Goal: Task Accomplishment & Management: Use online tool/utility

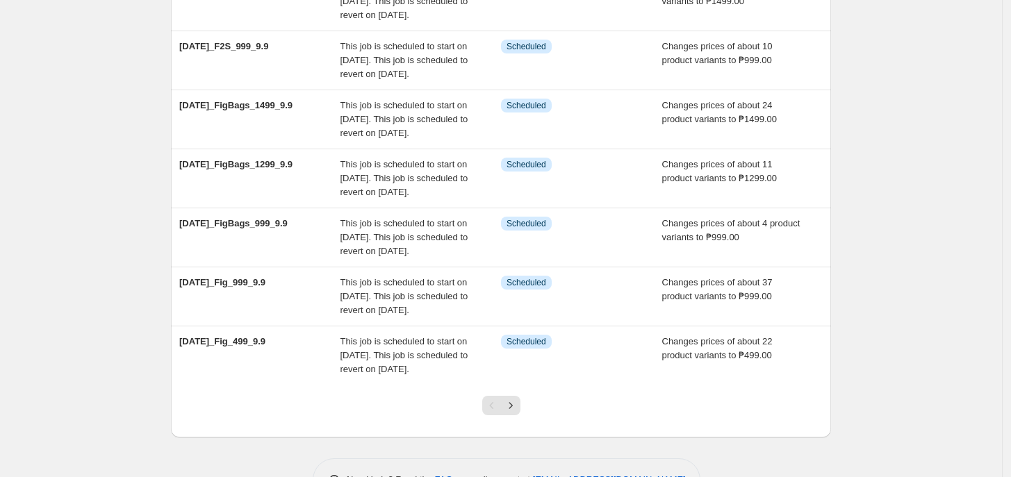
scroll to position [518, 0]
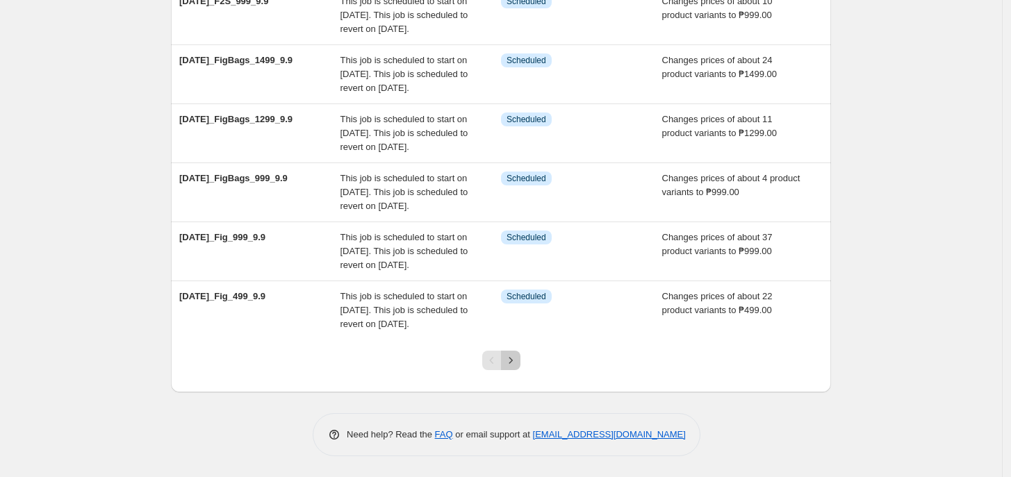
click at [507, 365] on icon "Next" at bounding box center [511, 361] width 14 height 14
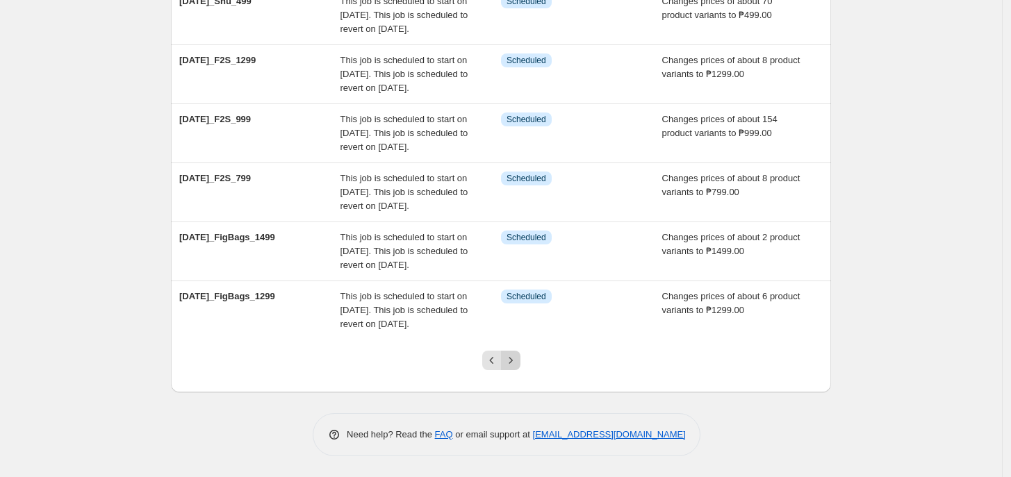
click at [518, 361] on icon "Next" at bounding box center [511, 361] width 14 height 14
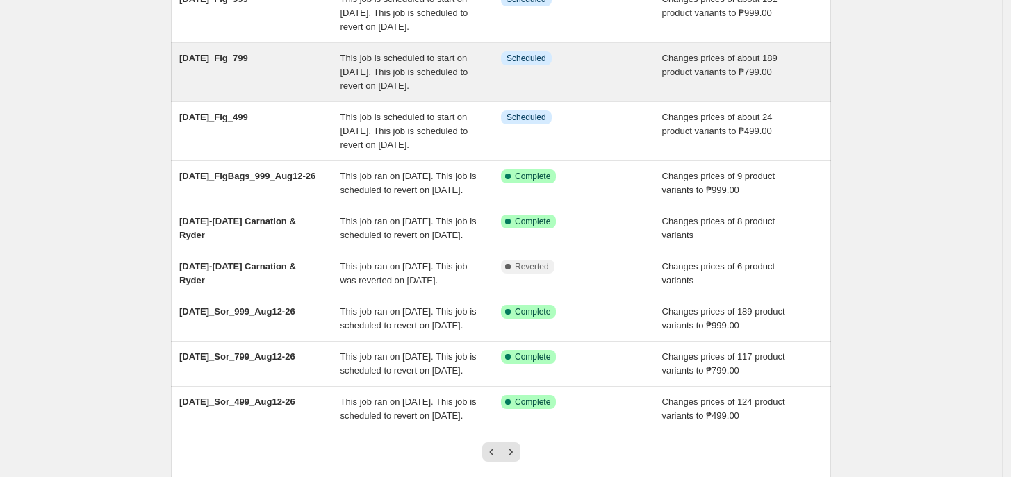
scroll to position [203, 0]
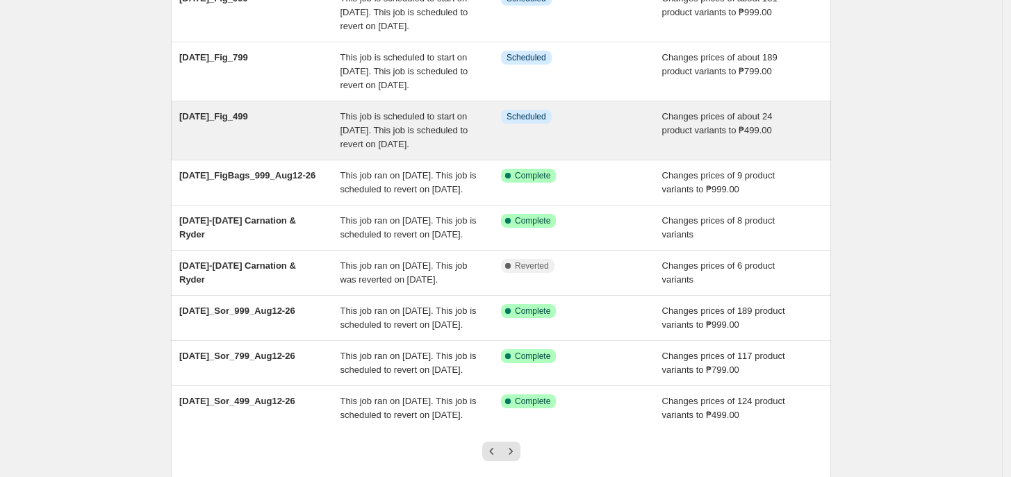
click at [636, 151] on div "Info Scheduled" at bounding box center [581, 131] width 161 height 42
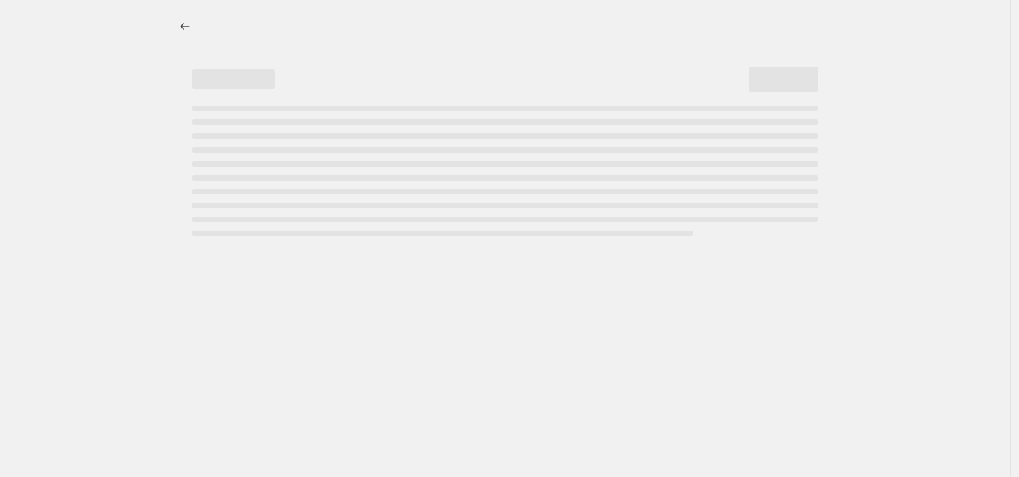
select select "no_change"
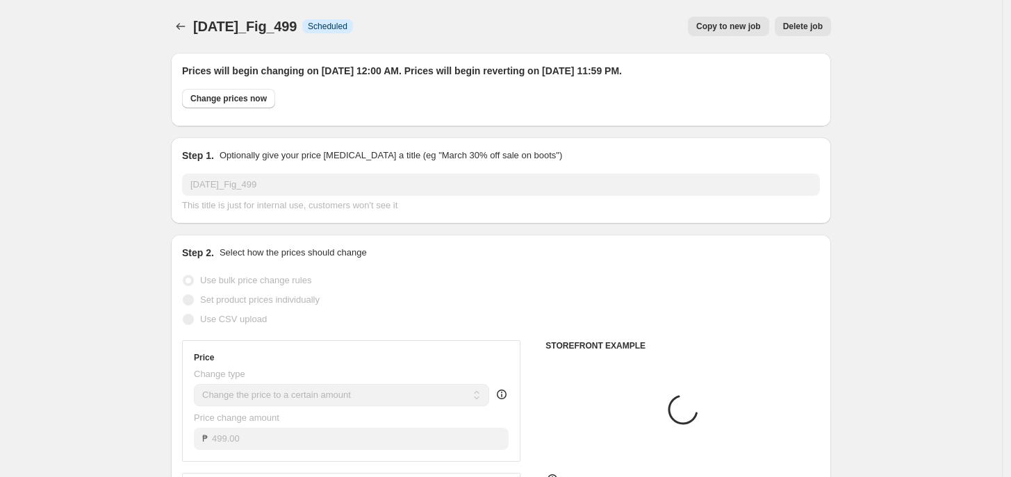
select select "tag"
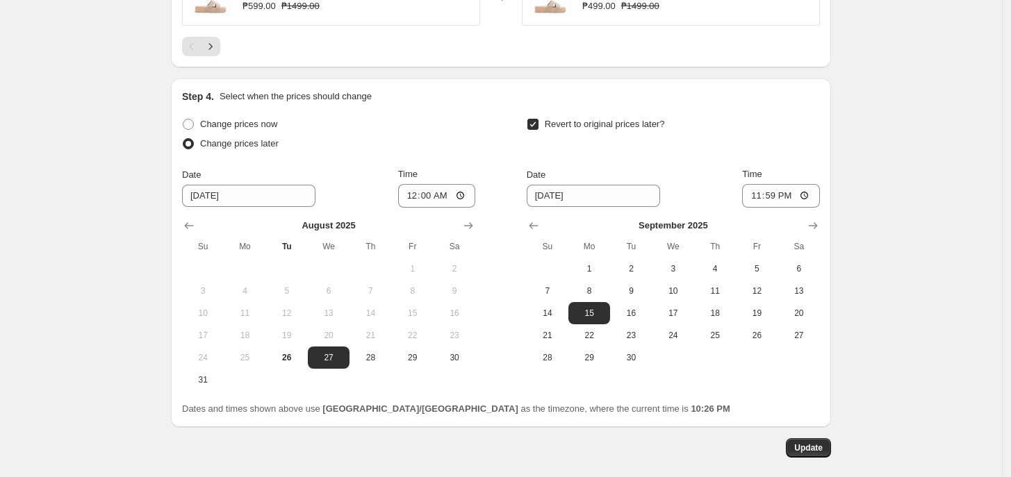
scroll to position [1219, 0]
click at [415, 204] on input "00:00" at bounding box center [437, 195] width 78 height 24
type input "11:00"
click at [815, 452] on span "Update" at bounding box center [808, 446] width 28 height 11
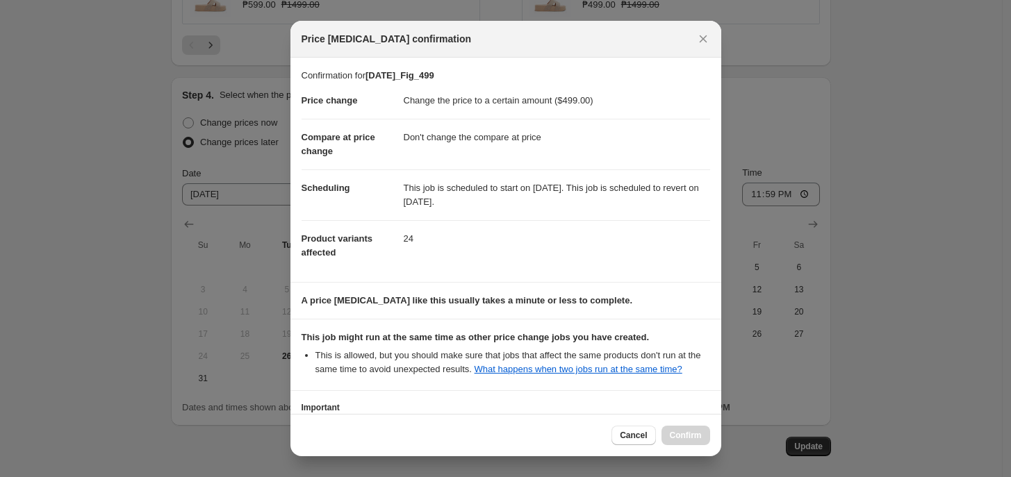
scroll to position [106, 0]
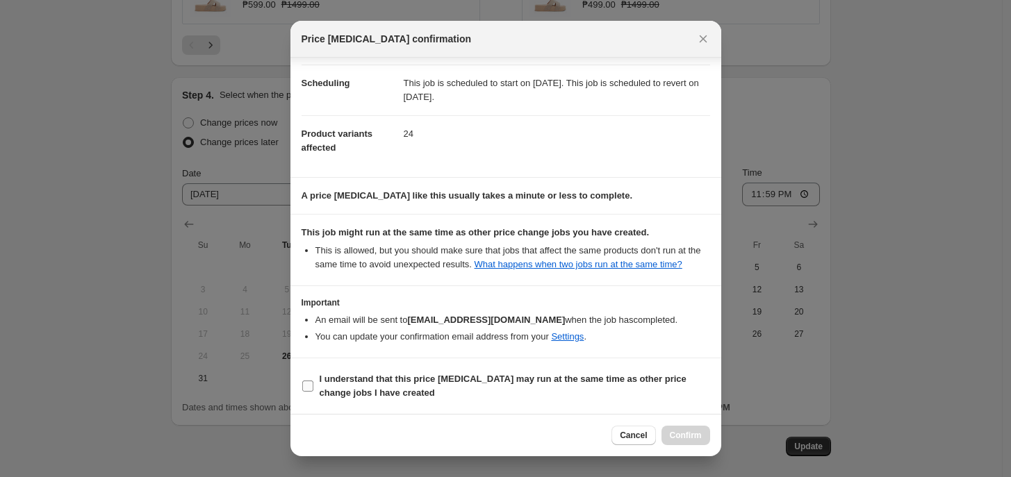
click at [374, 381] on b "I understand that this price [MEDICAL_DATA] may run at the same time as other p…" at bounding box center [503, 386] width 367 height 24
click at [313, 381] on input "I understand that this price [MEDICAL_DATA] may run at the same time as other p…" at bounding box center [307, 386] width 11 height 11
checkbox input "true"
click at [684, 445] on div "Cancel Confirm" at bounding box center [505, 435] width 431 height 42
click at [689, 442] on button "Confirm" at bounding box center [685, 435] width 49 height 19
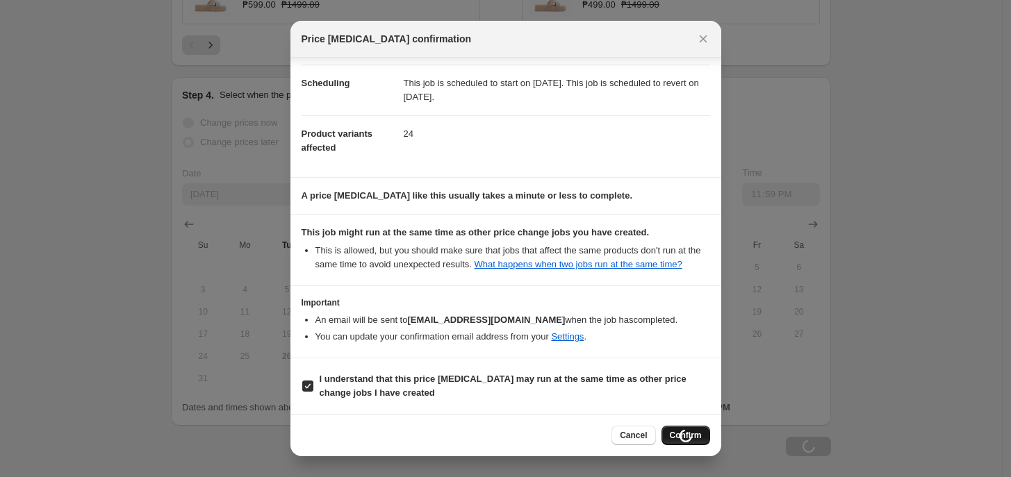
scroll to position [1219, 0]
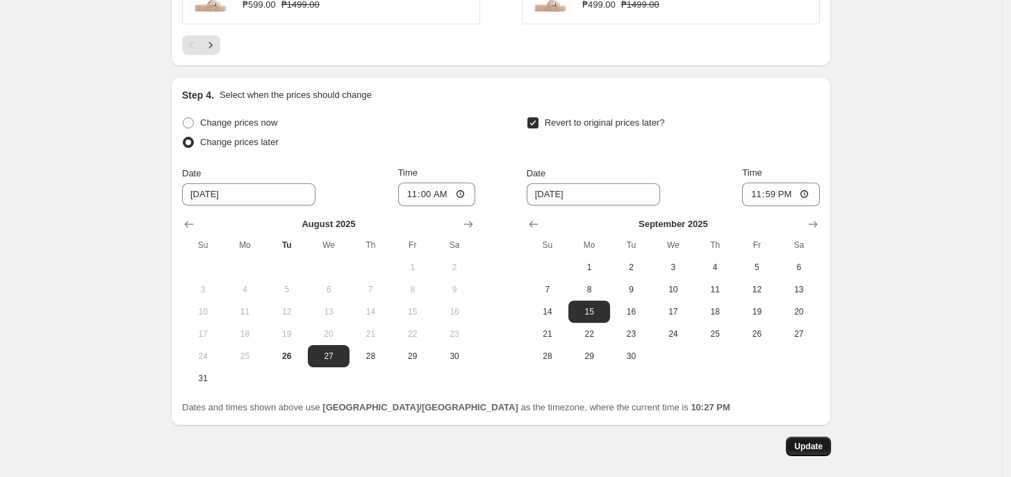
click at [823, 452] on span "Update" at bounding box center [808, 446] width 28 height 11
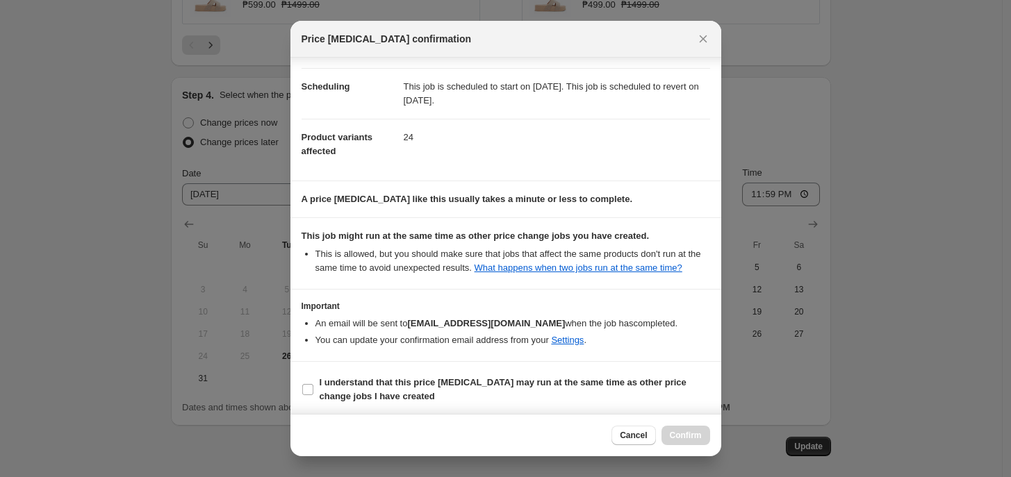
scroll to position [102, 0]
click at [425, 385] on b "I understand that this price [MEDICAL_DATA] may run at the same time as other p…" at bounding box center [503, 389] width 367 height 24
click at [313, 385] on input "I understand that this price [MEDICAL_DATA] may run at the same time as other p…" at bounding box center [307, 389] width 11 height 11
checkbox input "true"
click at [697, 38] on icon "Close" at bounding box center [703, 39] width 14 height 14
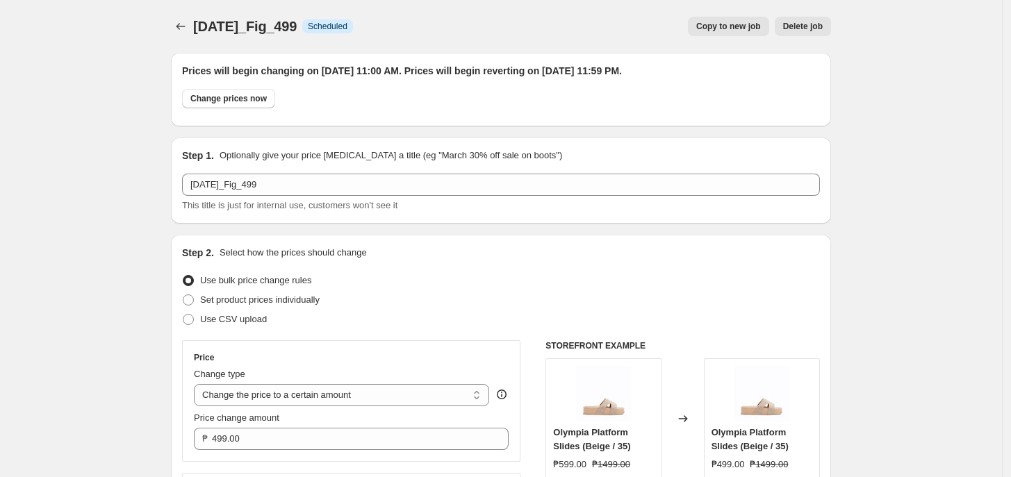
scroll to position [1219, 0]
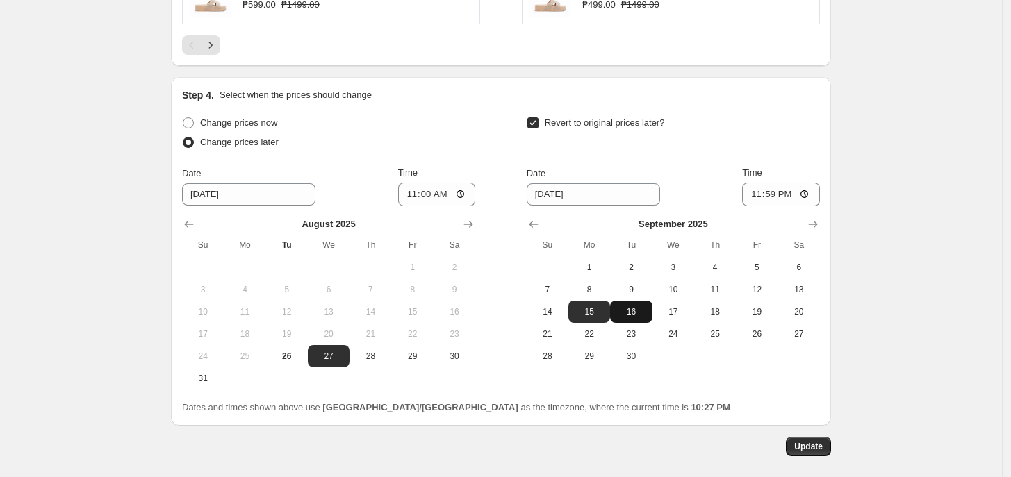
click at [636, 318] on span "16" at bounding box center [631, 311] width 31 height 11
type input "[DATE]"
click at [754, 201] on input "23:59" at bounding box center [781, 195] width 78 height 24
type input "10:00"
click at [815, 447] on span "Update" at bounding box center [808, 446] width 28 height 11
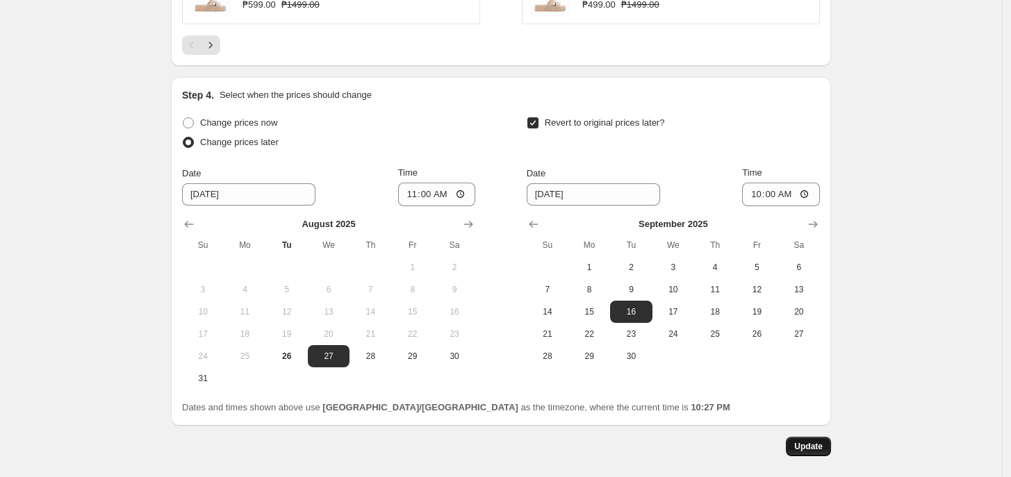
scroll to position [0, 0]
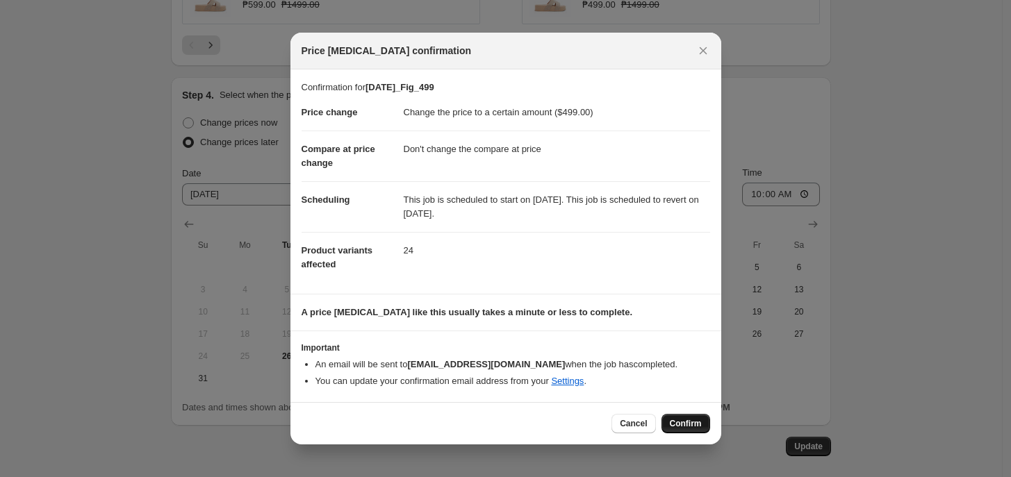
click at [689, 427] on span "Confirm" at bounding box center [686, 423] width 32 height 11
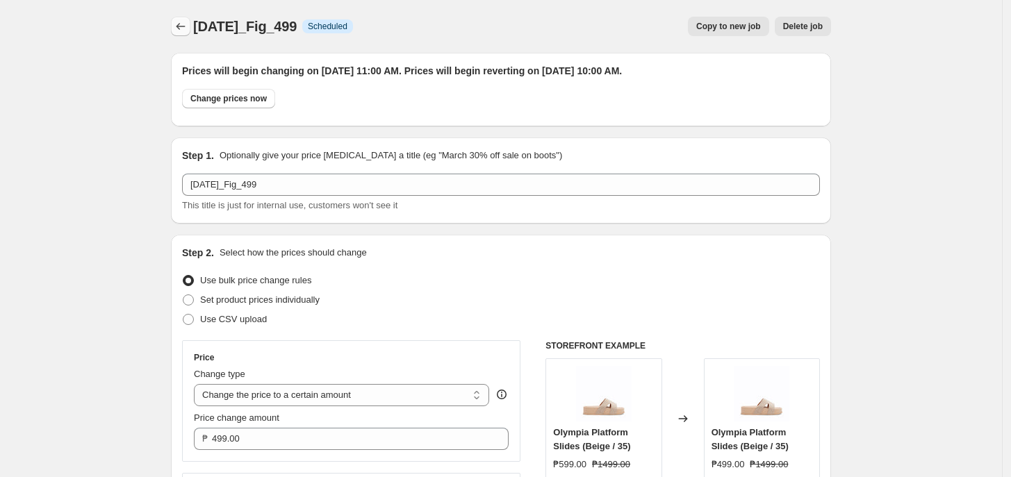
click at [176, 20] on button "Price change jobs" at bounding box center [180, 26] width 19 height 19
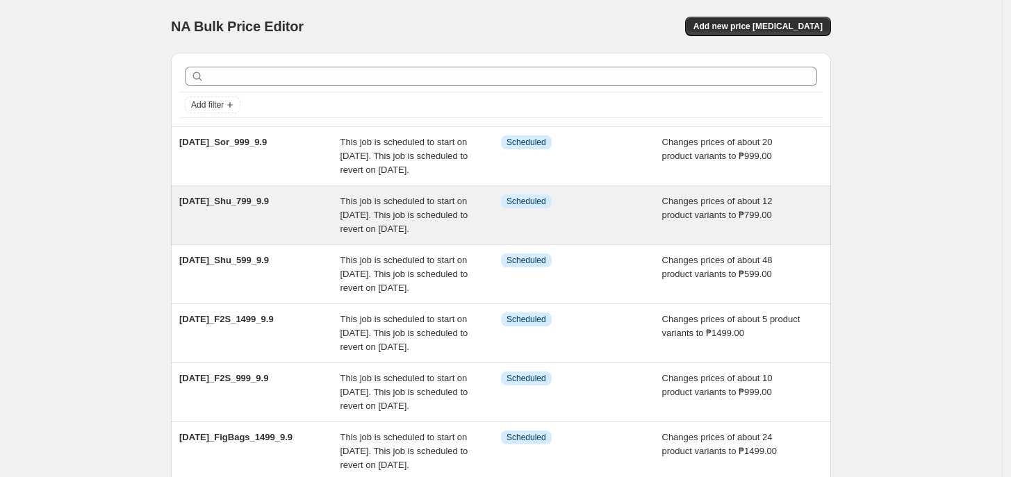
scroll to position [518, 0]
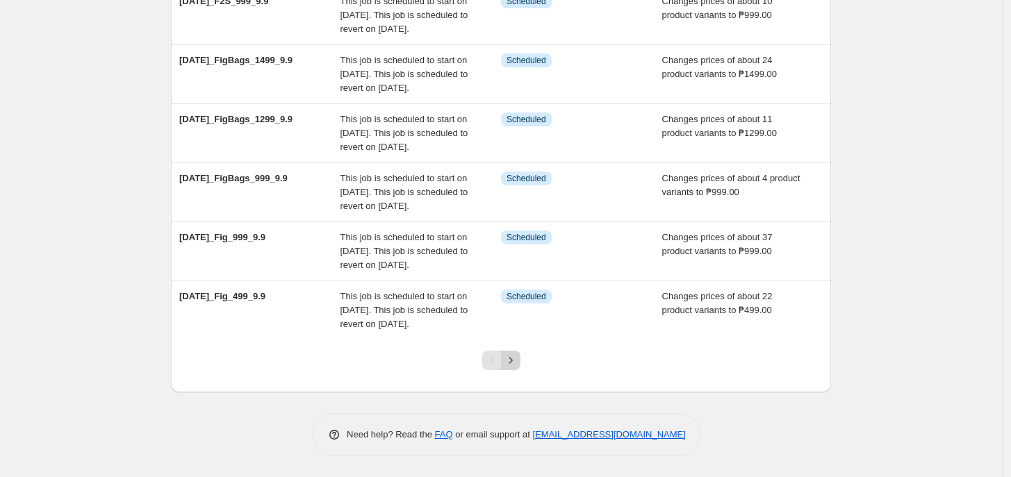
click at [520, 361] on button "Next" at bounding box center [510, 360] width 19 height 19
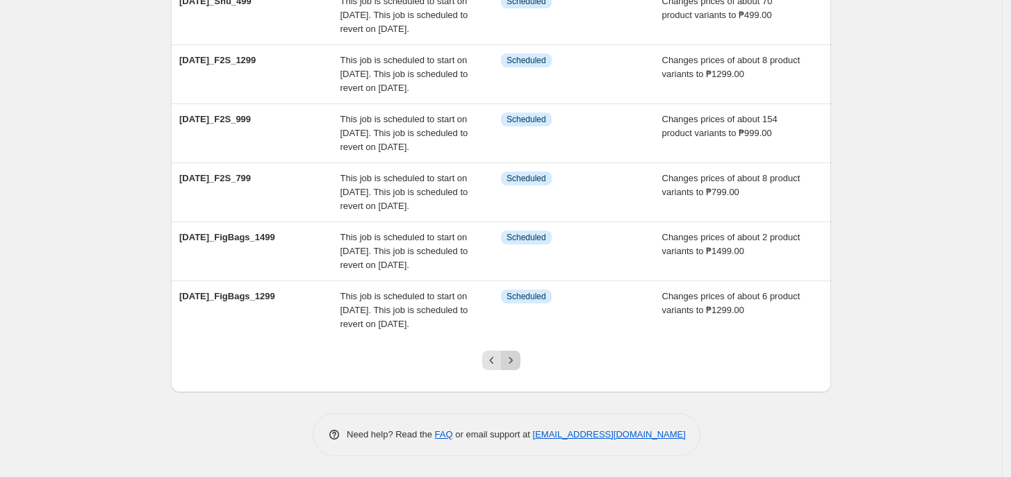
click at [518, 357] on icon "Next" at bounding box center [511, 361] width 14 height 14
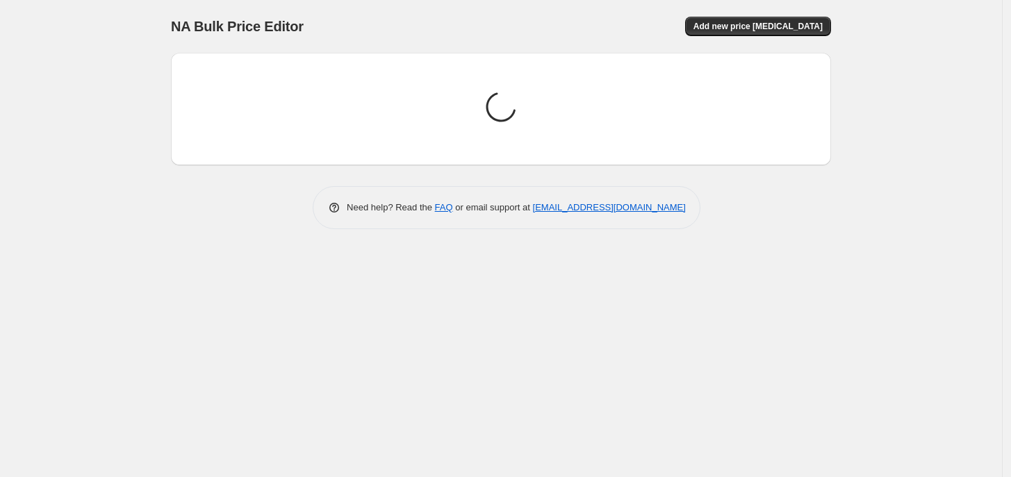
scroll to position [0, 0]
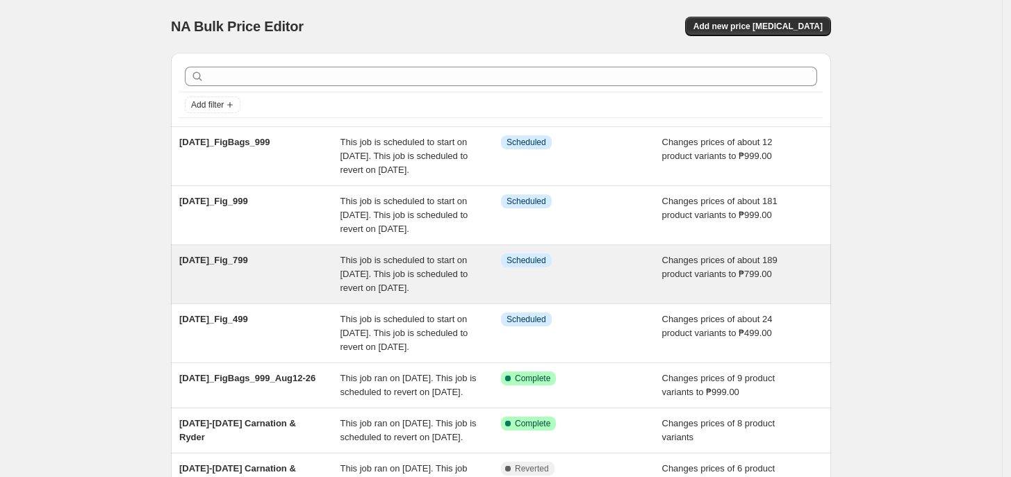
click at [543, 295] on div "Info Scheduled" at bounding box center [581, 275] width 161 height 42
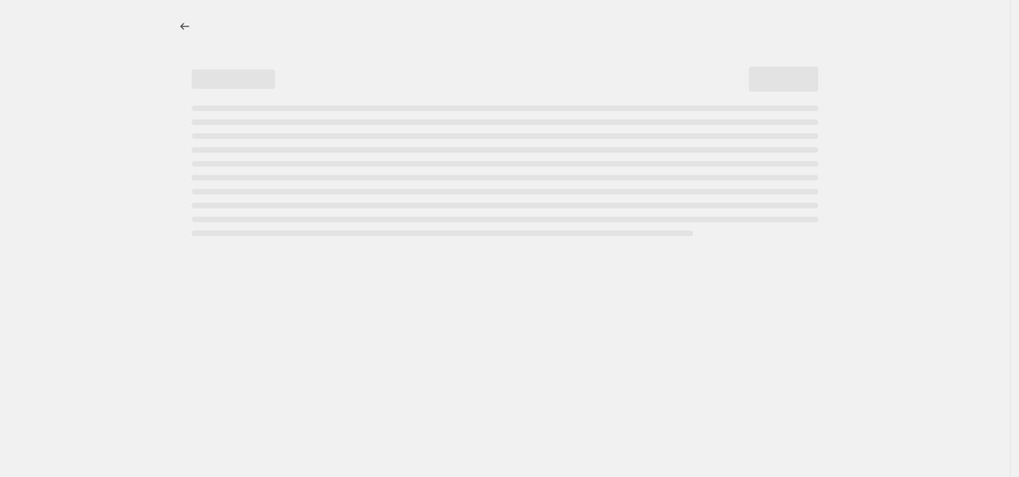
select select "no_change"
select select "tag"
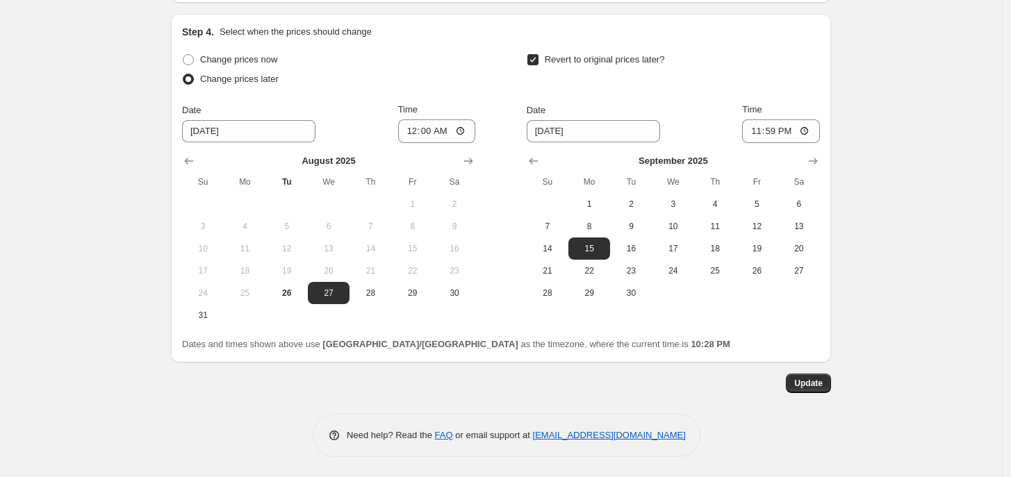
scroll to position [1286, 0]
click at [418, 128] on input "00:00" at bounding box center [437, 131] width 78 height 24
type input "11:00"
click at [629, 238] on button "16" at bounding box center [631, 248] width 42 height 22
type input "[DATE]"
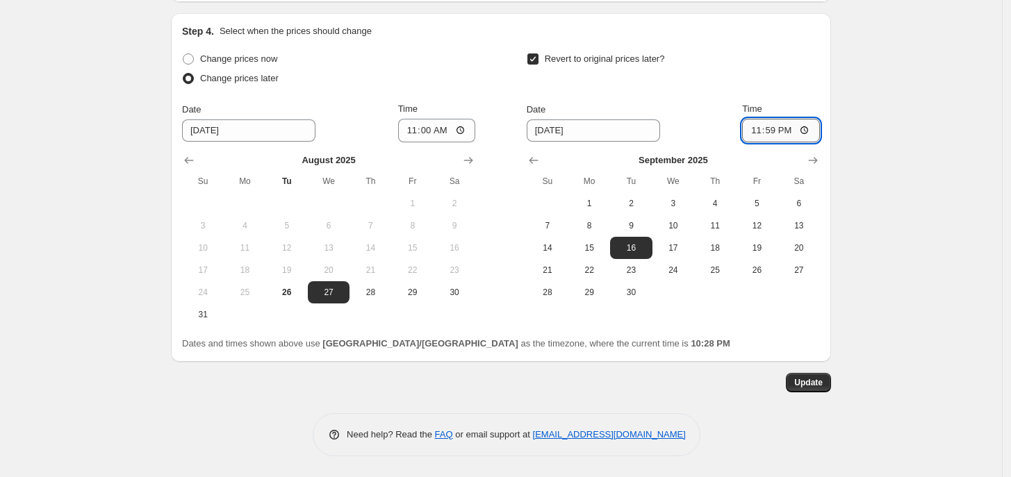
click at [752, 129] on input "23:59" at bounding box center [781, 131] width 78 height 24
type input "10:00"
click at [808, 385] on span "Update" at bounding box center [808, 382] width 28 height 11
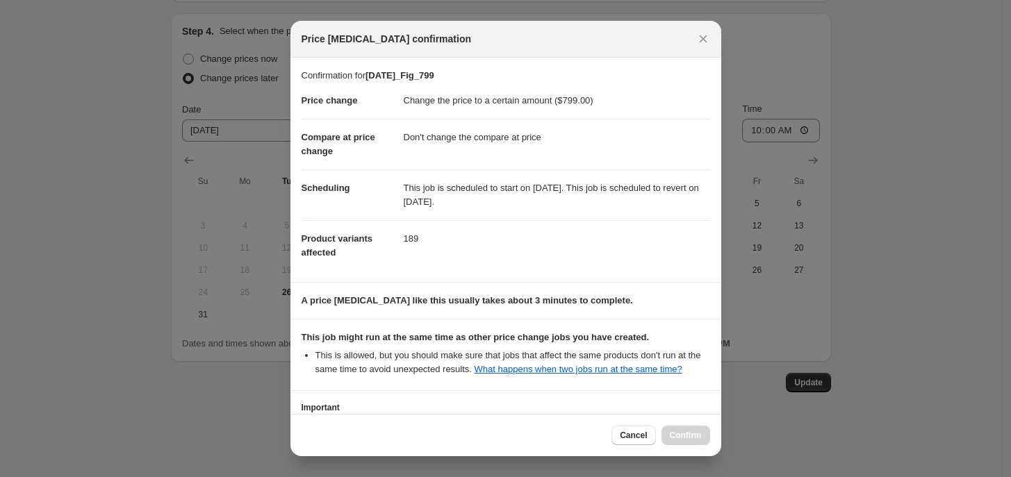
scroll to position [106, 0]
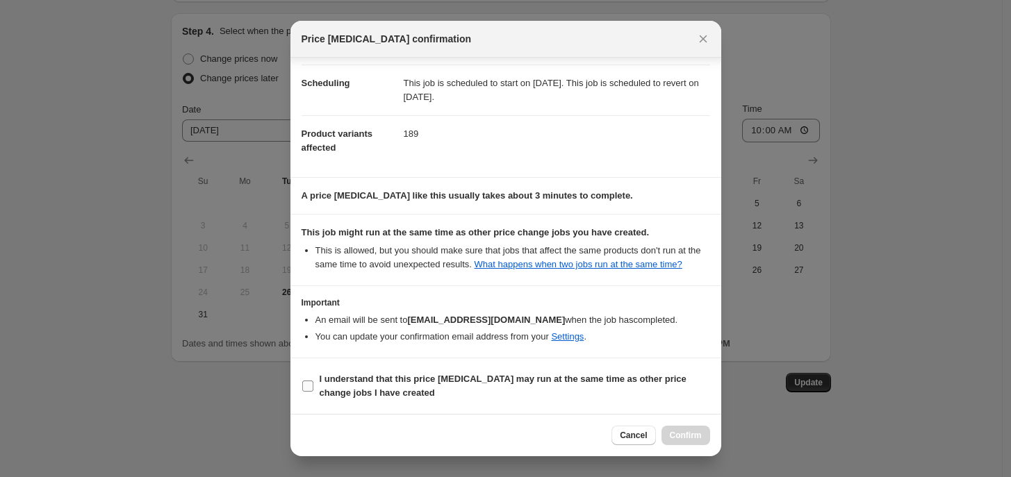
click at [422, 392] on span "I understand that this price [MEDICAL_DATA] may run at the same time as other p…" at bounding box center [515, 386] width 390 height 28
click at [313, 392] on input "I understand that this price [MEDICAL_DATA] may run at the same time as other p…" at bounding box center [307, 386] width 11 height 11
checkbox input "true"
click at [675, 441] on span "Confirm" at bounding box center [686, 435] width 32 height 11
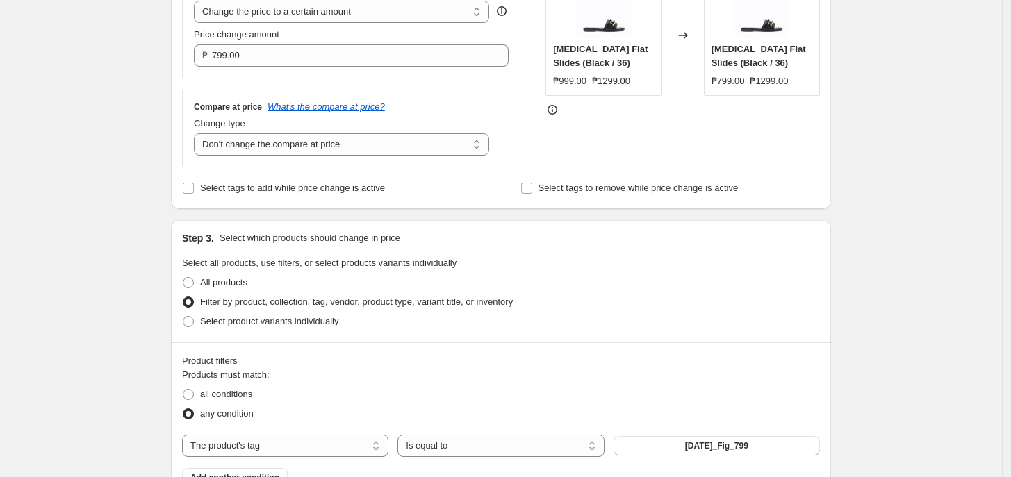
scroll to position [0, 0]
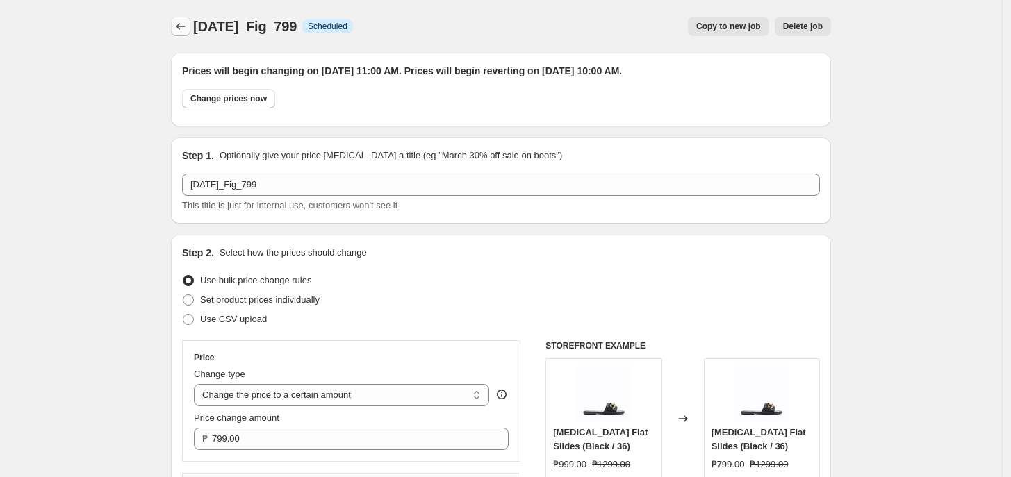
click at [190, 35] on button "Price change jobs" at bounding box center [180, 26] width 19 height 19
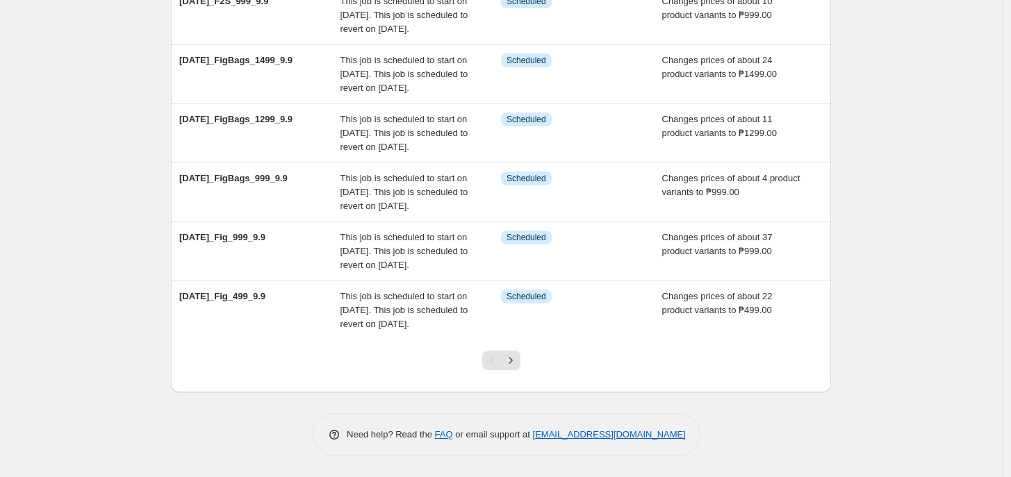
scroll to position [518, 0]
click at [516, 365] on icon "Next" at bounding box center [511, 361] width 14 height 14
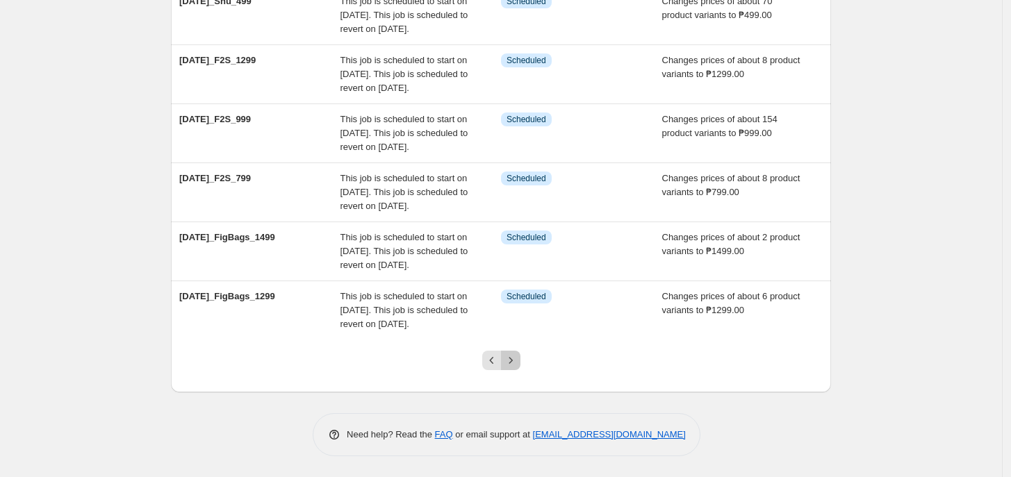
click at [507, 359] on icon "Next" at bounding box center [511, 361] width 14 height 14
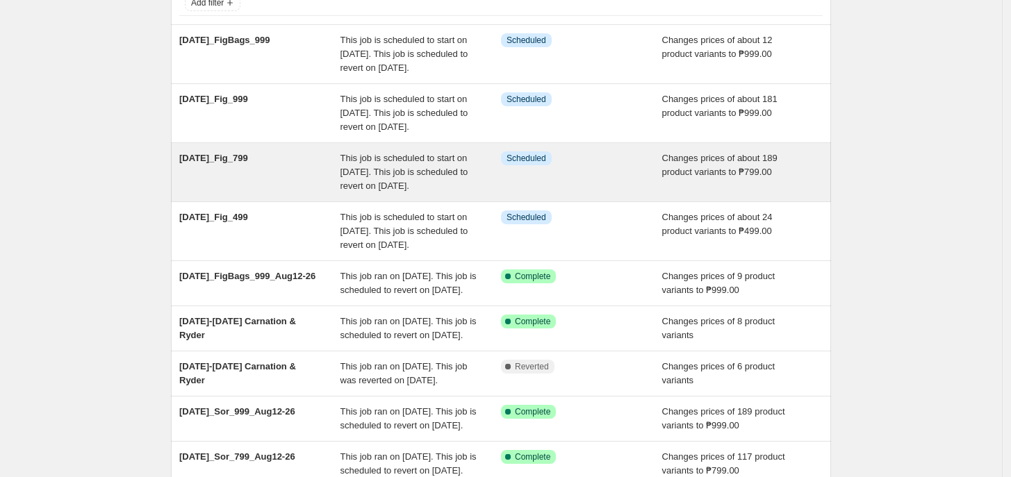
scroll to position [101, 0]
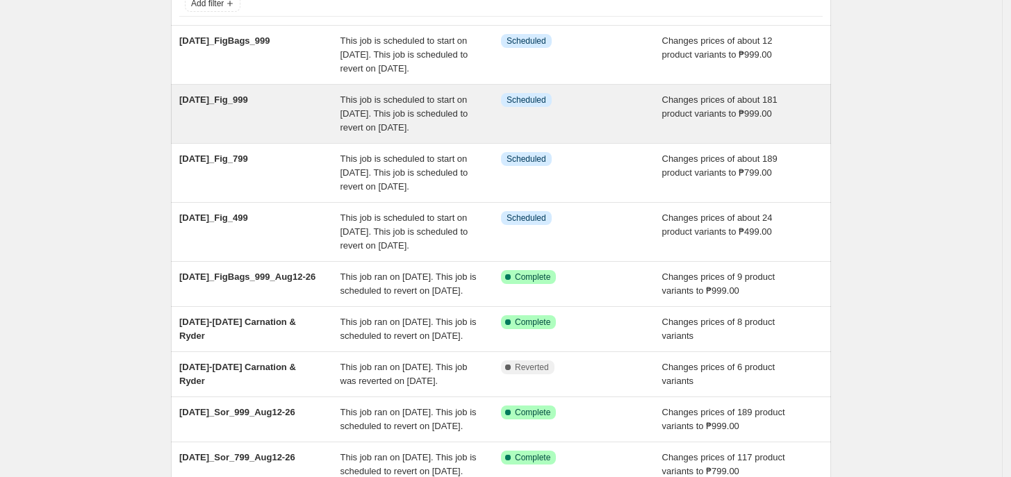
click at [636, 135] on div "Info Scheduled" at bounding box center [581, 114] width 161 height 42
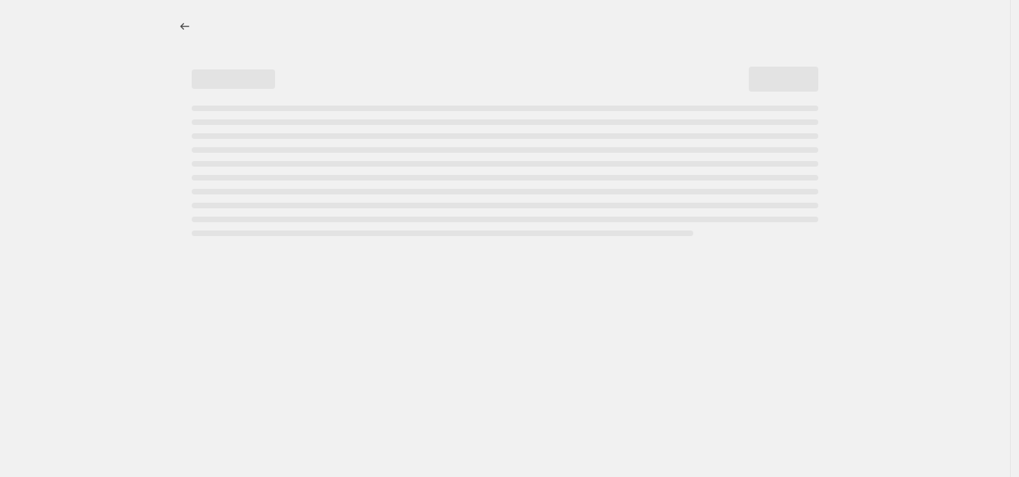
select select "no_change"
select select "tag"
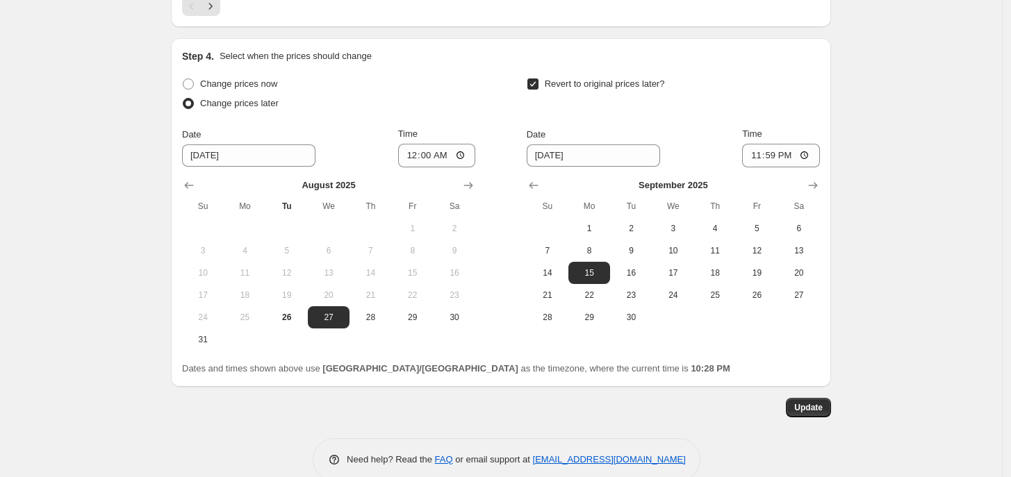
scroll to position [1286, 0]
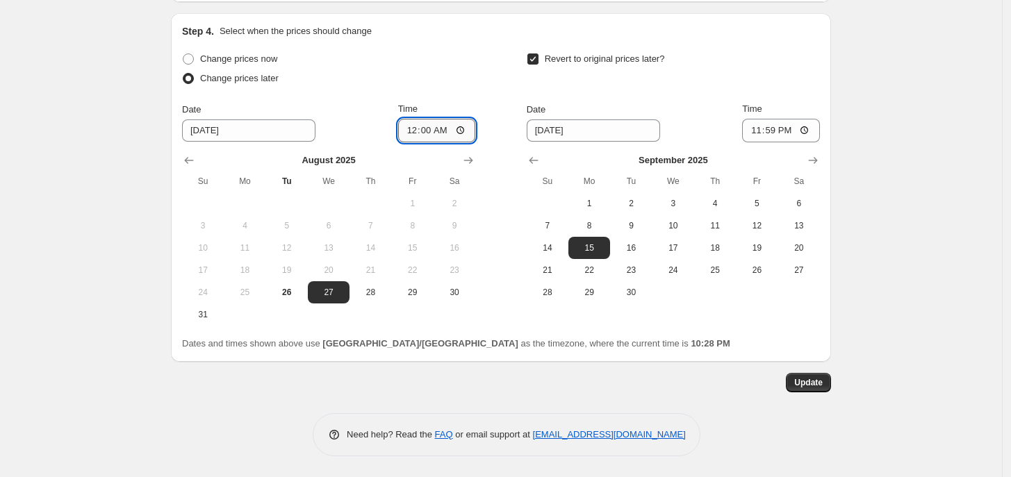
click at [415, 131] on input "00:00" at bounding box center [437, 131] width 78 height 24
type input "11:00"
click at [640, 256] on button "16" at bounding box center [631, 248] width 42 height 22
type input "[DATE]"
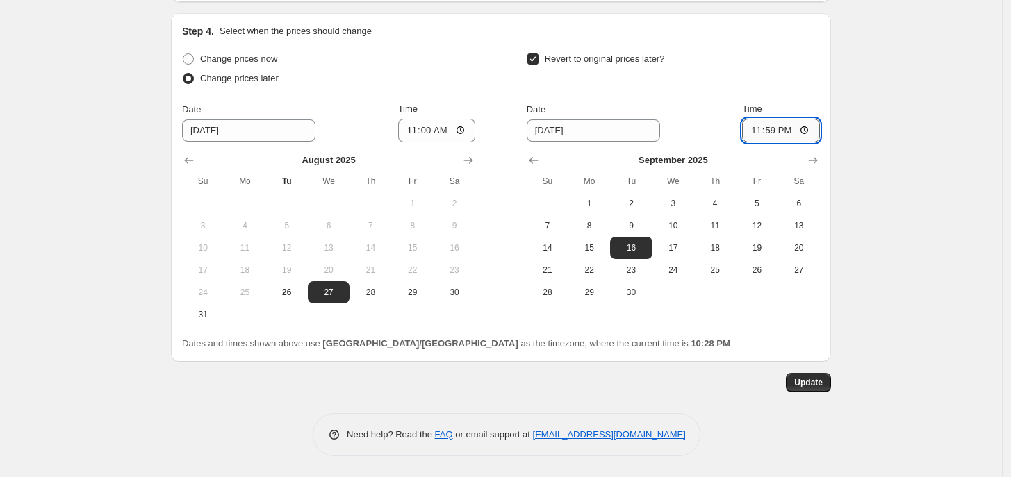
click at [747, 129] on input "23:59" at bounding box center [781, 131] width 78 height 24
type input "10:00"
click at [831, 383] on button "Update" at bounding box center [808, 382] width 45 height 19
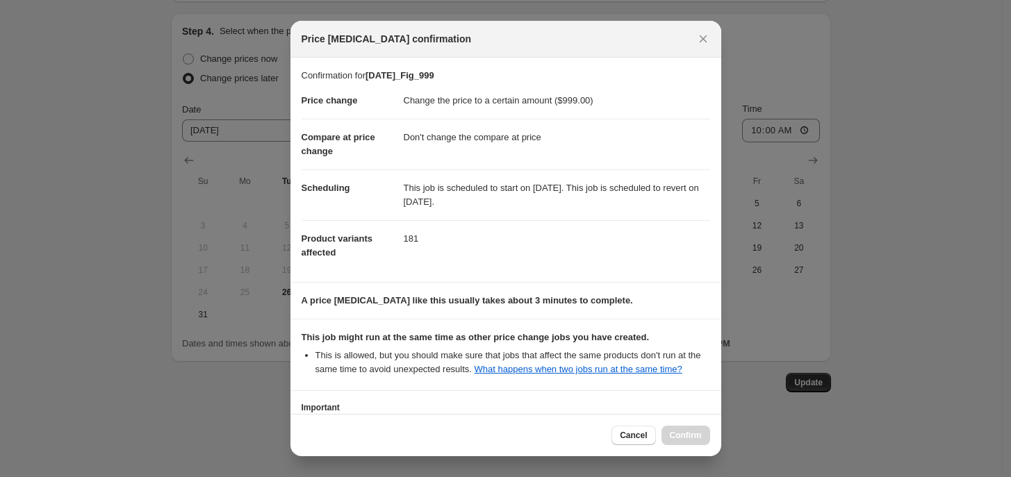
scroll to position [106, 0]
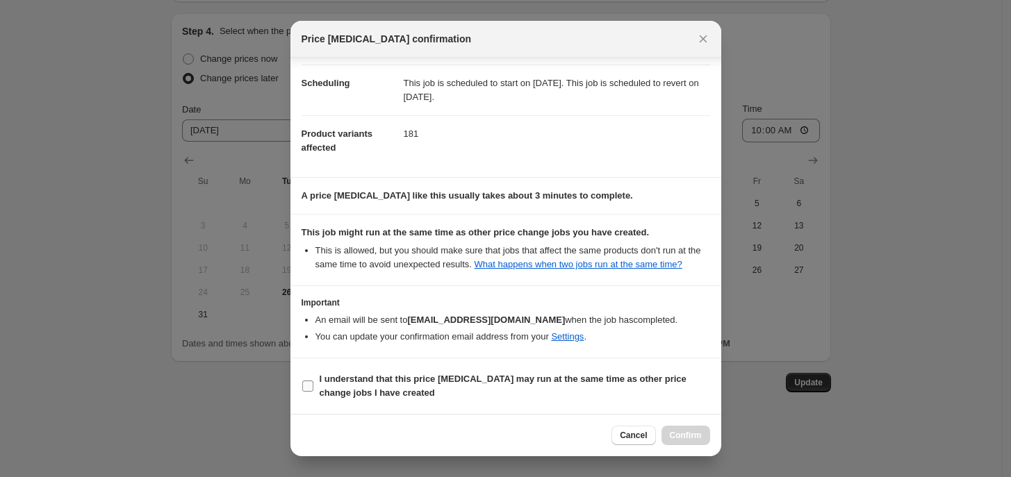
click at [428, 388] on span "I understand that this price [MEDICAL_DATA] may run at the same time as other p…" at bounding box center [515, 386] width 390 height 28
click at [313, 388] on input "I understand that this price [MEDICAL_DATA] may run at the same time as other p…" at bounding box center [307, 386] width 11 height 11
checkbox input "true"
click at [696, 437] on span "Confirm" at bounding box center [686, 435] width 32 height 11
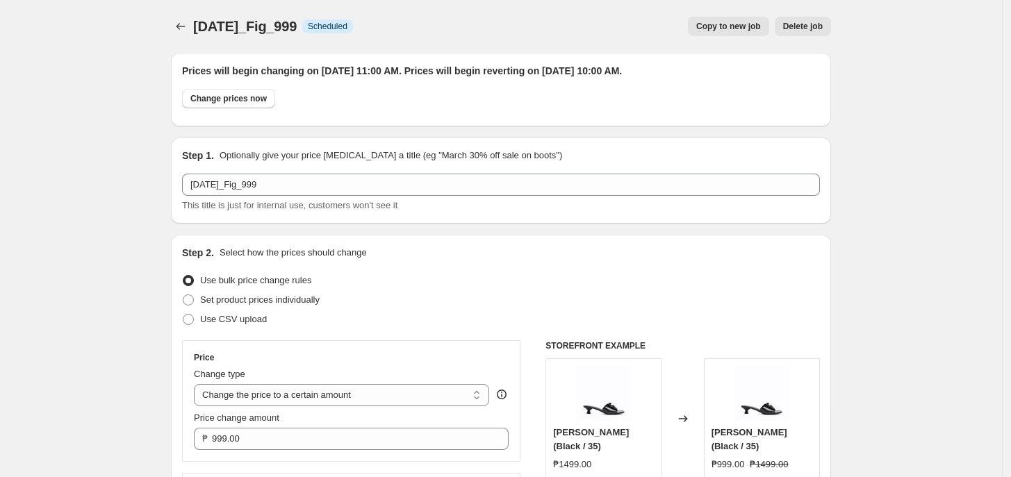
scroll to position [1286, 0]
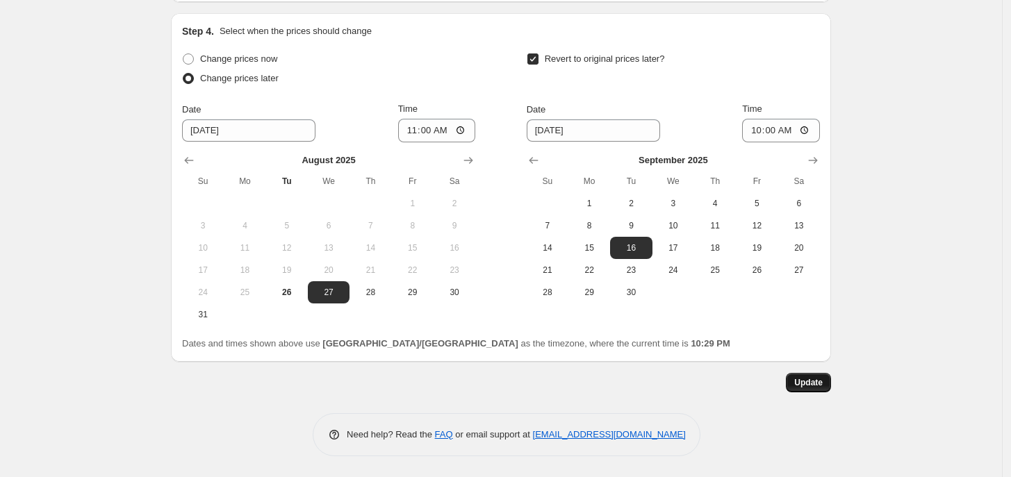
click at [817, 386] on span "Update" at bounding box center [808, 382] width 28 height 11
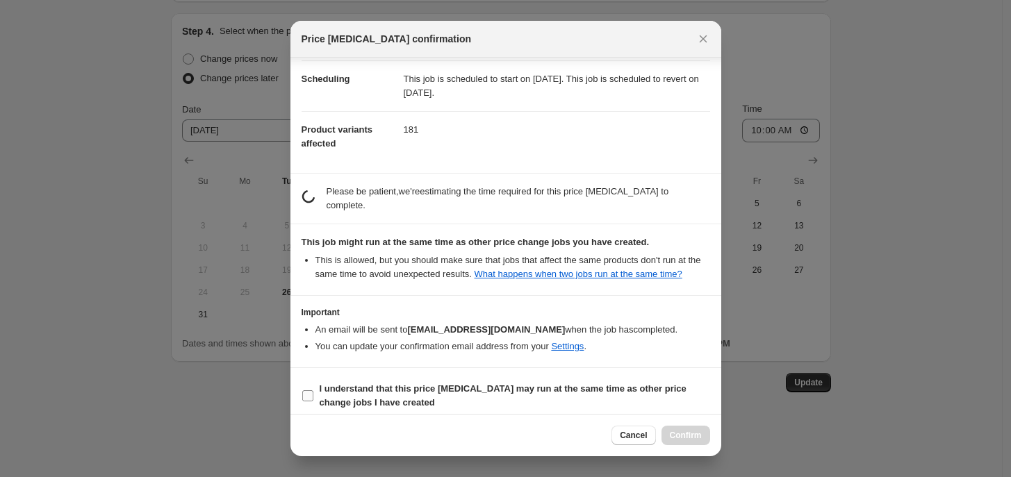
scroll to position [106, 0]
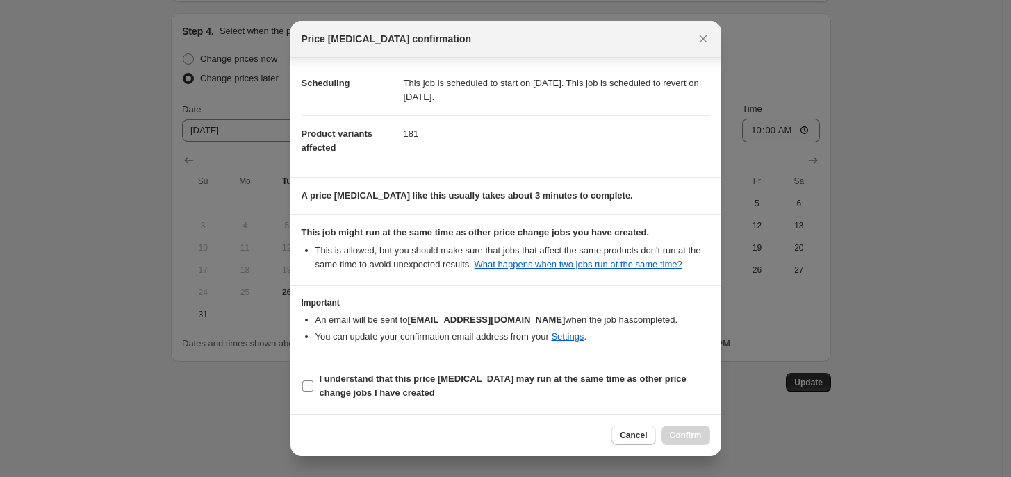
click at [520, 386] on span "I understand that this price [MEDICAL_DATA] may run at the same time as other p…" at bounding box center [515, 386] width 390 height 28
click at [313, 386] on input "I understand that this price [MEDICAL_DATA] may run at the same time as other p…" at bounding box center [307, 386] width 11 height 11
checkbox input "true"
click at [705, 440] on button "Confirm" at bounding box center [685, 435] width 49 height 19
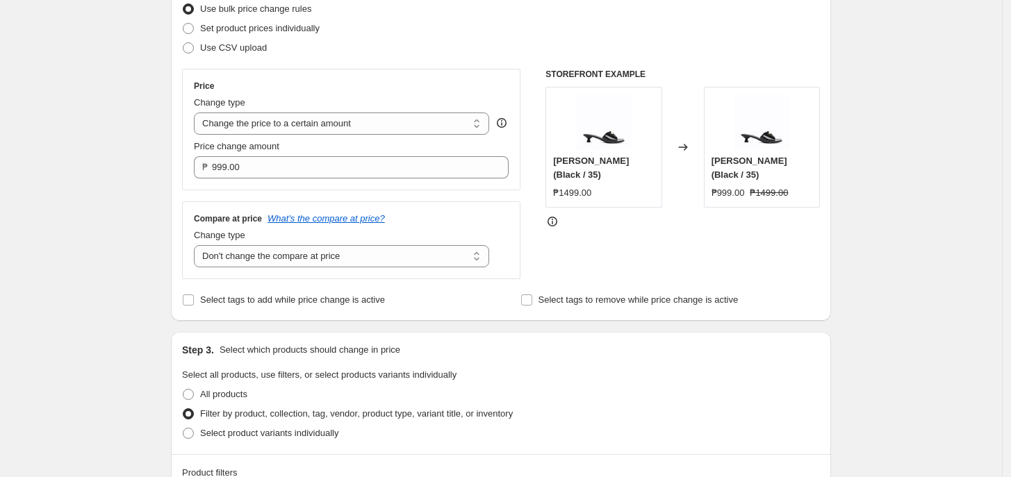
scroll to position [0, 0]
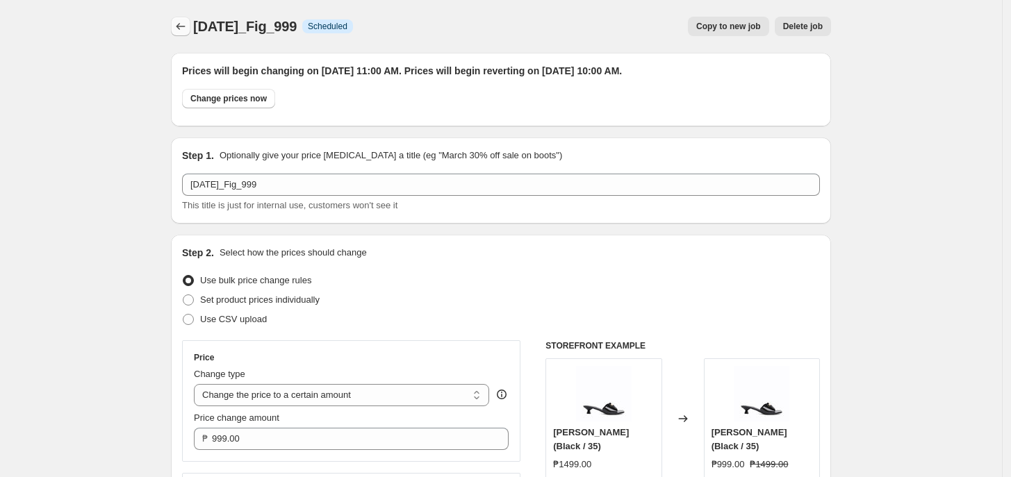
click at [181, 27] on icon "Price change jobs" at bounding box center [180, 26] width 9 height 7
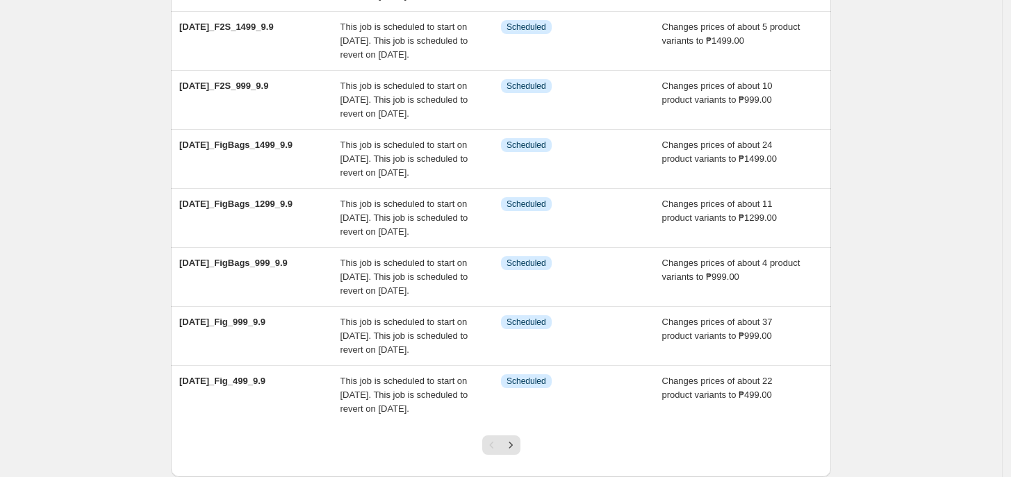
scroll to position [518, 0]
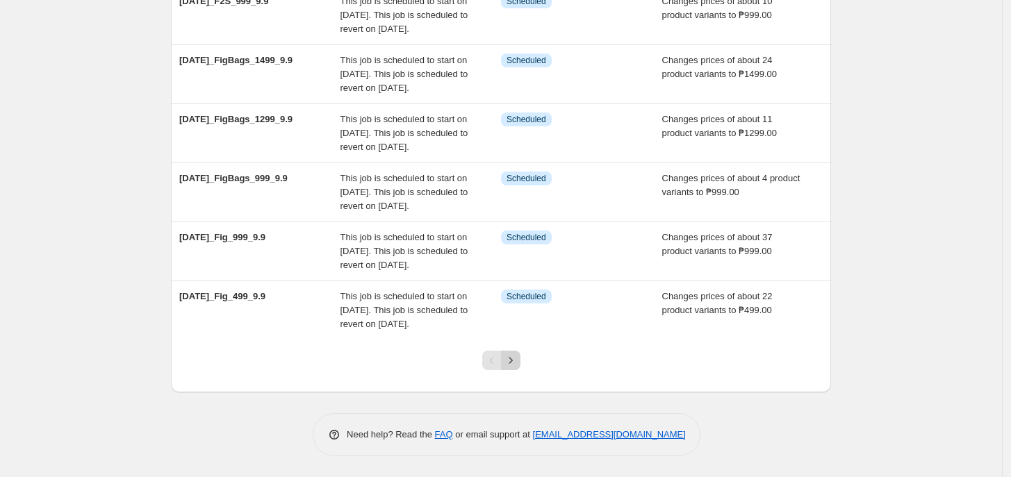
click at [515, 359] on icon "Next" at bounding box center [511, 361] width 14 height 14
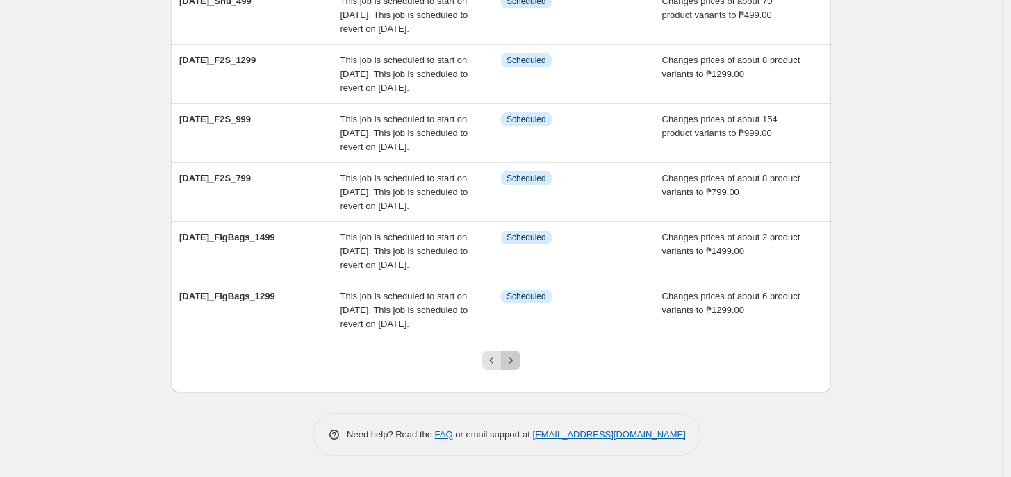
click at [515, 364] on icon "Next" at bounding box center [511, 361] width 14 height 14
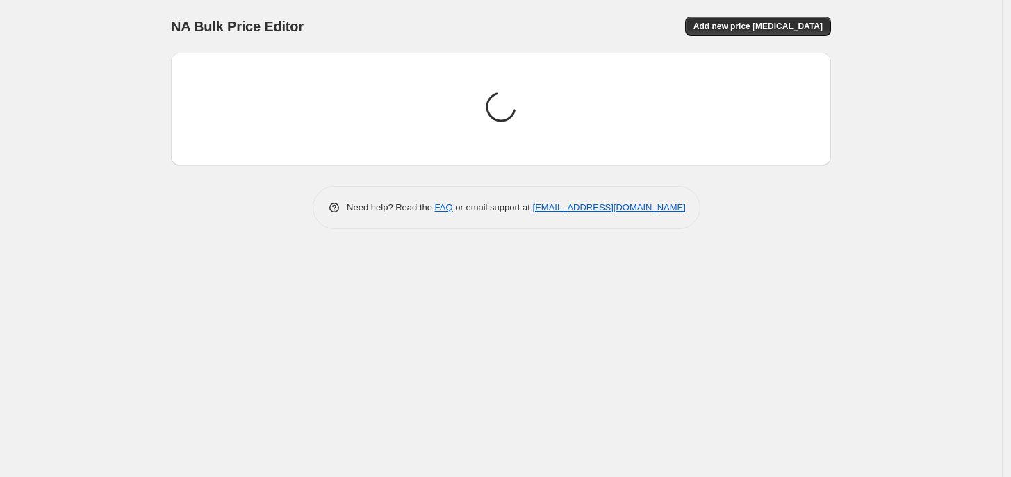
scroll to position [0, 0]
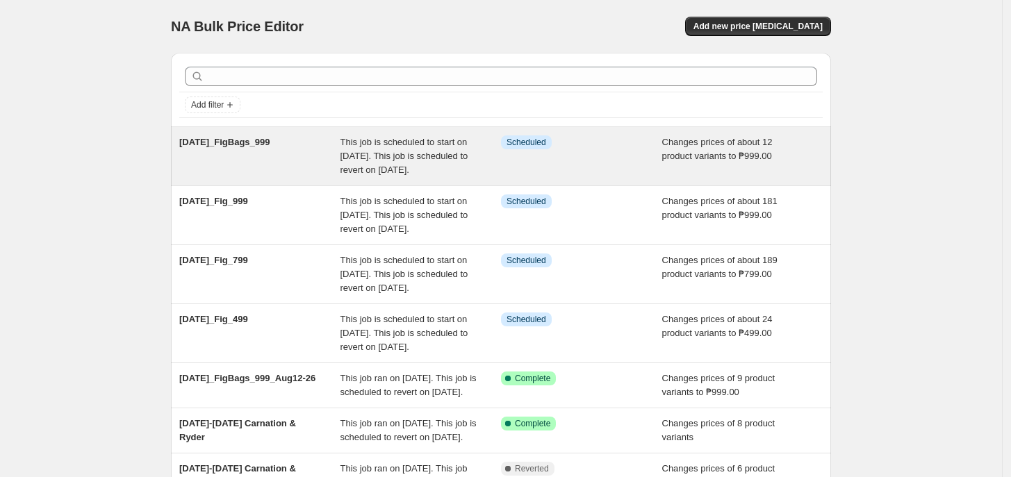
click at [554, 157] on div "Info Scheduled" at bounding box center [581, 156] width 161 height 42
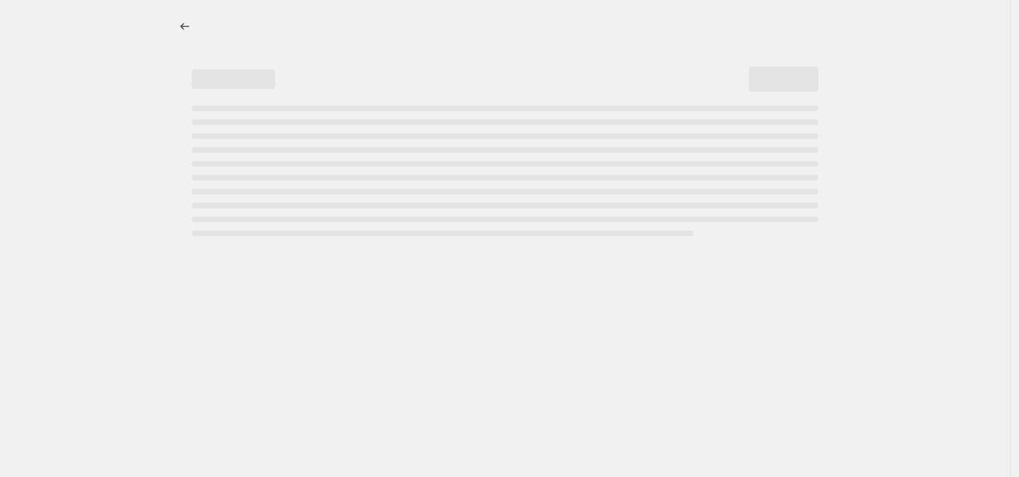
select select "no_change"
select select "tag"
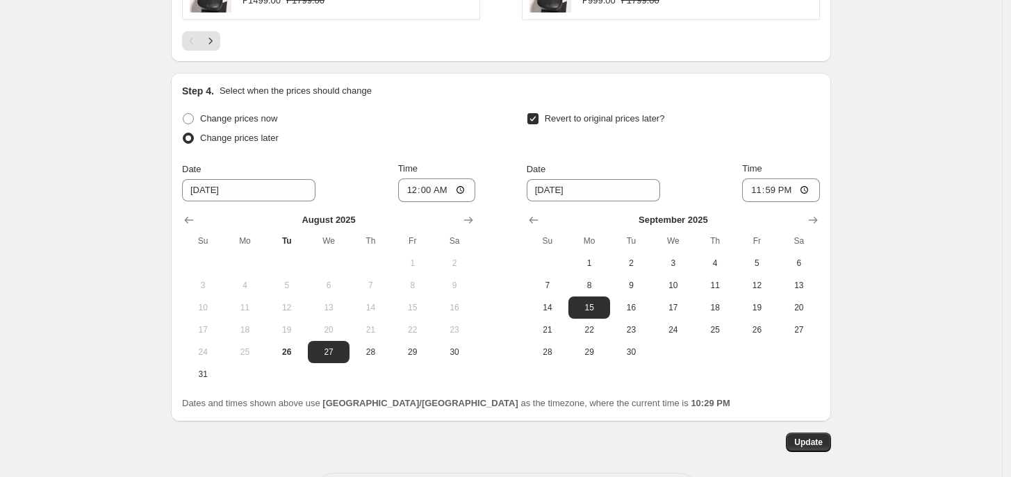
scroll to position [1286, 0]
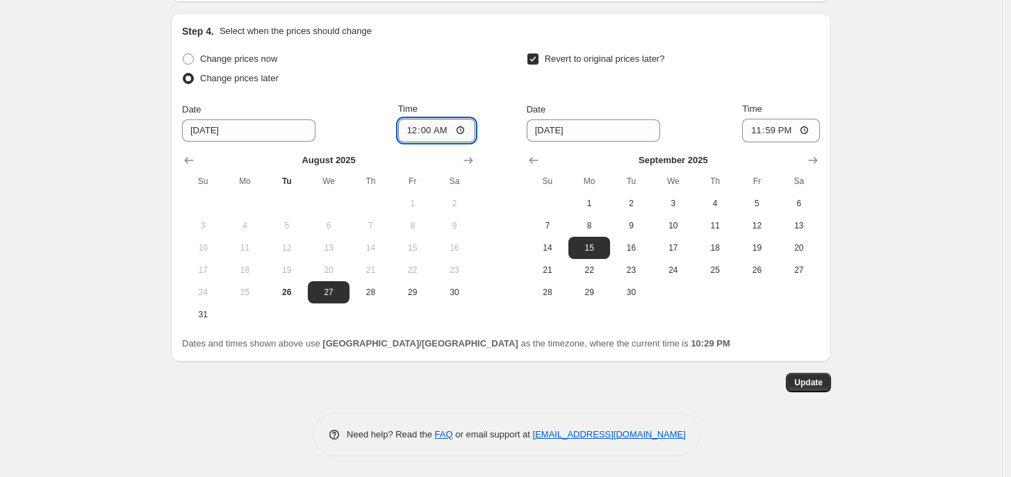
click at [412, 134] on input "00:00" at bounding box center [437, 131] width 78 height 24
type input "11:00"
click at [643, 243] on span "16" at bounding box center [631, 247] width 31 height 11
type input "[DATE]"
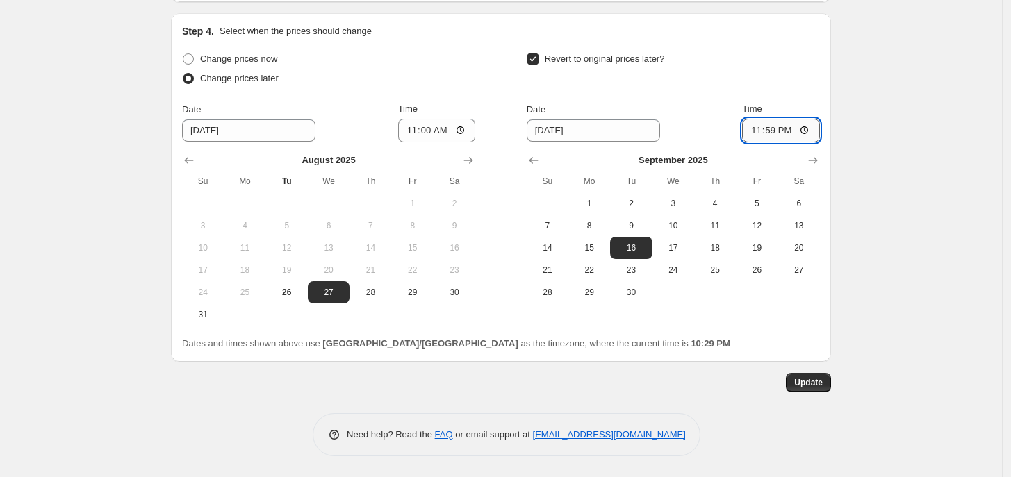
click at [755, 127] on input "23:59" at bounding box center [781, 131] width 78 height 24
type input "10:00"
click at [811, 388] on span "Update" at bounding box center [808, 382] width 28 height 11
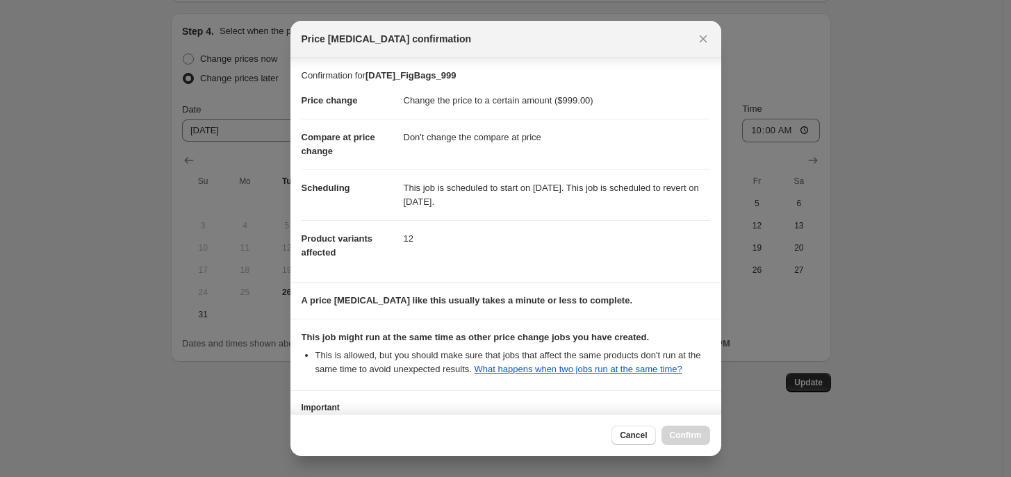
scroll to position [106, 0]
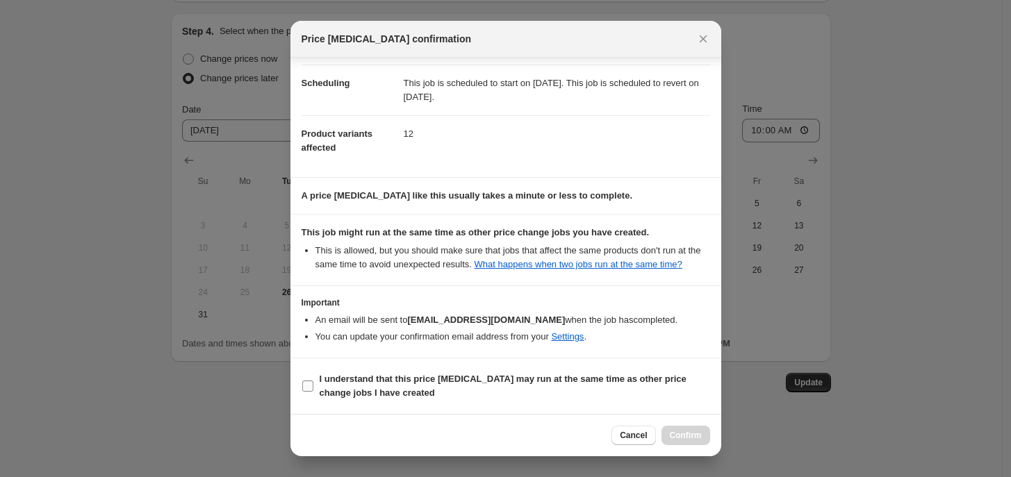
click at [441, 388] on span "I understand that this price [MEDICAL_DATA] may run at the same time as other p…" at bounding box center [515, 386] width 390 height 28
click at [313, 388] on input "I understand that this price [MEDICAL_DATA] may run at the same time as other p…" at bounding box center [307, 386] width 11 height 11
checkbox input "true"
click at [684, 438] on span "Confirm" at bounding box center [686, 435] width 32 height 11
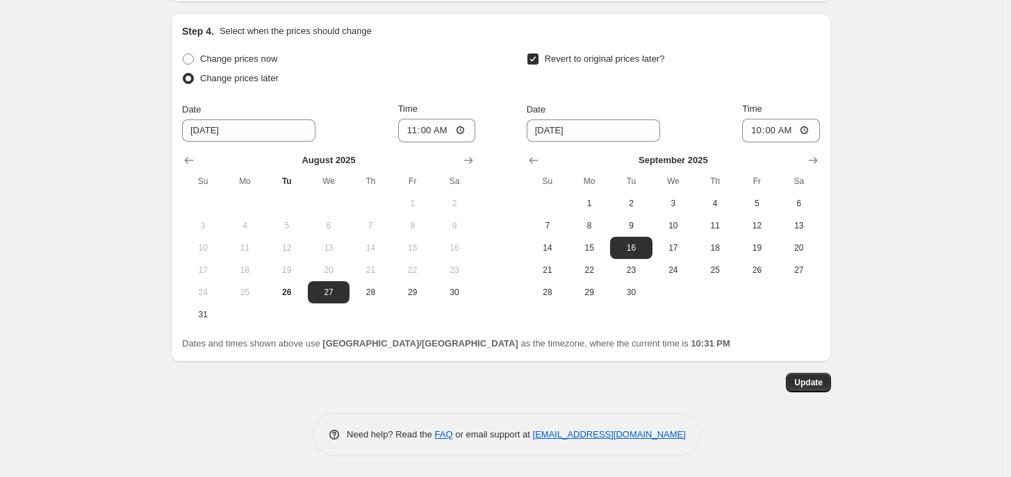
click at [807, 385] on span "Update" at bounding box center [808, 382] width 28 height 11
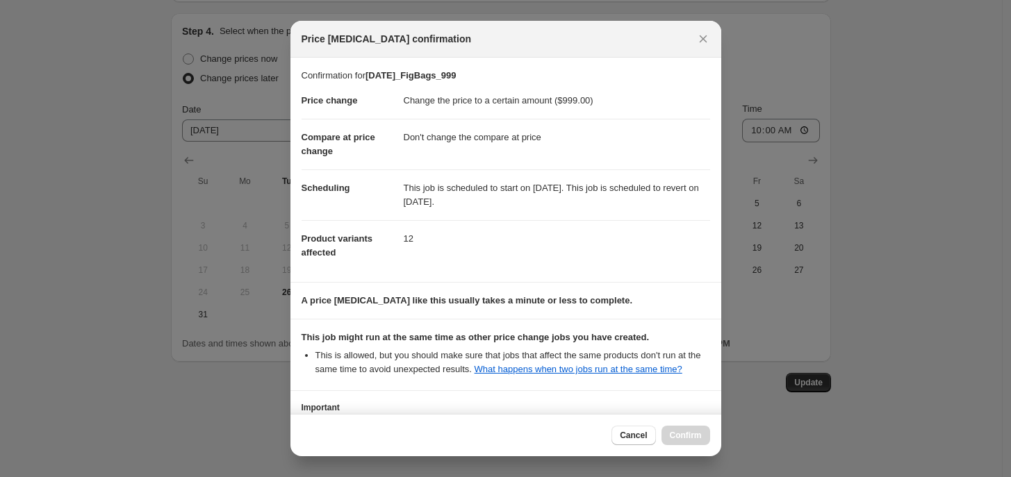
scroll to position [106, 0]
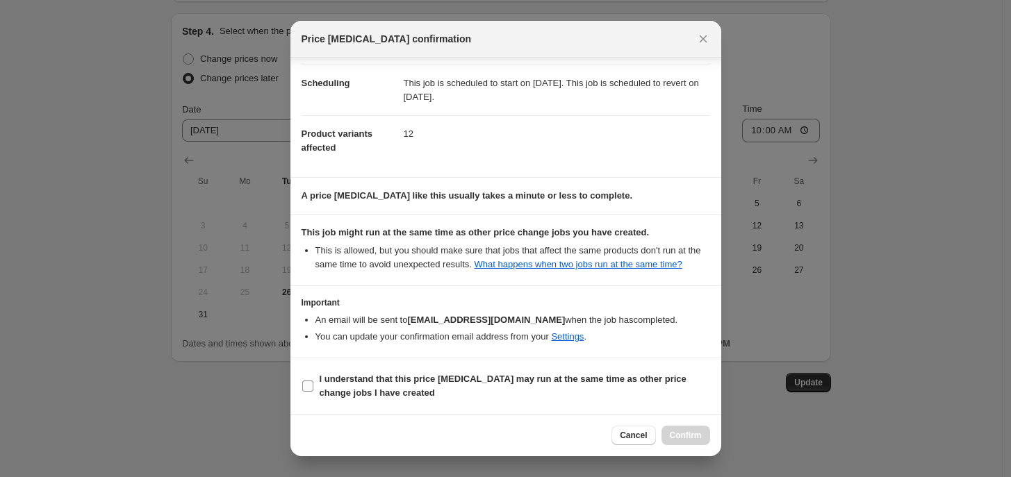
click at [433, 377] on b "I understand that this price [MEDICAL_DATA] may run at the same time as other p…" at bounding box center [503, 386] width 367 height 24
click at [313, 381] on input "I understand that this price [MEDICAL_DATA] may run at the same time as other p…" at bounding box center [307, 386] width 11 height 11
checkbox input "true"
click at [697, 436] on span "Confirm" at bounding box center [686, 435] width 32 height 11
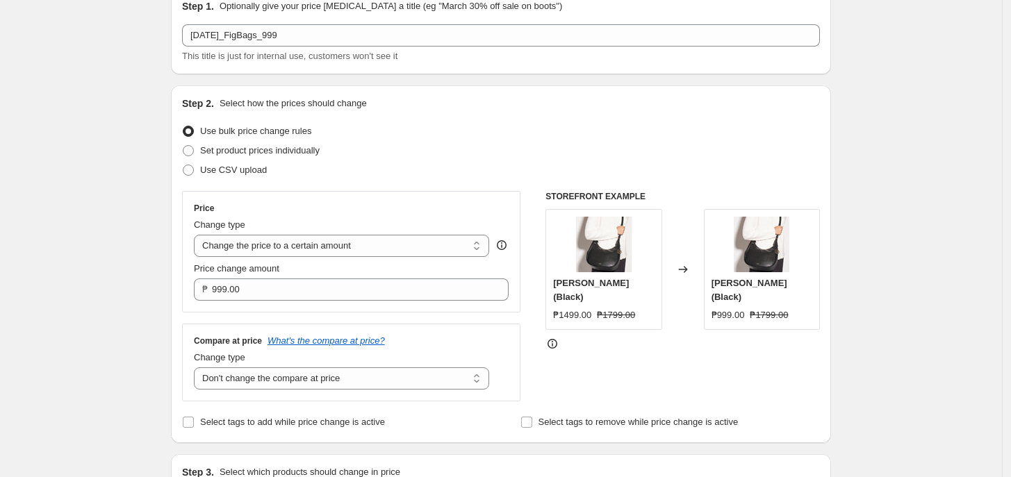
scroll to position [0, 0]
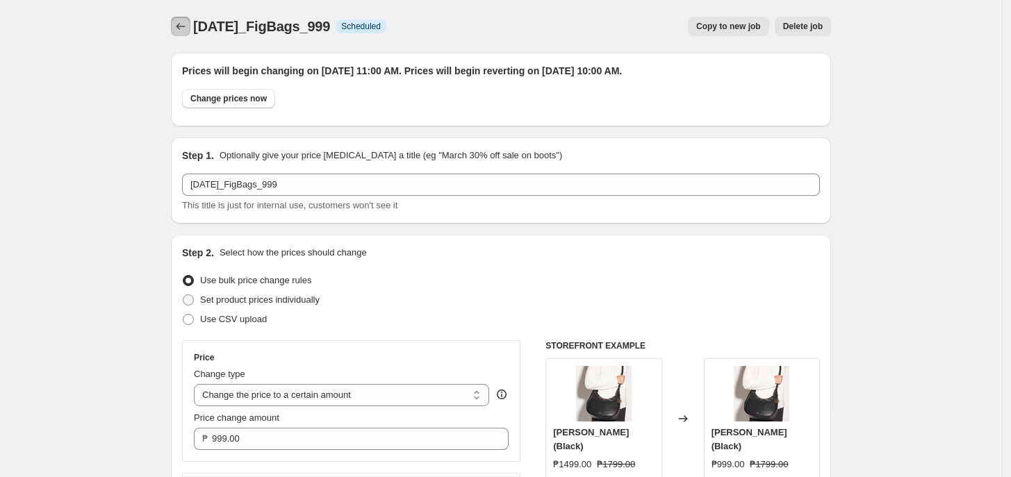
click at [183, 17] on button "Price change jobs" at bounding box center [180, 26] width 19 height 19
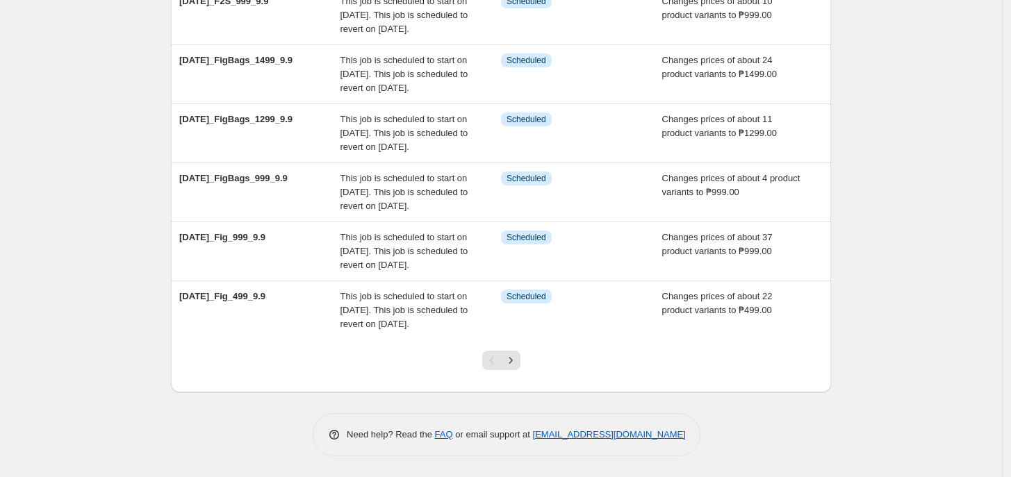
scroll to position [518, 0]
click at [518, 364] on icon "Next" at bounding box center [511, 361] width 14 height 14
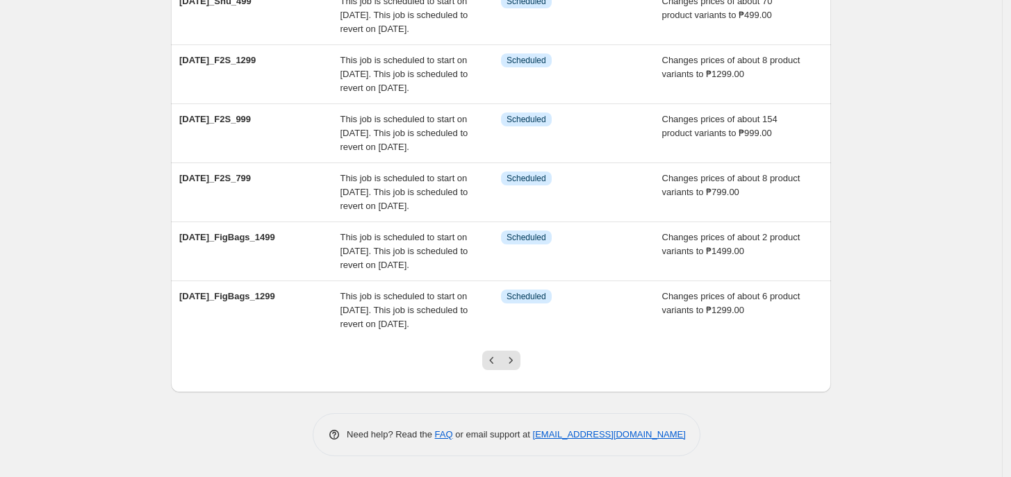
scroll to position [439, 0]
click at [502, 370] on button "Previous" at bounding box center [491, 360] width 19 height 19
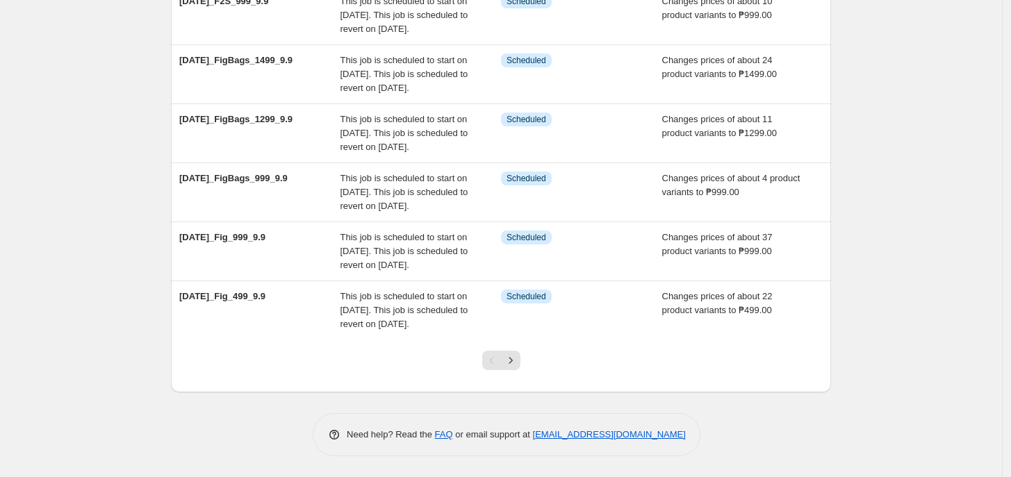
scroll to position [518, 0]
click at [516, 358] on icon "Next" at bounding box center [511, 361] width 14 height 14
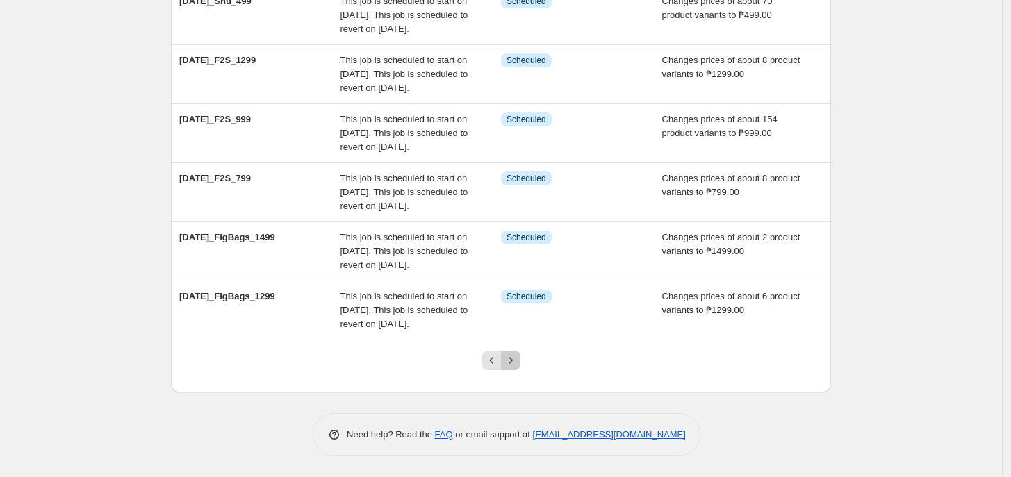
click at [516, 363] on icon "Next" at bounding box center [511, 361] width 14 height 14
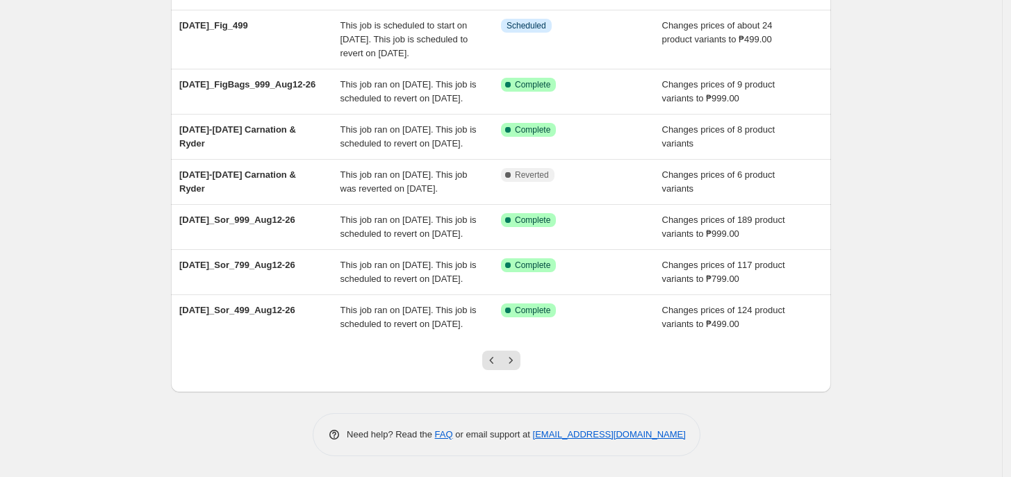
scroll to position [435, 0]
click at [486, 357] on button "Previous" at bounding box center [491, 360] width 19 height 19
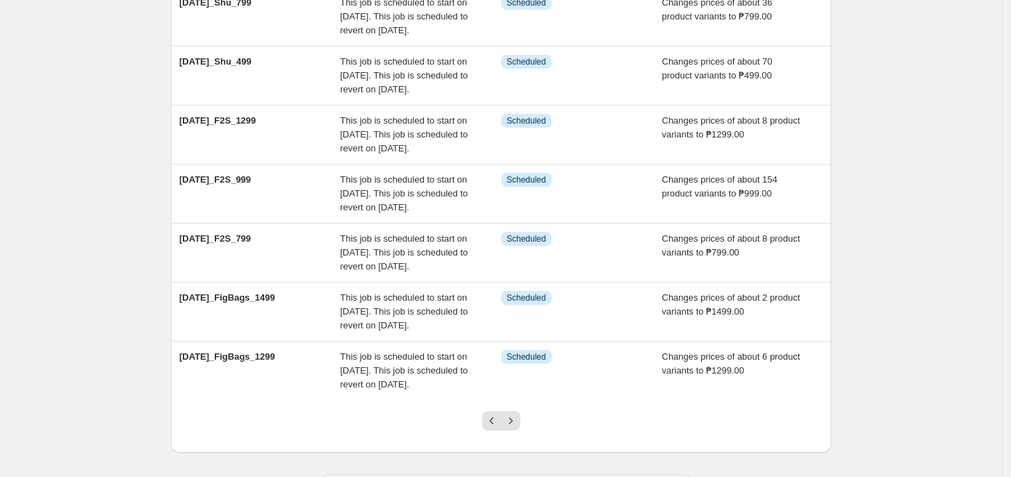
scroll to position [518, 0]
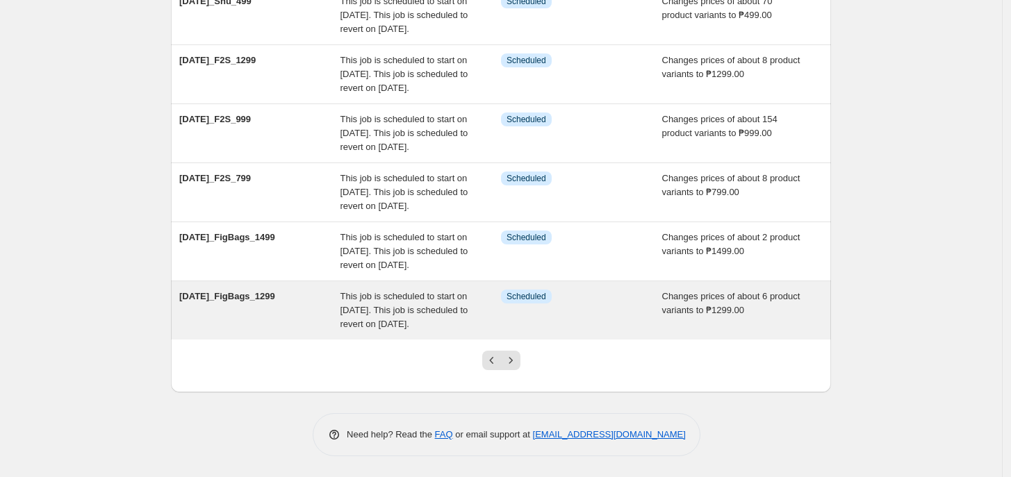
click at [540, 302] on div "Info Scheduled" at bounding box center [581, 311] width 161 height 42
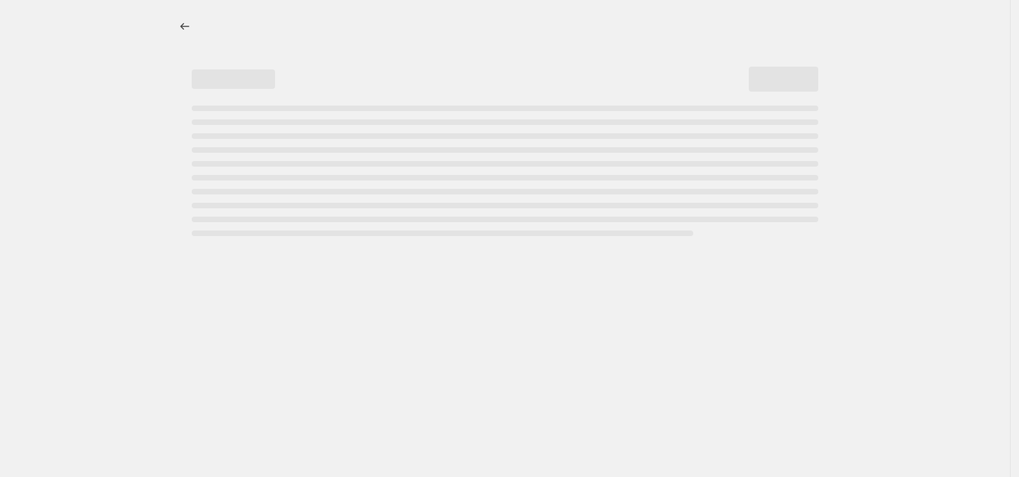
select select "no_change"
select select "tag"
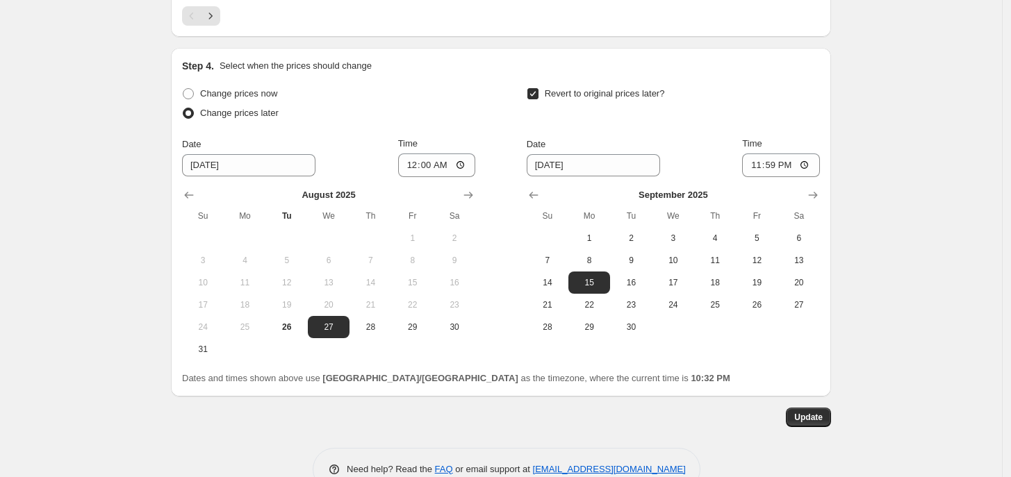
scroll to position [1286, 0]
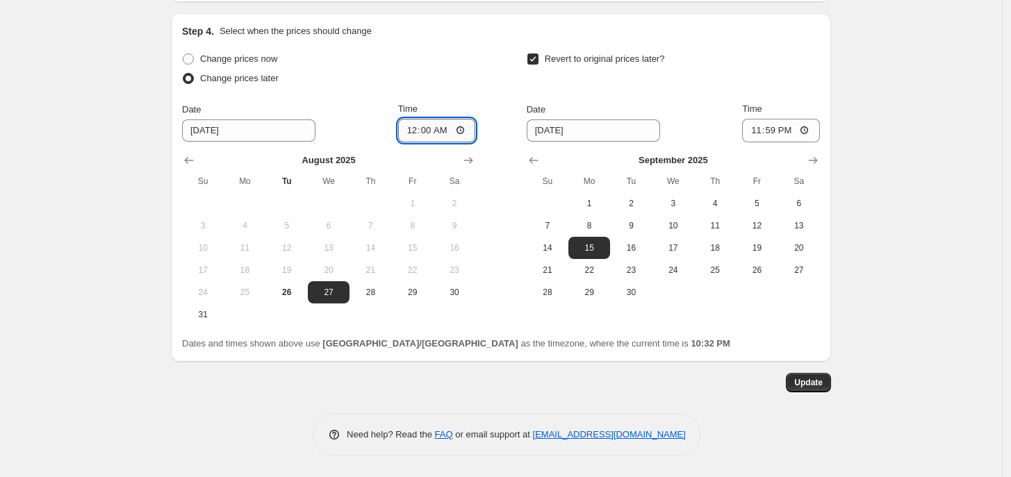
click at [412, 121] on input "00:00" at bounding box center [437, 131] width 78 height 24
type input "11:00"
click at [637, 247] on span "16" at bounding box center [631, 247] width 31 height 11
type input "[DATE]"
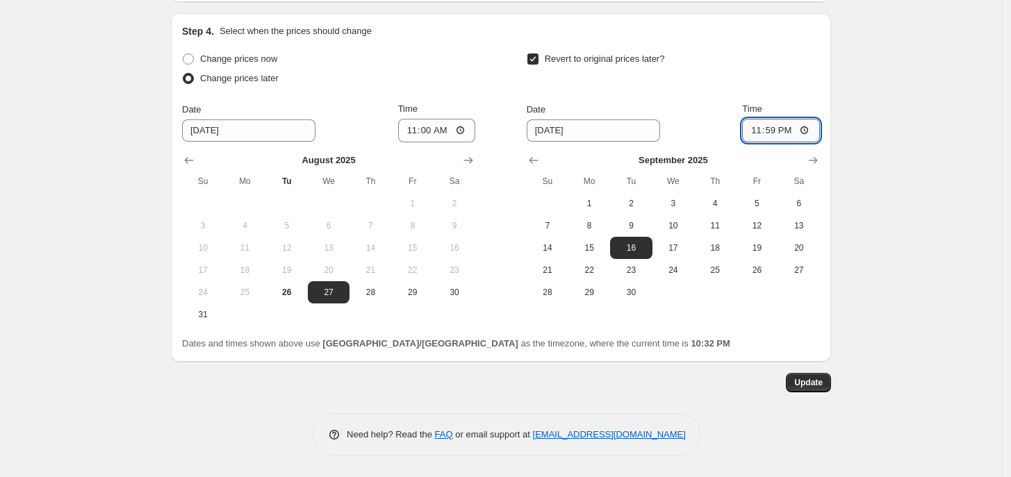
click at [751, 131] on input "23:59" at bounding box center [781, 131] width 78 height 24
type input "10:00"
click at [824, 373] on button "Update" at bounding box center [808, 382] width 45 height 19
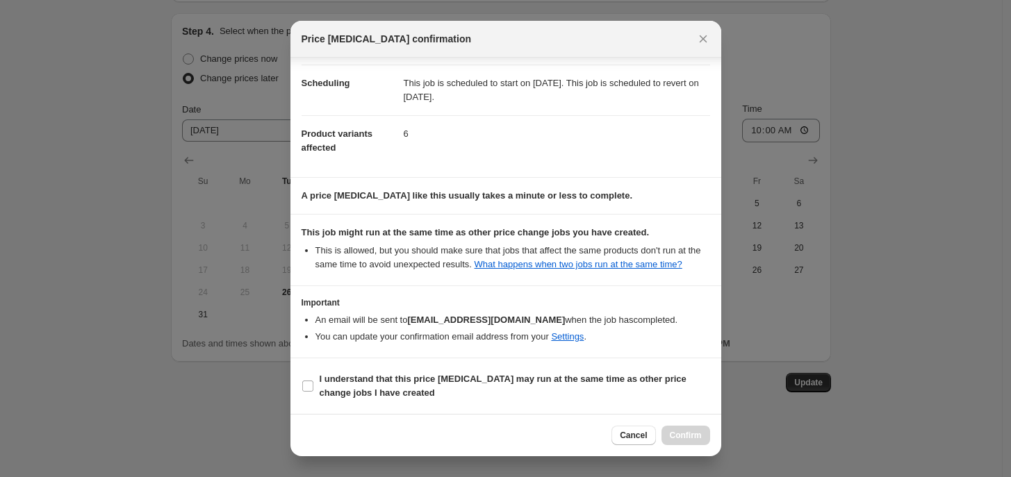
scroll to position [105, 0]
click at [391, 376] on b "I understand that this price [MEDICAL_DATA] may run at the same time as other p…" at bounding box center [503, 386] width 367 height 24
click at [313, 381] on input "I understand that this price [MEDICAL_DATA] may run at the same time as other p…" at bounding box center [307, 386] width 11 height 11
checkbox input "true"
click at [696, 434] on span "Confirm" at bounding box center [686, 435] width 32 height 11
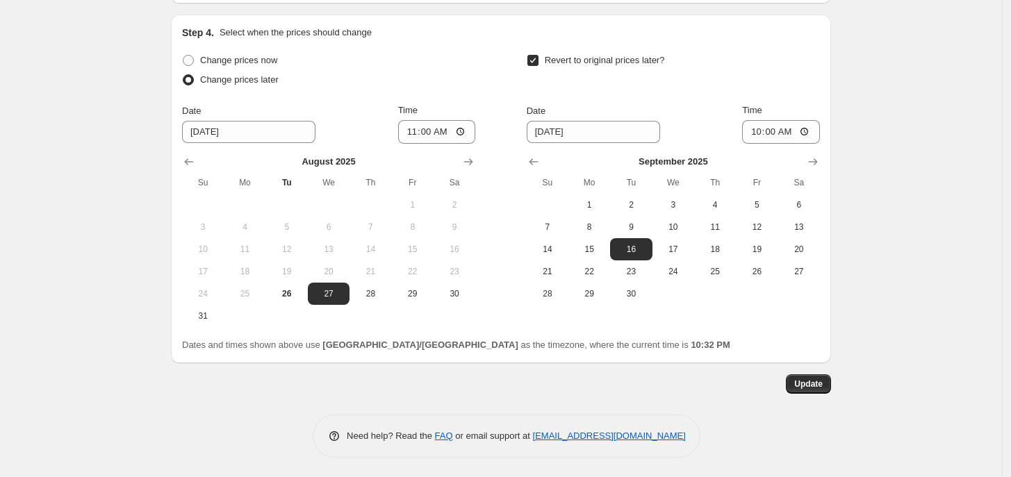
scroll to position [1281, 0]
click at [828, 391] on button "Update" at bounding box center [808, 385] width 45 height 19
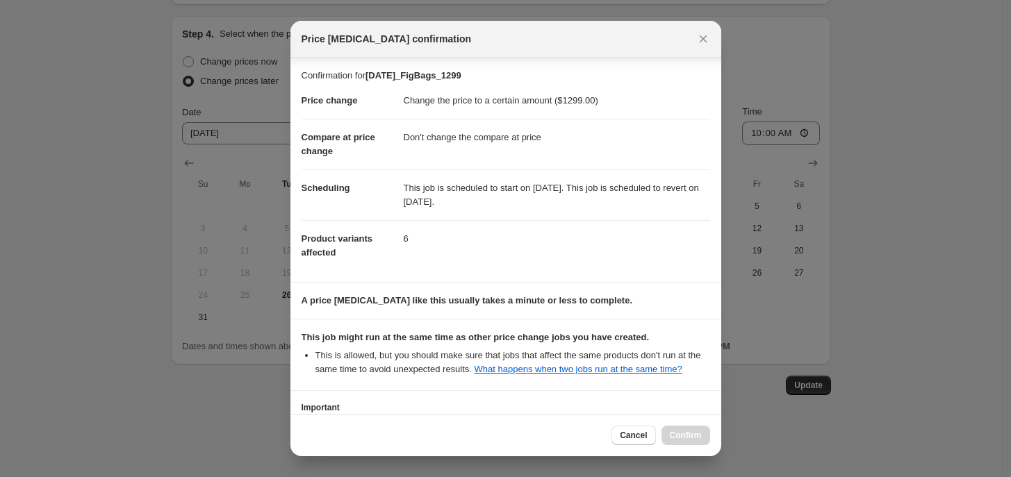
scroll to position [106, 0]
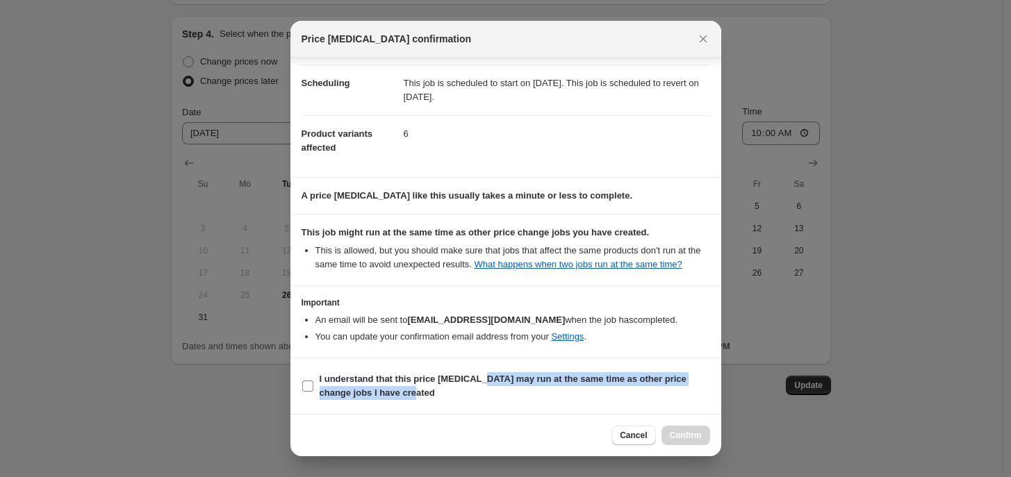
drag, startPoint x: 448, startPoint y: 402, endPoint x: 476, endPoint y: 384, distance: 33.1
click at [476, 384] on label "I understand that this price [MEDICAL_DATA] may run at the same time as other p…" at bounding box center [506, 386] width 409 height 33
click at [476, 384] on b "I understand that this price [MEDICAL_DATA] may run at the same time as other p…" at bounding box center [503, 386] width 367 height 24
click at [313, 384] on input "I understand that this price [MEDICAL_DATA] may run at the same time as other p…" at bounding box center [307, 386] width 11 height 11
checkbox input "true"
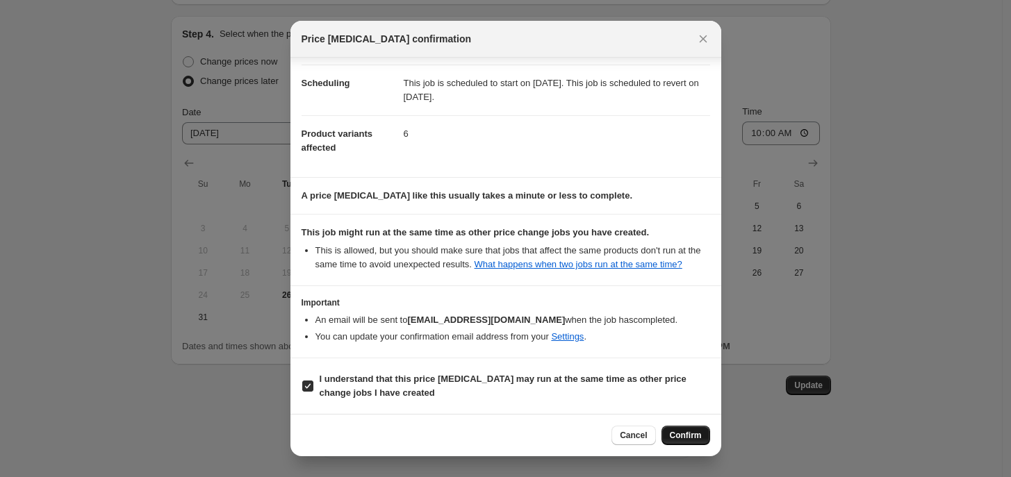
click at [697, 437] on span "Confirm" at bounding box center [686, 435] width 32 height 11
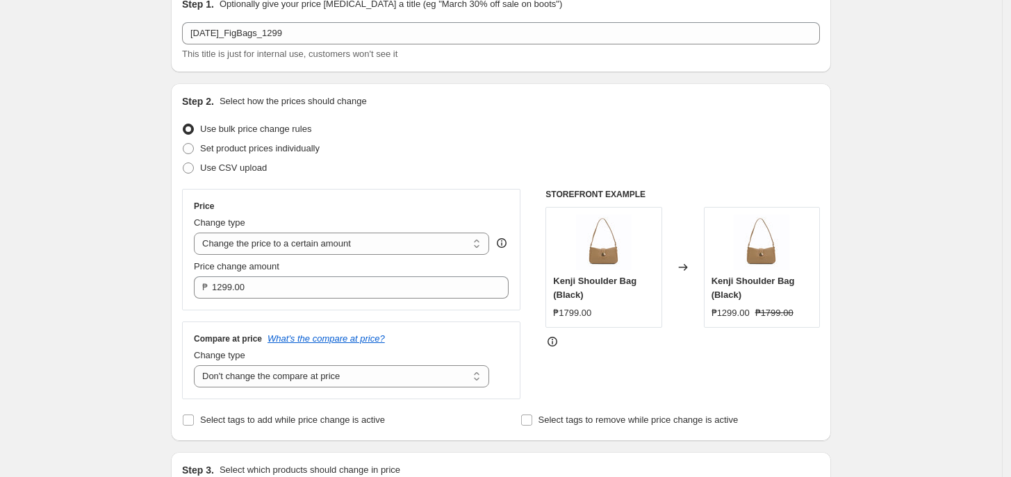
scroll to position [0, 0]
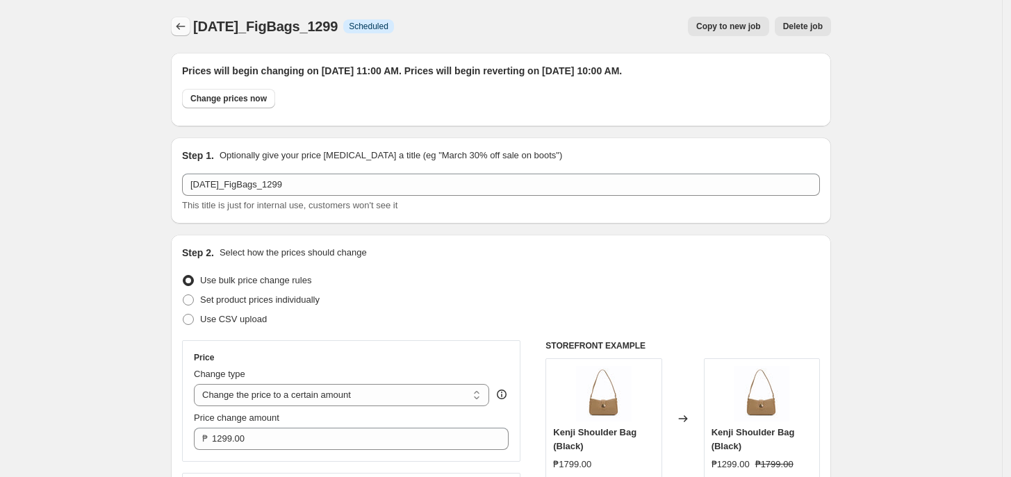
click at [176, 24] on button "Price change jobs" at bounding box center [180, 26] width 19 height 19
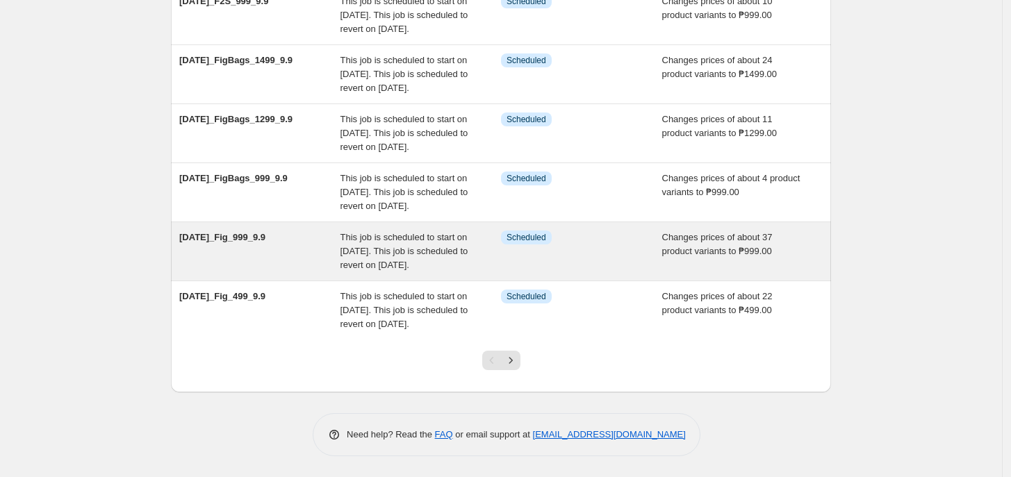
scroll to position [518, 0]
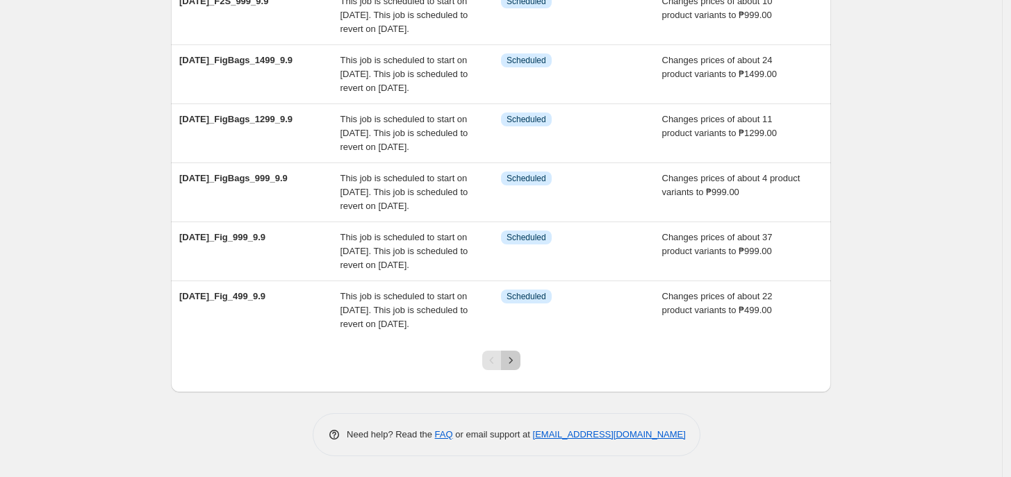
click at [518, 355] on icon "Next" at bounding box center [511, 361] width 14 height 14
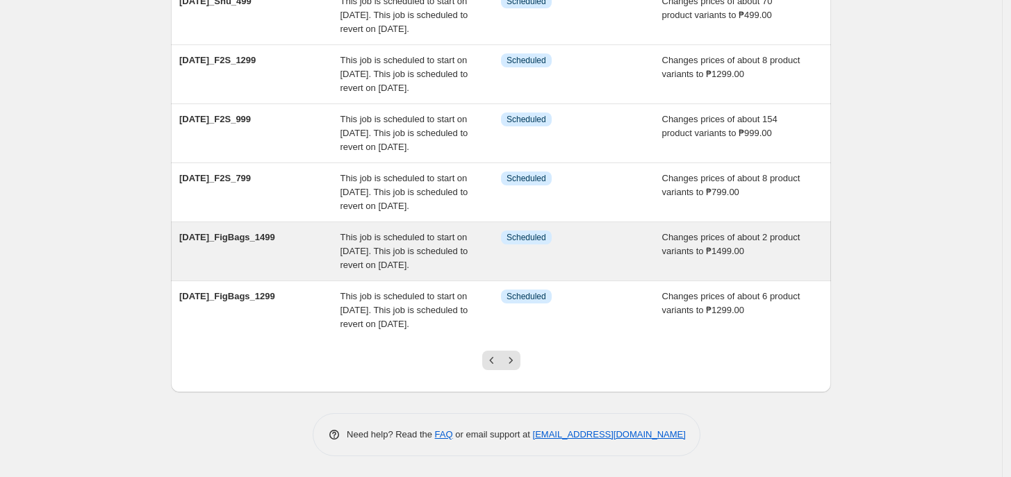
click at [487, 231] on div "This job is scheduled to start on [DATE]. This job is scheduled to revert on [D…" at bounding box center [420, 252] width 161 height 42
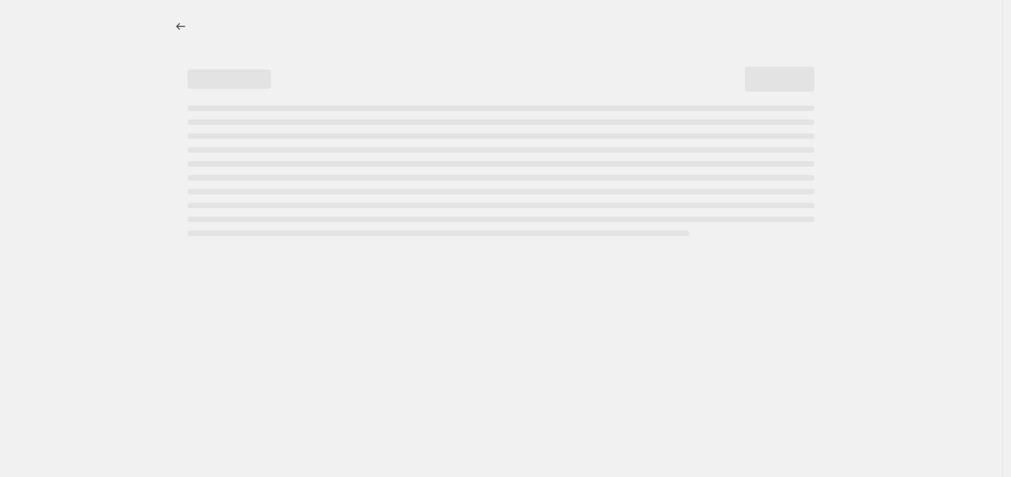
select select "no_change"
select select "tag"
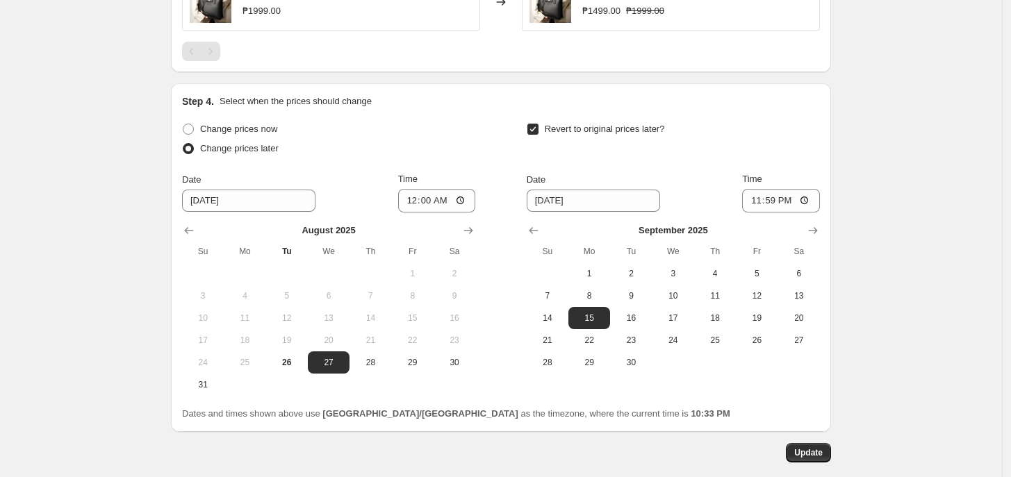
scroll to position [1037, 0]
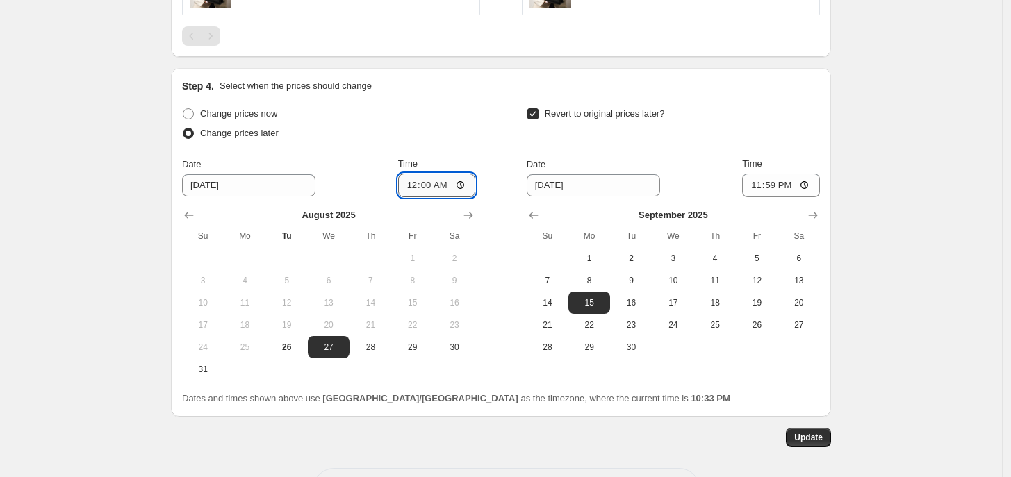
click at [417, 194] on input "00:00" at bounding box center [437, 186] width 78 height 24
type input "11:00"
click at [641, 303] on span "16" at bounding box center [631, 302] width 31 height 11
type input "[DATE]"
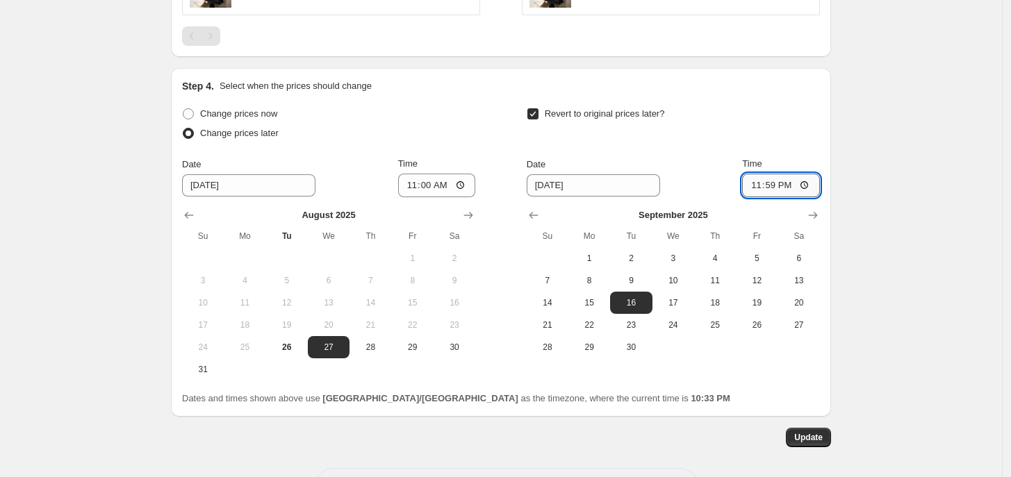
click at [757, 183] on input "23:59" at bounding box center [781, 186] width 78 height 24
type input "10:00"
click at [805, 435] on span "Update" at bounding box center [808, 437] width 28 height 11
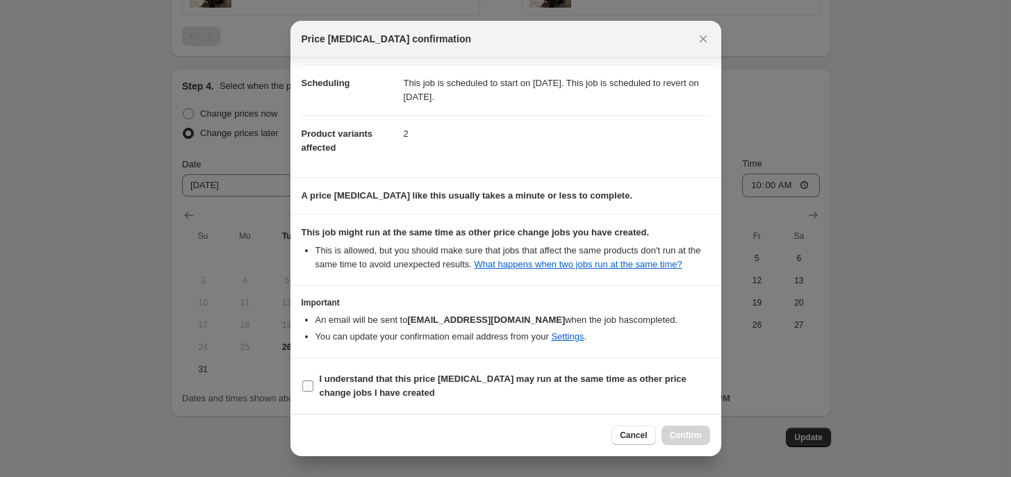
scroll to position [105, 0]
click at [490, 386] on b "I understand that this price [MEDICAL_DATA] may run at the same time as other p…" at bounding box center [503, 386] width 367 height 24
click at [313, 386] on input "I understand that this price [MEDICAL_DATA] may run at the same time as other p…" at bounding box center [307, 386] width 11 height 11
checkbox input "true"
click at [700, 433] on span "Confirm" at bounding box center [686, 435] width 32 height 11
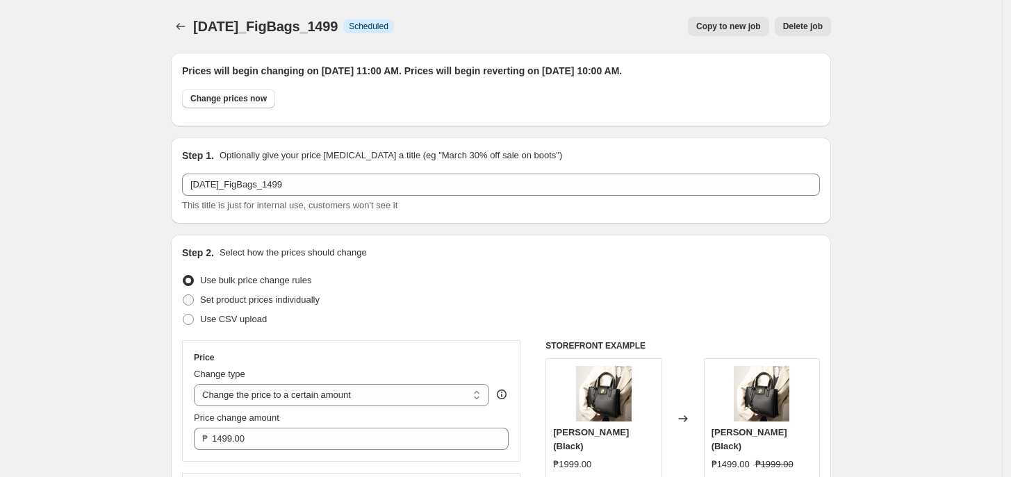
scroll to position [1, 0]
click at [188, 22] on icon "Price change jobs" at bounding box center [181, 26] width 14 height 14
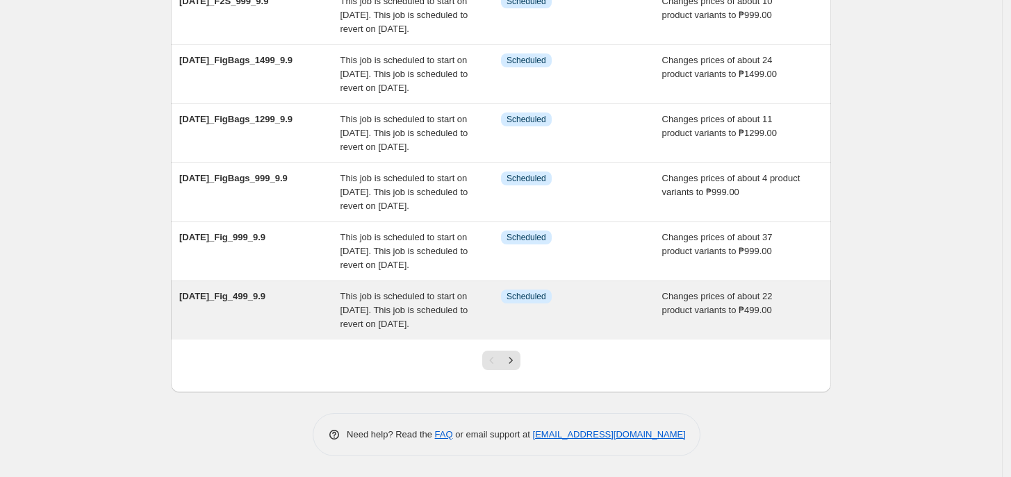
scroll to position [518, 0]
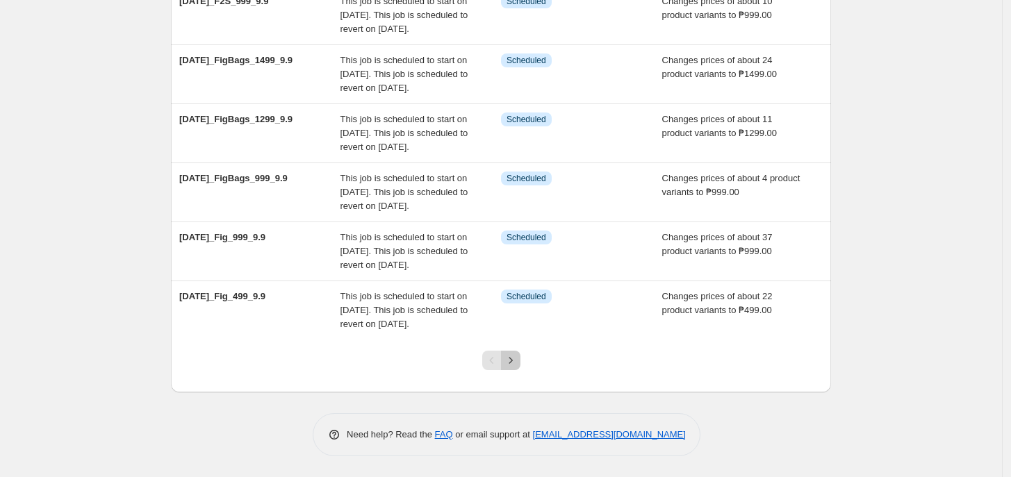
click at [520, 357] on button "Next" at bounding box center [510, 360] width 19 height 19
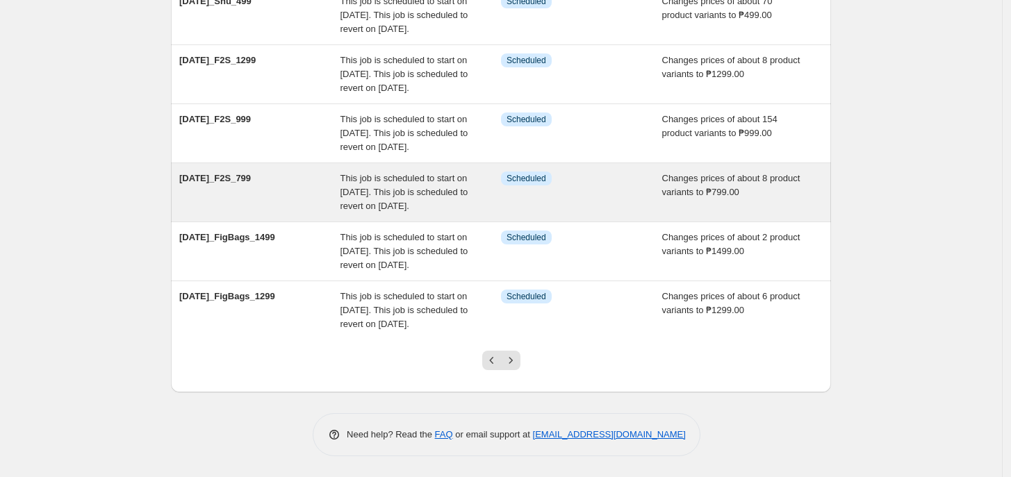
scroll to position [446, 0]
click at [602, 213] on div "Info Scheduled" at bounding box center [581, 193] width 161 height 42
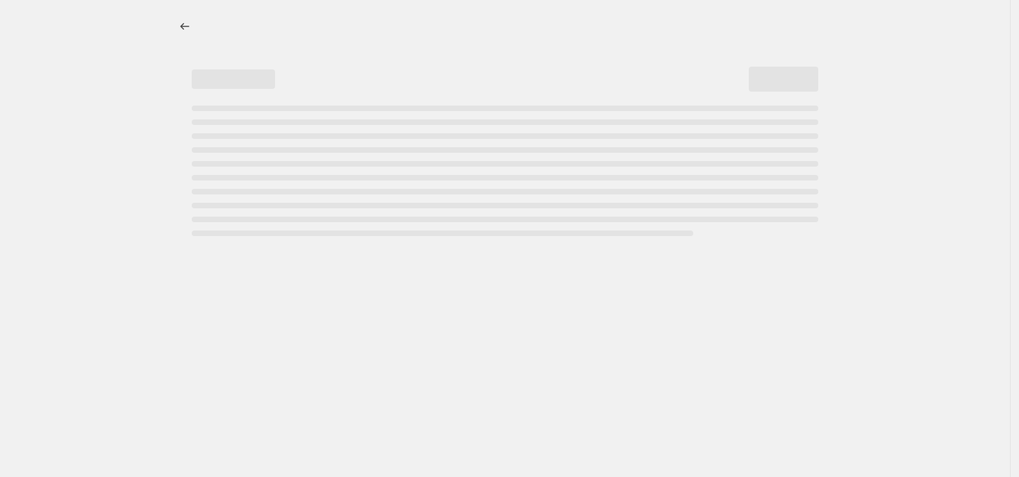
select select "no_change"
select select "tag"
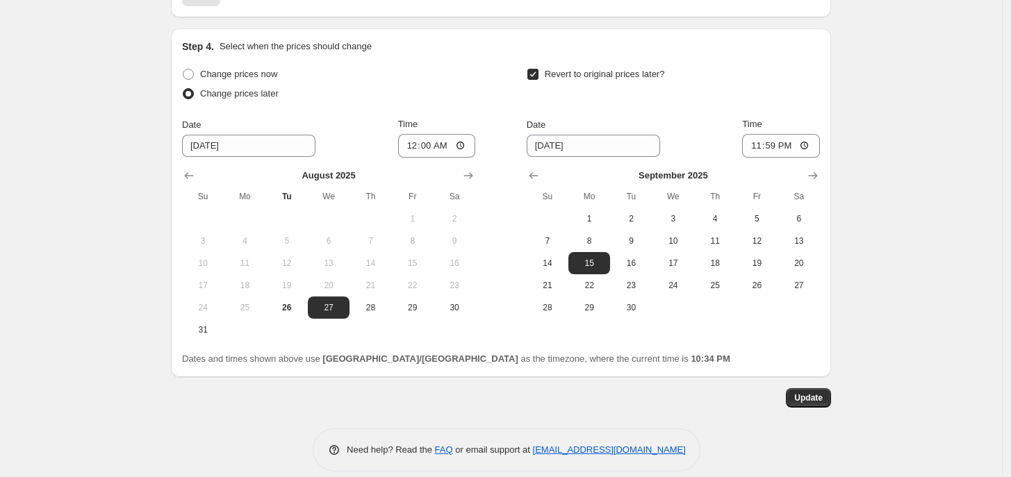
scroll to position [1270, 0]
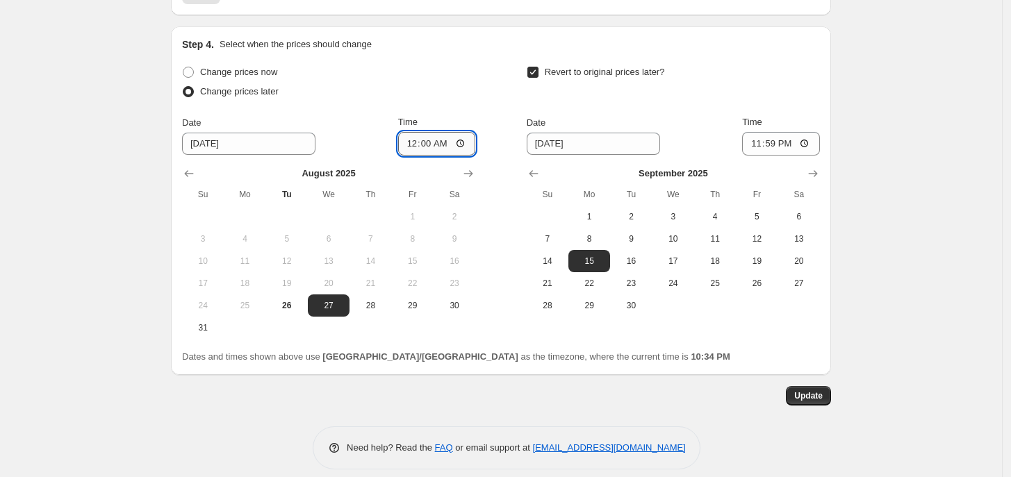
click at [413, 148] on input "00:00" at bounding box center [437, 144] width 78 height 24
type input "11:00"
click at [646, 259] on span "16" at bounding box center [631, 261] width 31 height 11
type input "[DATE]"
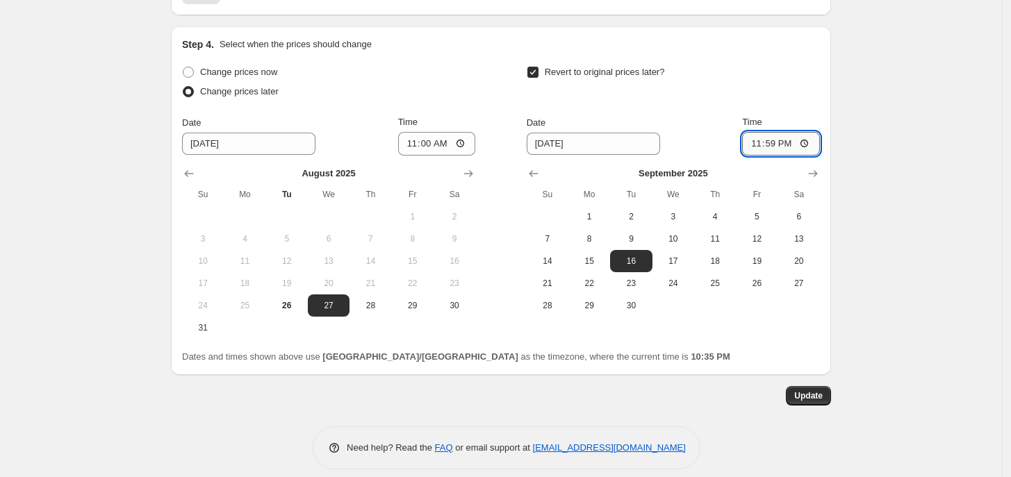
click at [750, 146] on input "23:59" at bounding box center [781, 144] width 78 height 24
type input "10:00"
click at [823, 390] on button "Update" at bounding box center [808, 395] width 45 height 19
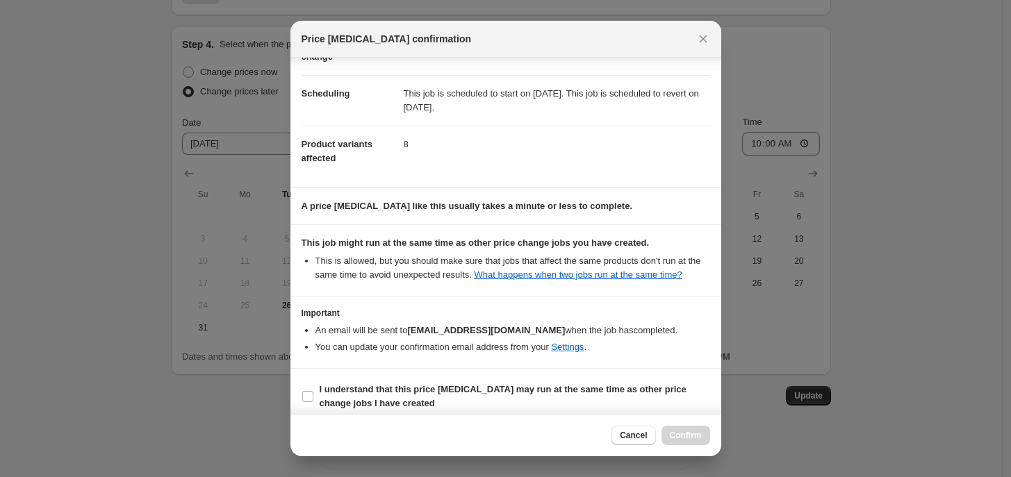
scroll to position [95, 0]
click at [457, 402] on span "I understand that this price [MEDICAL_DATA] may run at the same time as other p…" at bounding box center [515, 396] width 390 height 28
click at [313, 402] on input "I understand that this price [MEDICAL_DATA] may run at the same time as other p…" at bounding box center [307, 395] width 11 height 11
checkbox input "true"
click at [695, 441] on button "Confirm" at bounding box center [685, 435] width 49 height 19
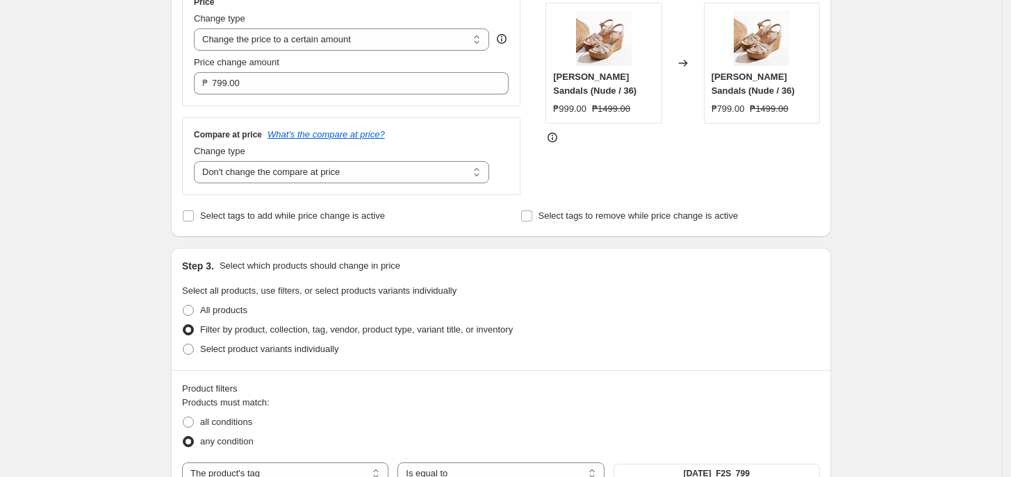
scroll to position [0, 0]
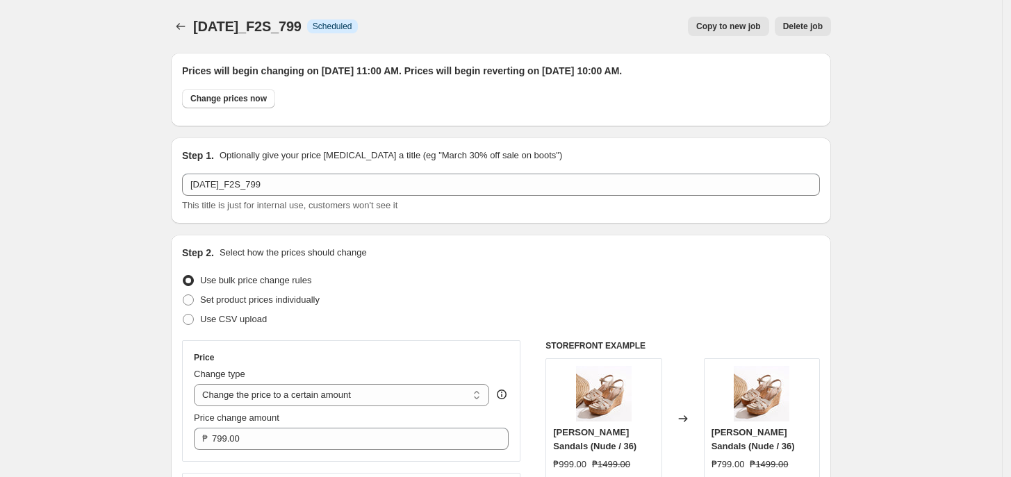
click at [175, 17] on div at bounding box center [182, 26] width 22 height 19
click at [185, 25] on icon "Price change jobs" at bounding box center [181, 26] width 14 height 14
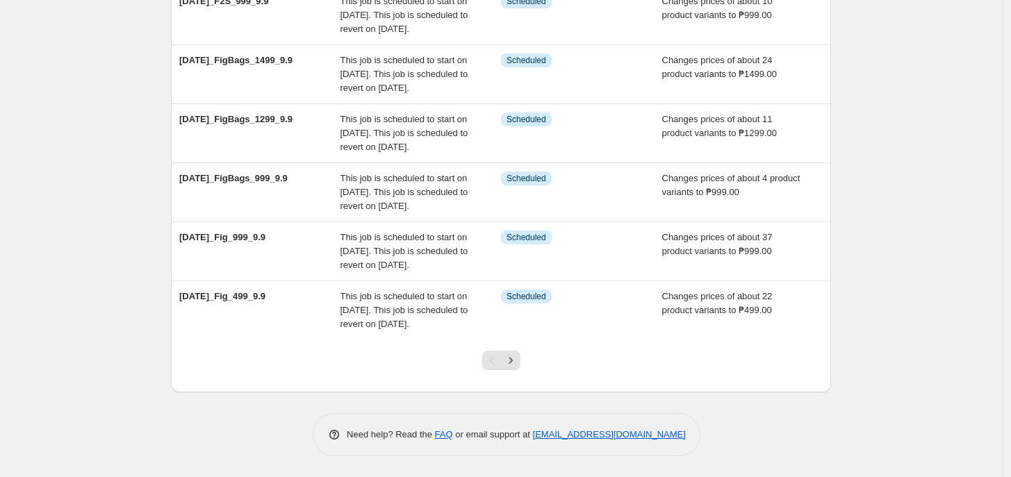
scroll to position [518, 0]
click at [518, 358] on icon "Next" at bounding box center [511, 361] width 14 height 14
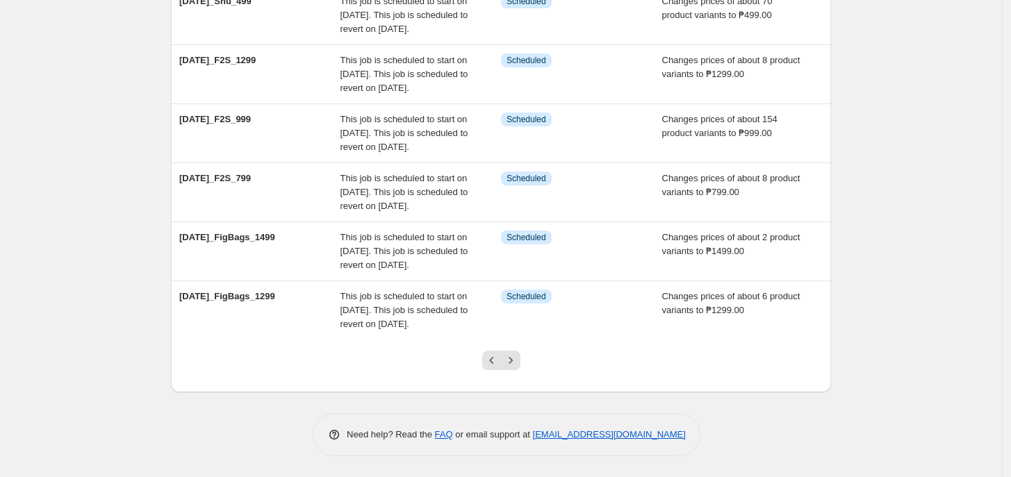
scroll to position [466, 0]
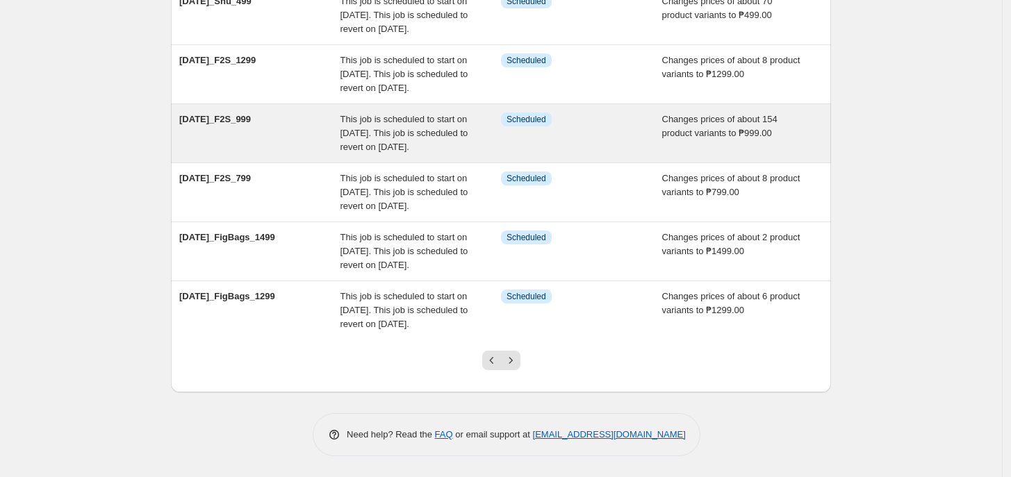
click at [568, 142] on div "Info Scheduled" at bounding box center [581, 134] width 161 height 42
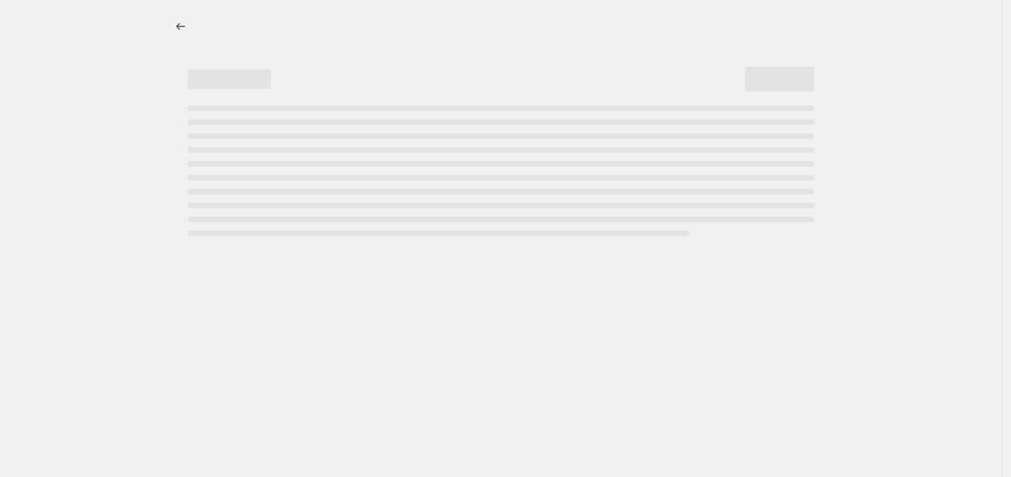
select select "no_change"
select select "tag"
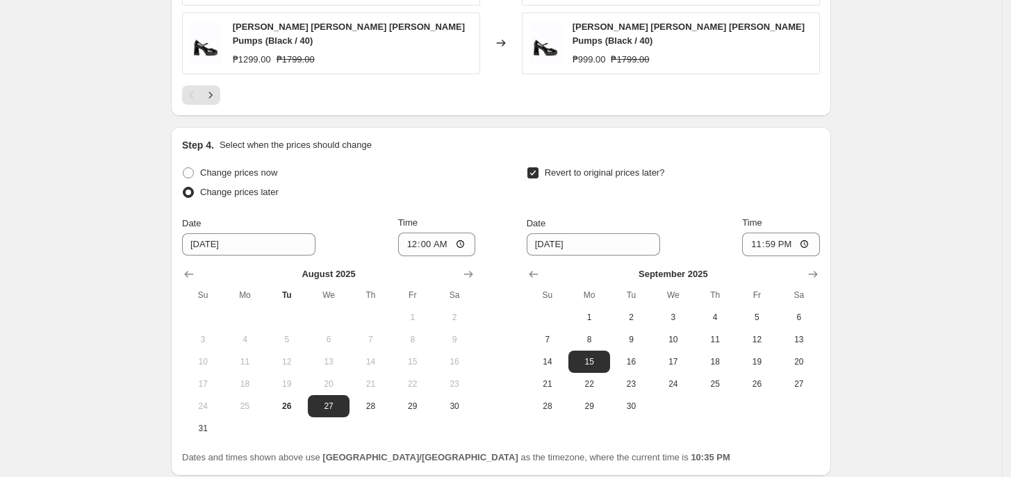
scroll to position [1203, 0]
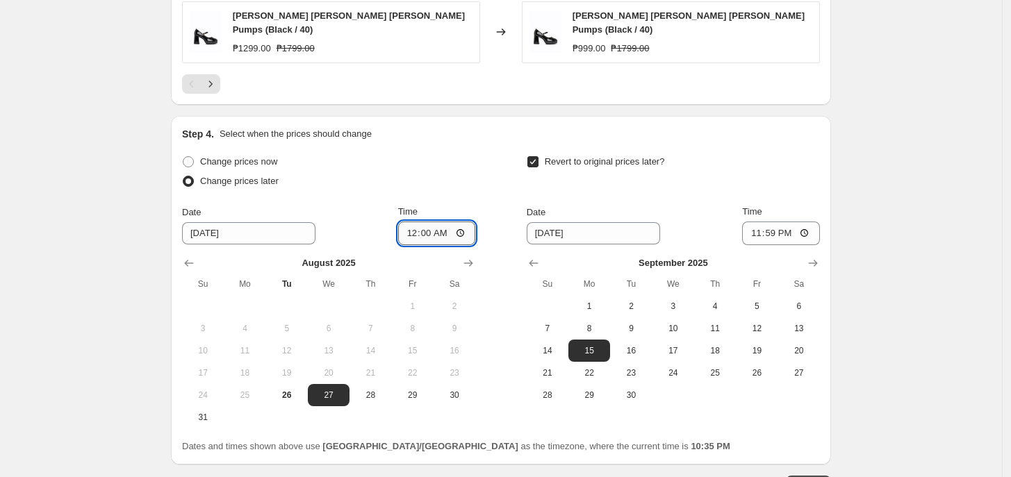
click at [415, 222] on input "00:00" at bounding box center [437, 234] width 78 height 24
type input "11:00"
click at [643, 345] on span "16" at bounding box center [631, 350] width 31 height 11
type input "[DATE]"
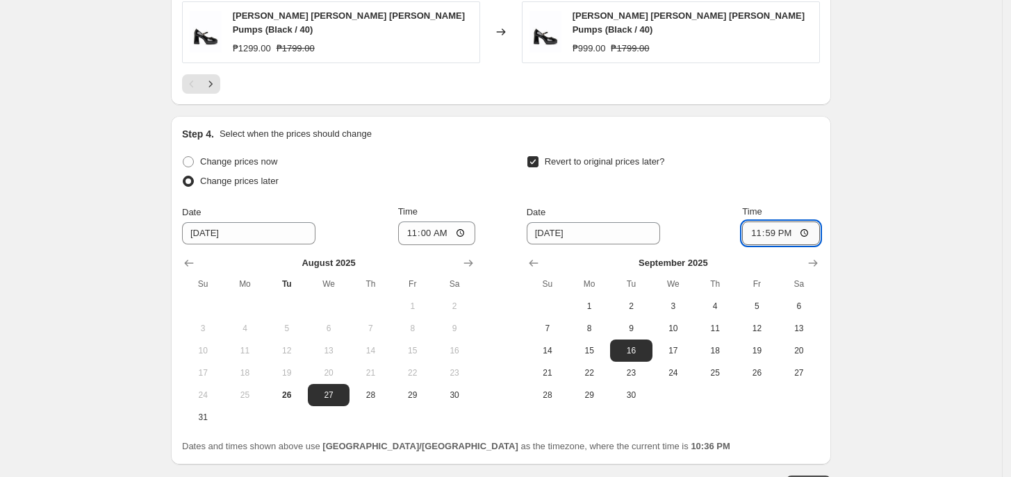
click at [758, 222] on input "23:59" at bounding box center [781, 234] width 78 height 24
type input "10:00"
click at [813, 477] on span "Update" at bounding box center [808, 485] width 28 height 11
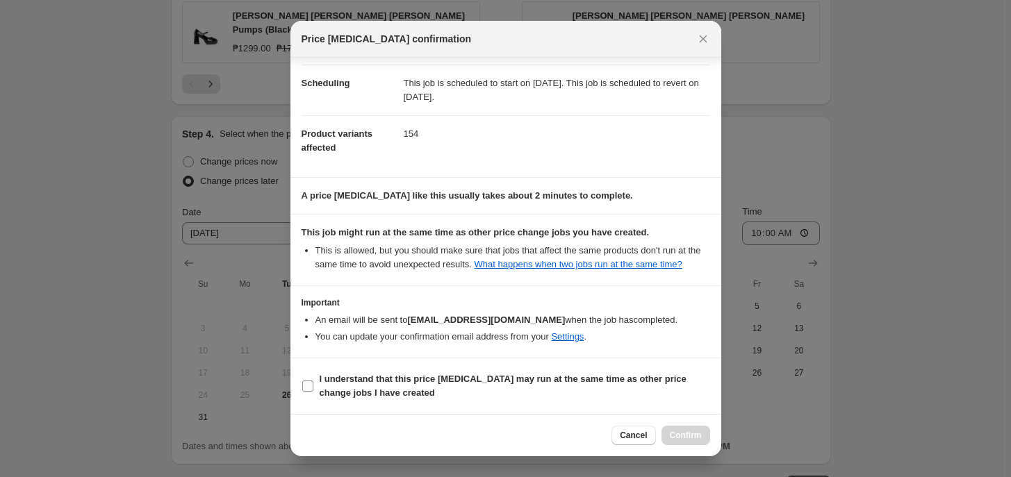
scroll to position [105, 0]
click at [560, 379] on b "I understand that this price [MEDICAL_DATA] may run at the same time as other p…" at bounding box center [503, 386] width 367 height 24
click at [313, 381] on input "I understand that this price [MEDICAL_DATA] may run at the same time as other p…" at bounding box center [307, 386] width 11 height 11
checkbox input "true"
click at [689, 434] on span "Confirm" at bounding box center [686, 435] width 32 height 11
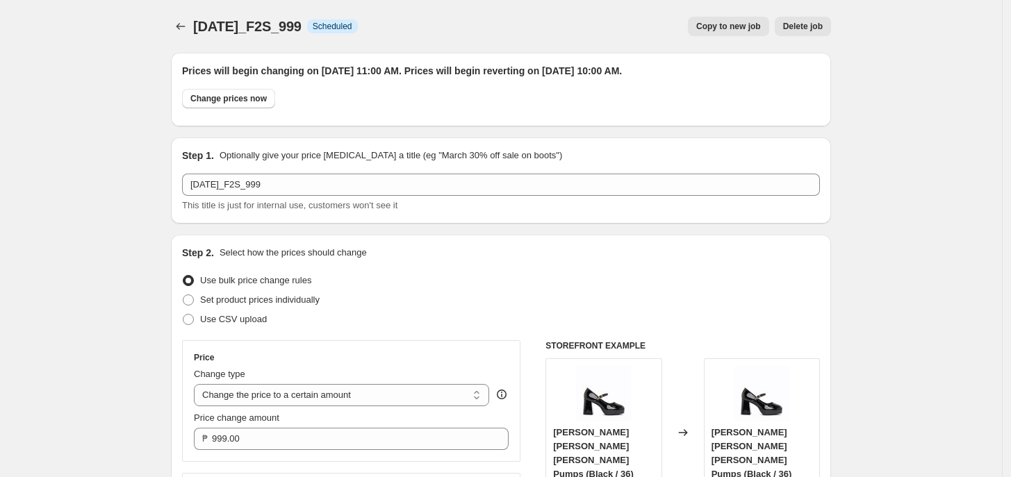
scroll to position [1203, 0]
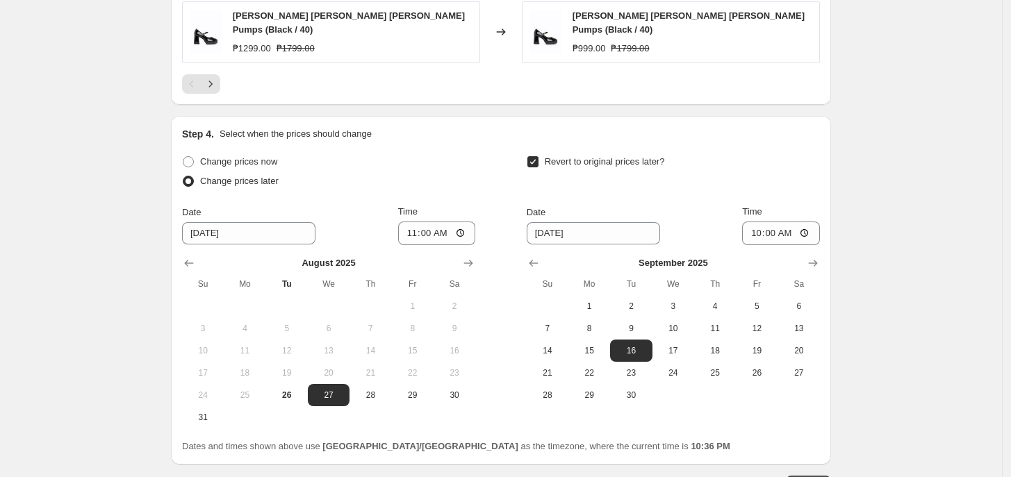
click at [815, 477] on span "Update" at bounding box center [808, 485] width 28 height 11
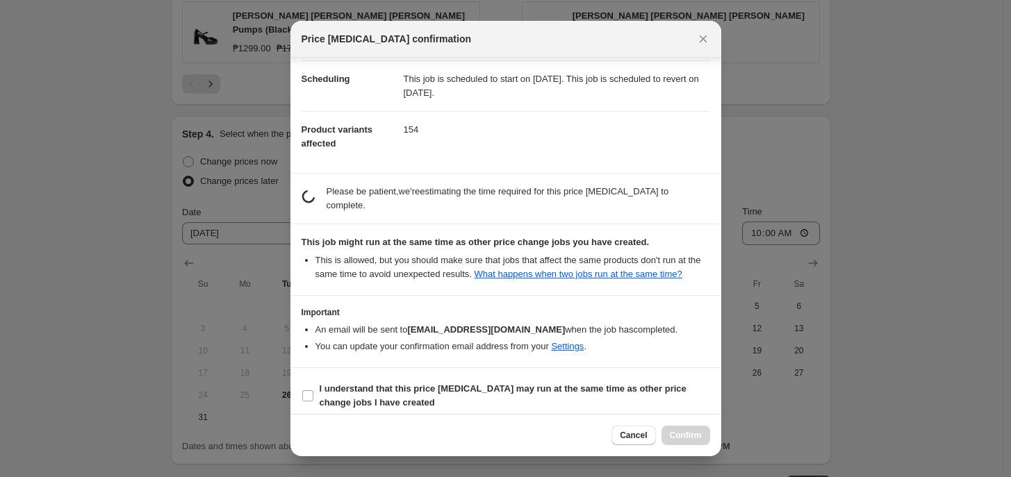
scroll to position [106, 0]
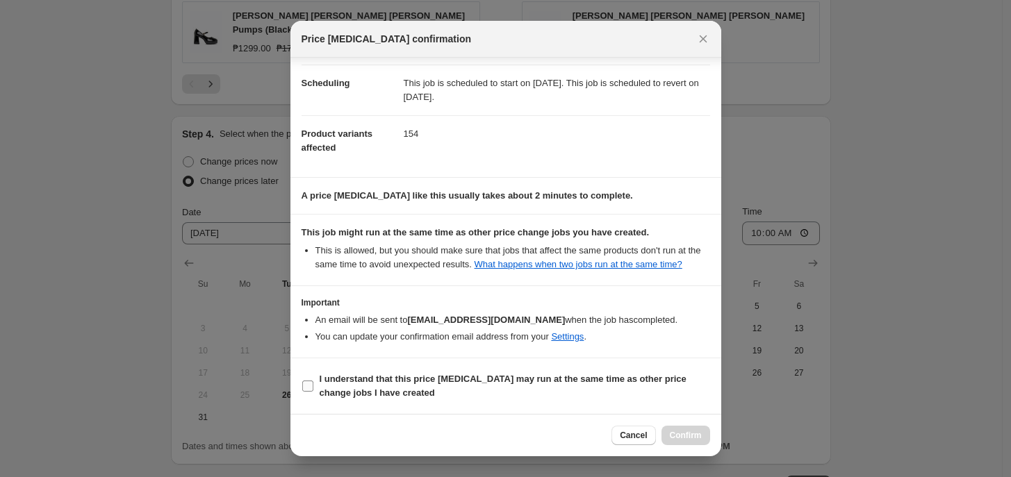
click at [547, 398] on span "I understand that this price [MEDICAL_DATA] may run at the same time as other p…" at bounding box center [515, 386] width 390 height 28
click at [313, 392] on input "I understand that this price [MEDICAL_DATA] may run at the same time as other p…" at bounding box center [307, 386] width 11 height 11
checkbox input "true"
click at [704, 436] on button "Confirm" at bounding box center [685, 435] width 49 height 19
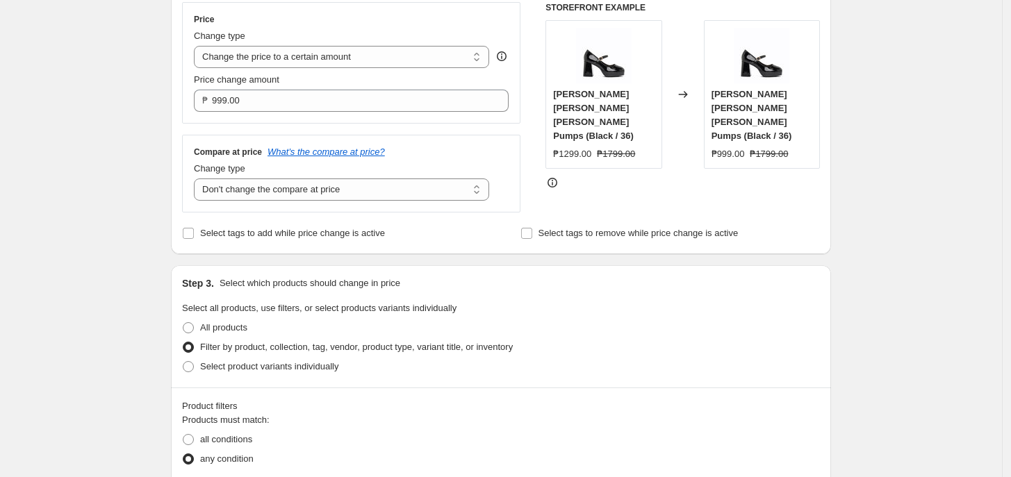
scroll to position [0, 0]
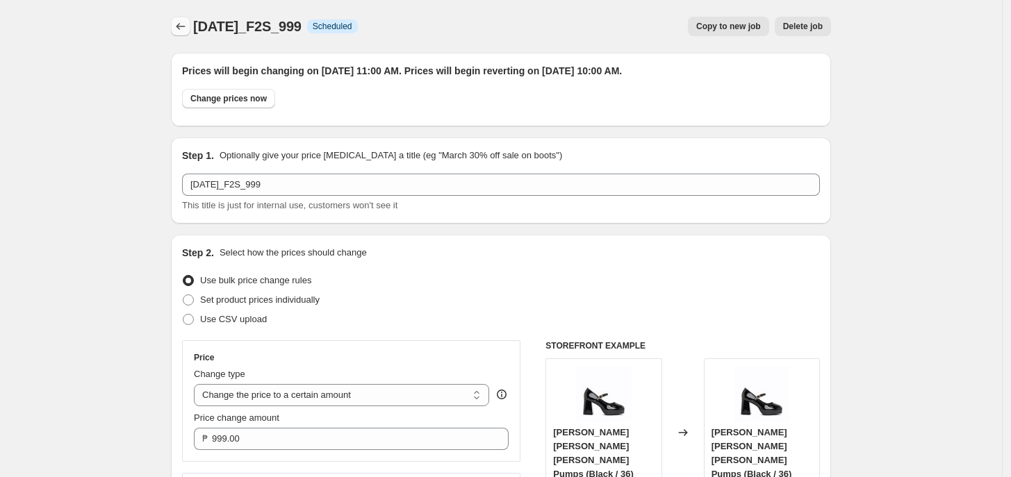
click at [188, 31] on icon "Price change jobs" at bounding box center [181, 26] width 14 height 14
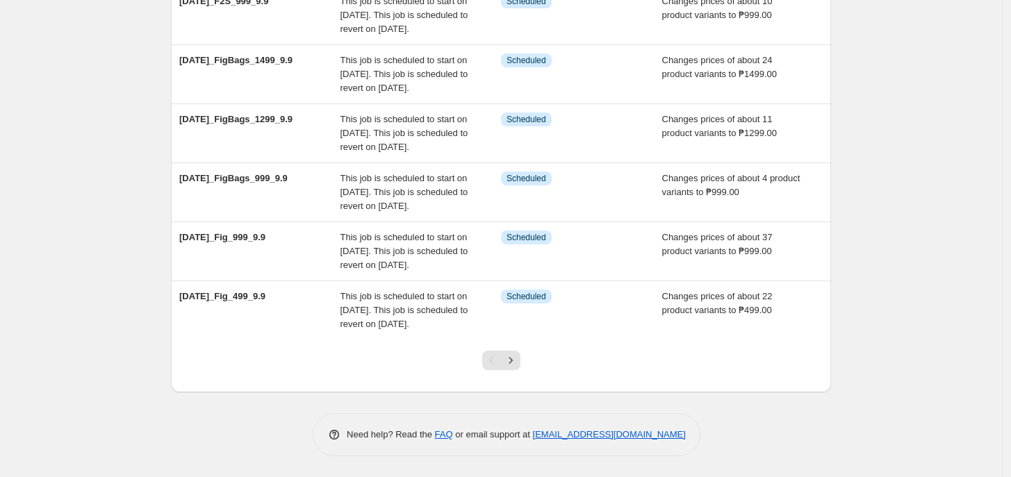
scroll to position [518, 0]
click at [509, 361] on icon "Next" at bounding box center [511, 361] width 14 height 14
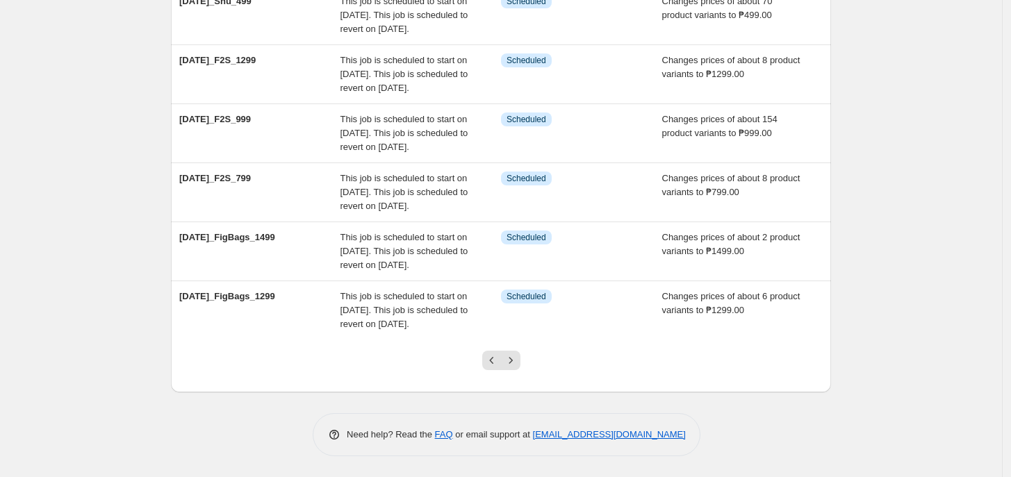
scroll to position [386, 0]
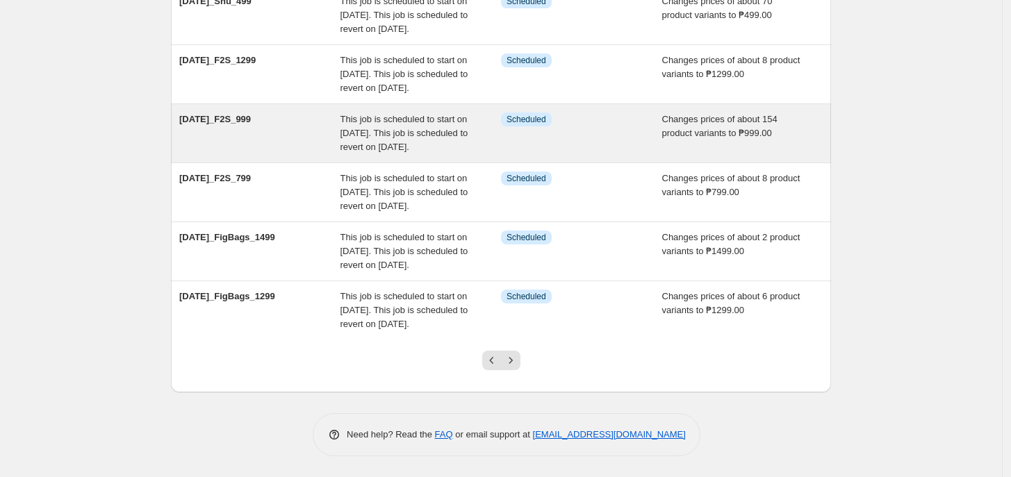
click at [582, 154] on div "Info Scheduled" at bounding box center [581, 134] width 161 height 42
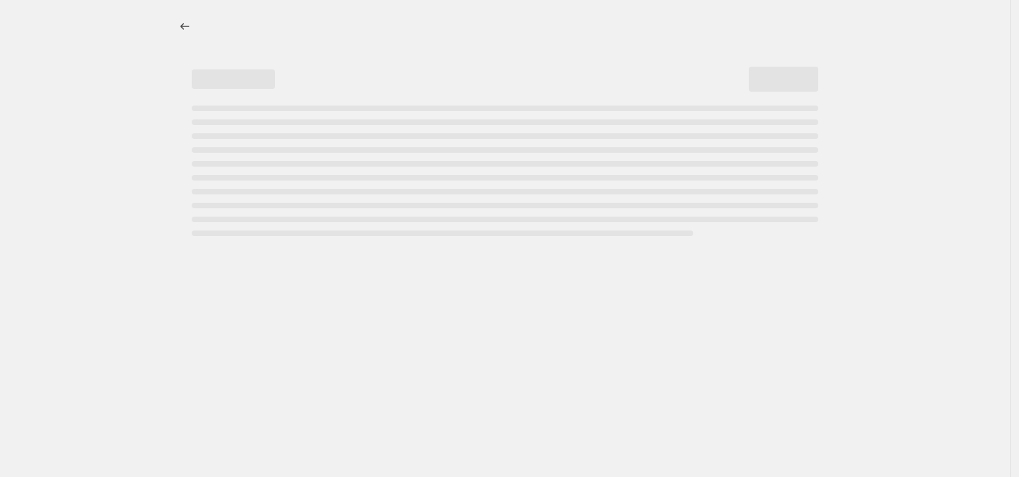
select select "no_change"
select select "tag"
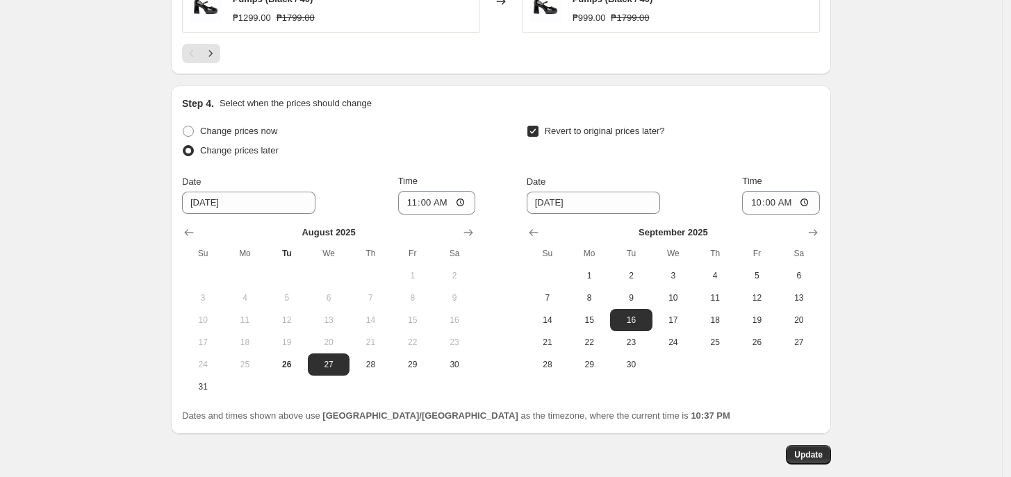
scroll to position [1232, 0]
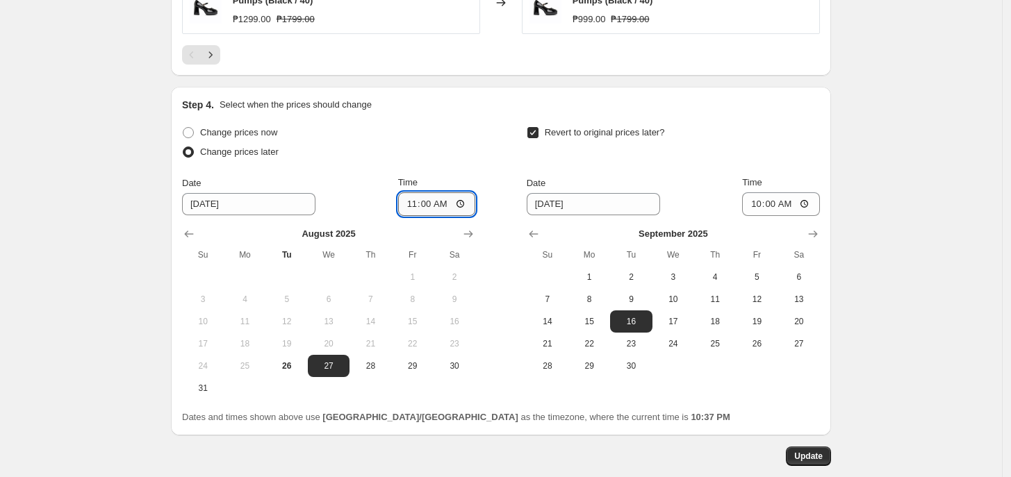
click at [415, 192] on input "11:00" at bounding box center [437, 204] width 78 height 24
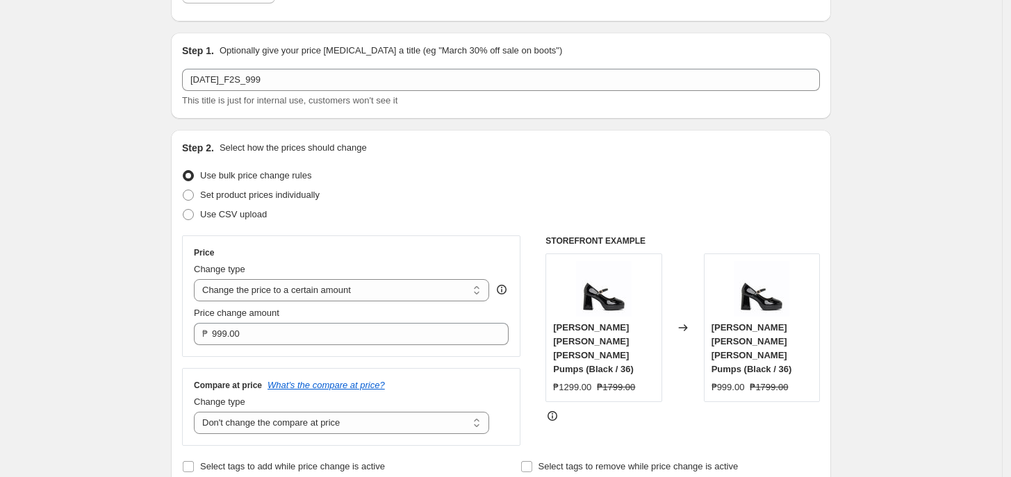
scroll to position [0, 0]
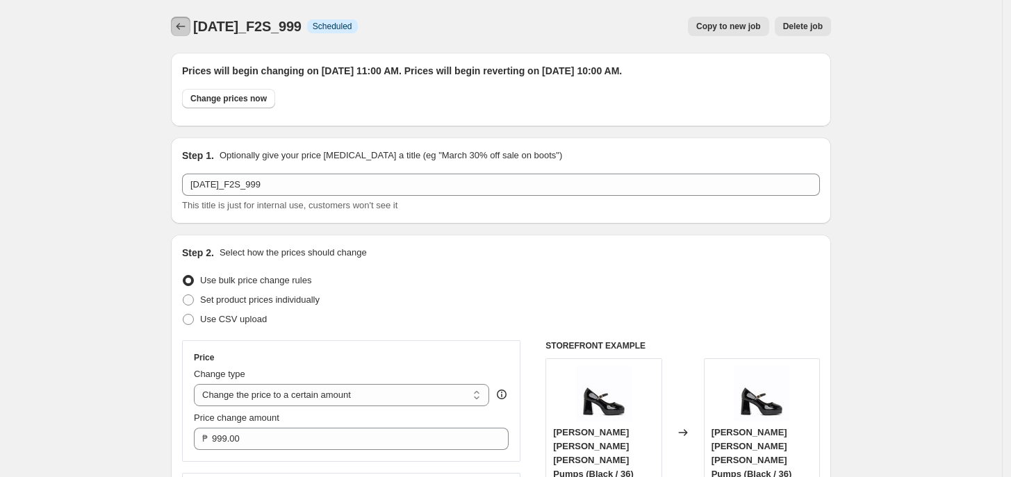
click at [174, 25] on button "Price change jobs" at bounding box center [180, 26] width 19 height 19
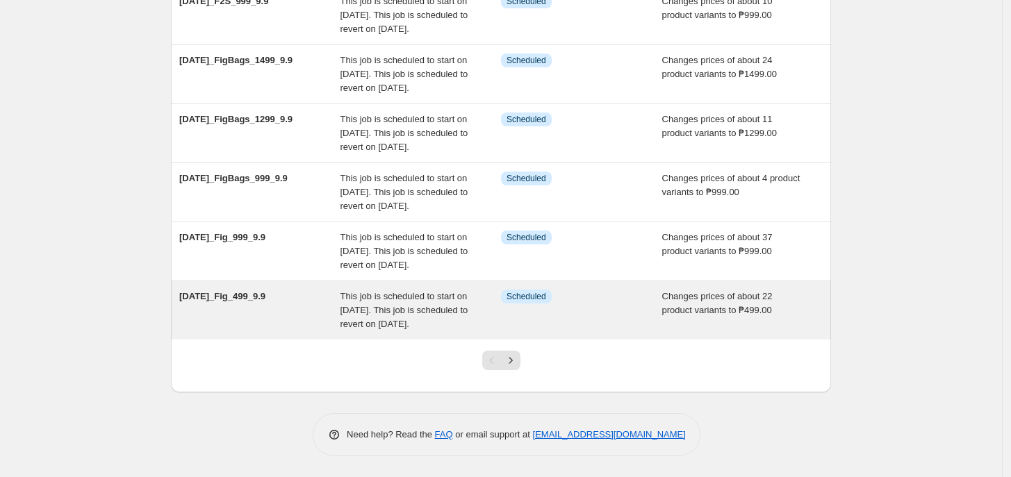
scroll to position [518, 0]
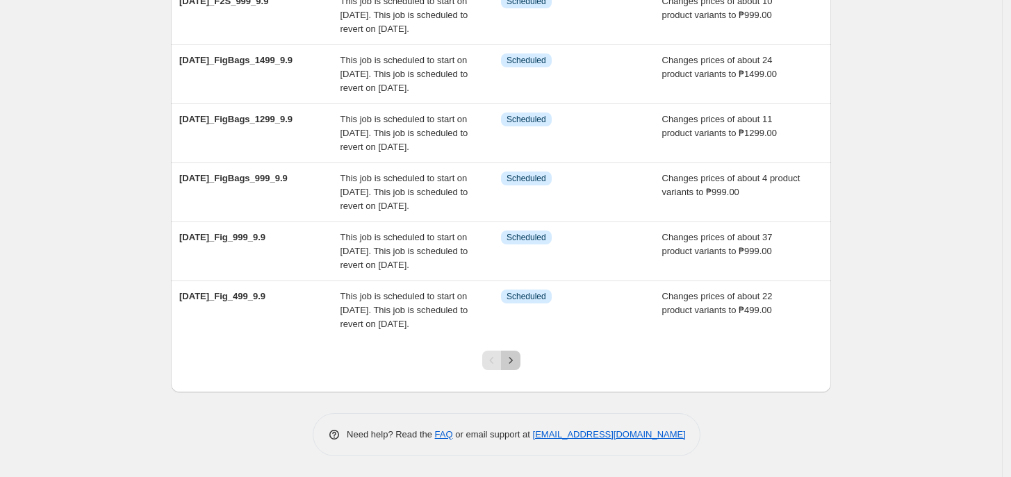
click at [518, 363] on icon "Next" at bounding box center [511, 361] width 14 height 14
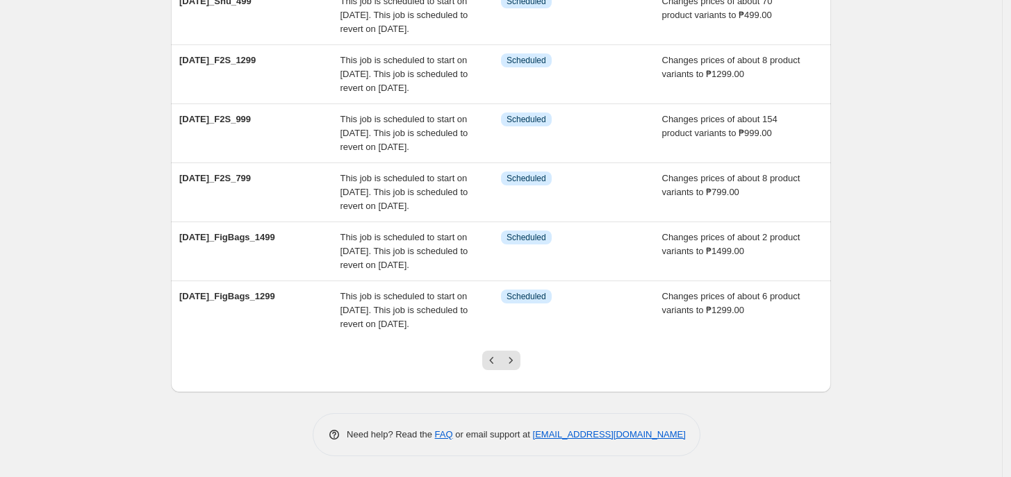
scroll to position [434, 0]
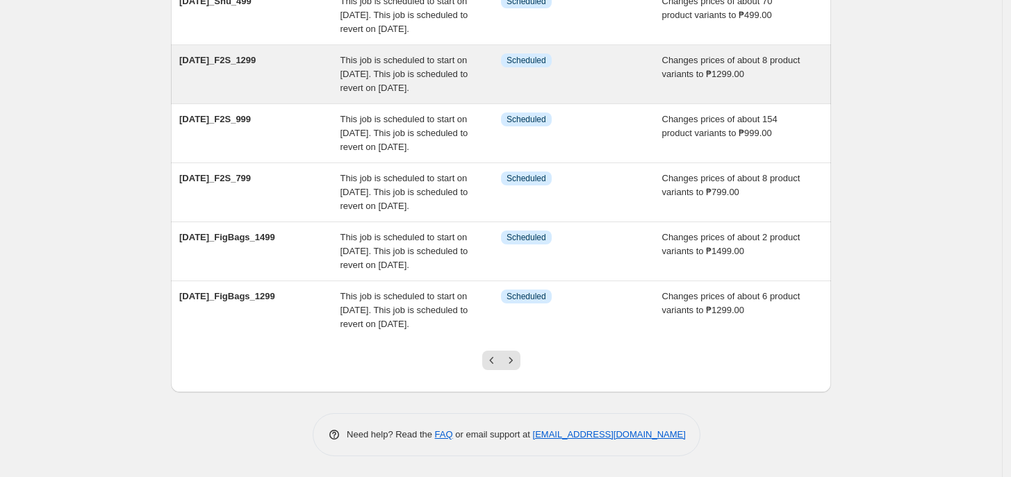
click at [502, 95] on div "This job is scheduled to start on [DATE]. This job is scheduled to revert on [D…" at bounding box center [420, 75] width 161 height 42
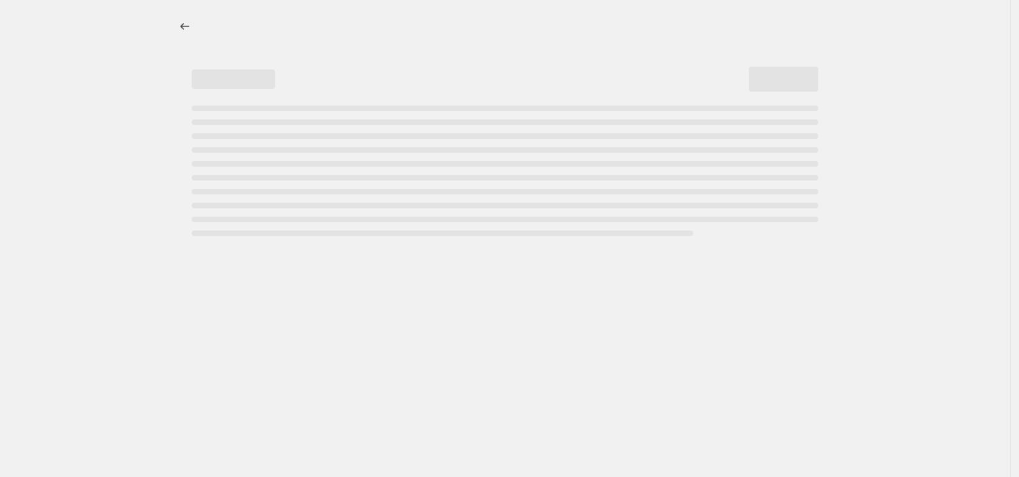
select select "no_change"
select select "tag"
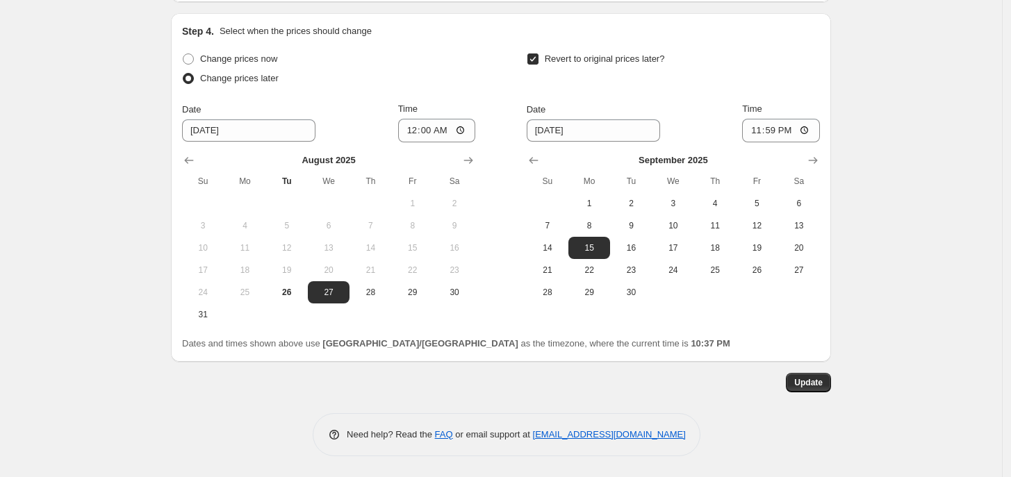
scroll to position [1285, 0]
click at [417, 139] on input "00:00" at bounding box center [437, 131] width 78 height 24
type input "11:00"
click at [624, 250] on span "16" at bounding box center [631, 247] width 31 height 11
type input "[DATE]"
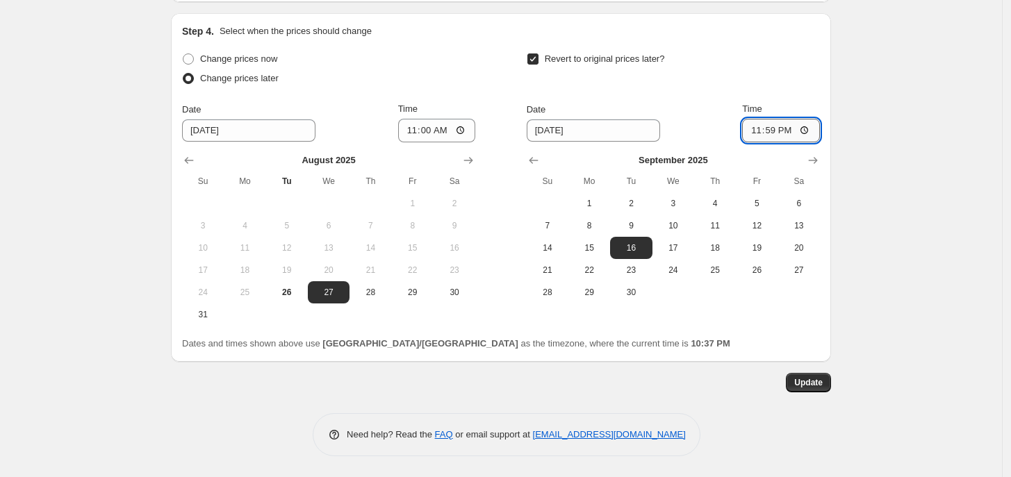
click at [761, 131] on input "23:59" at bounding box center [781, 131] width 78 height 24
type input "10:00"
click at [812, 379] on span "Update" at bounding box center [808, 382] width 28 height 11
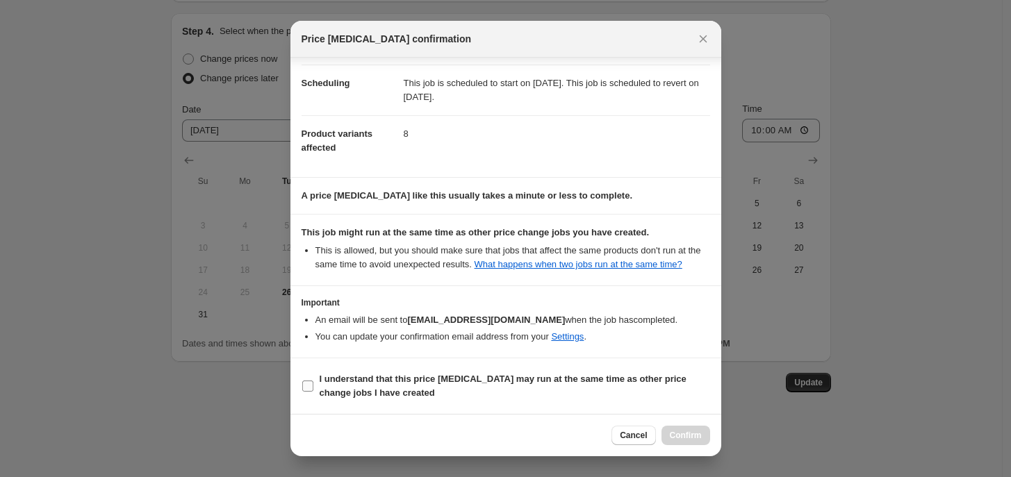
scroll to position [105, 0]
click at [504, 409] on section "I understand that this price [MEDICAL_DATA] may run at the same time as other p…" at bounding box center [505, 387] width 431 height 56
click at [521, 396] on span "I understand that this price [MEDICAL_DATA] may run at the same time as other p…" at bounding box center [515, 386] width 390 height 28
click at [313, 392] on input "I understand that this price [MEDICAL_DATA] may run at the same time as other p…" at bounding box center [307, 386] width 11 height 11
checkbox input "true"
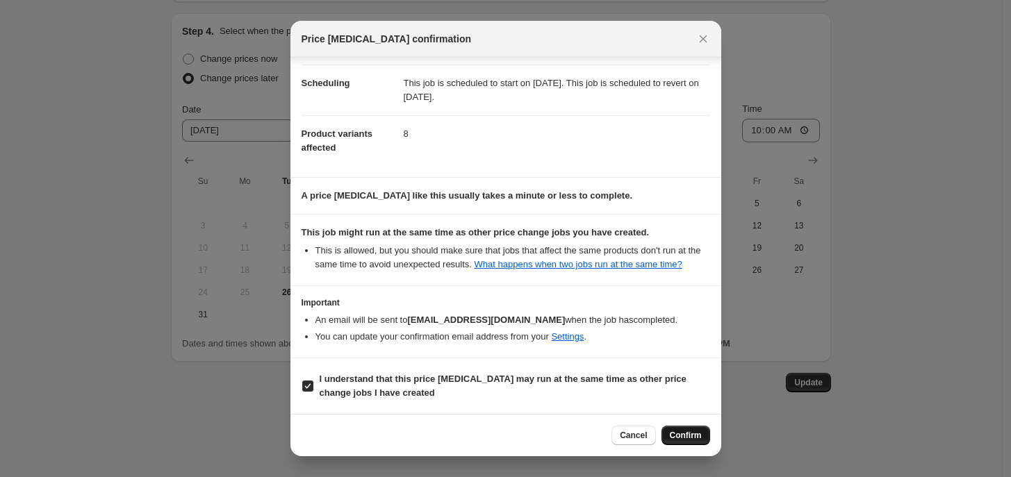
click at [684, 434] on span "Confirm" at bounding box center [686, 435] width 32 height 11
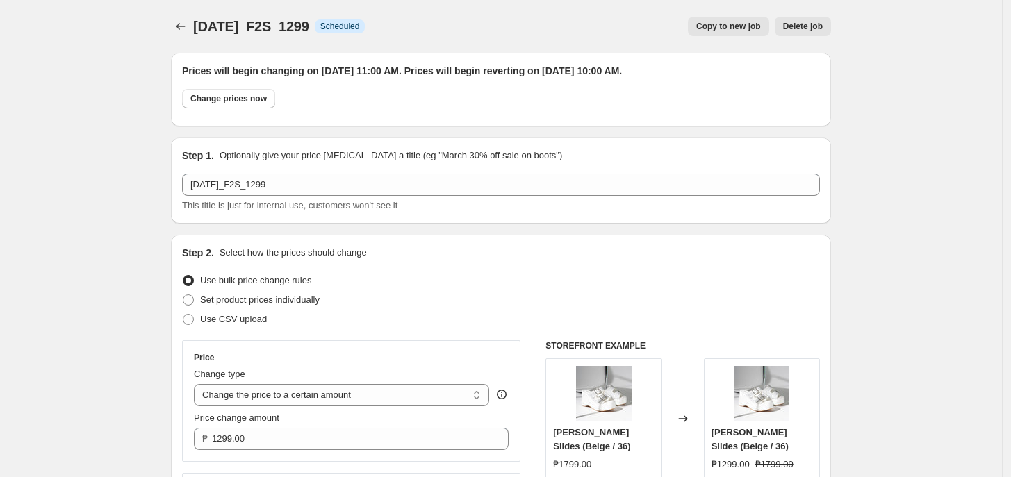
scroll to position [1, 0]
click at [186, 24] on icon "Price change jobs" at bounding box center [181, 26] width 14 height 14
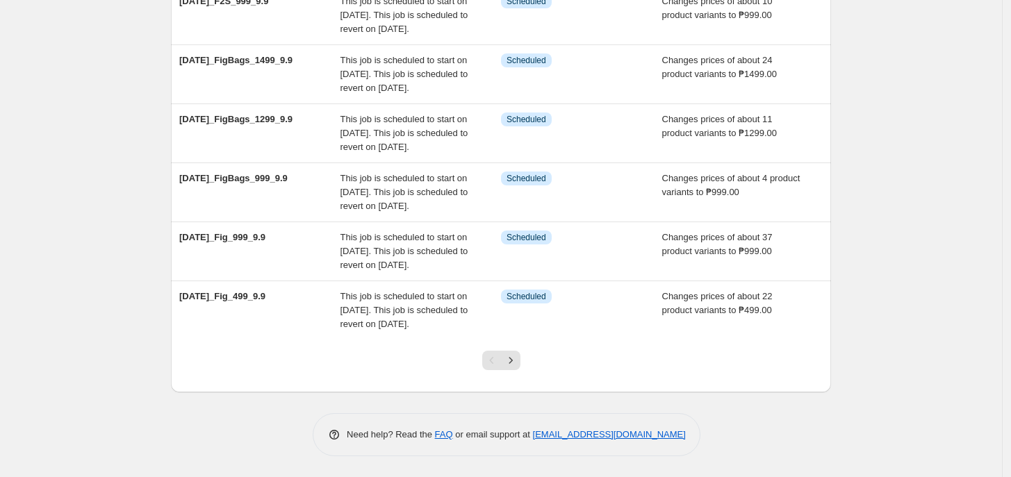
scroll to position [518, 0]
click at [518, 364] on icon "Next" at bounding box center [511, 361] width 14 height 14
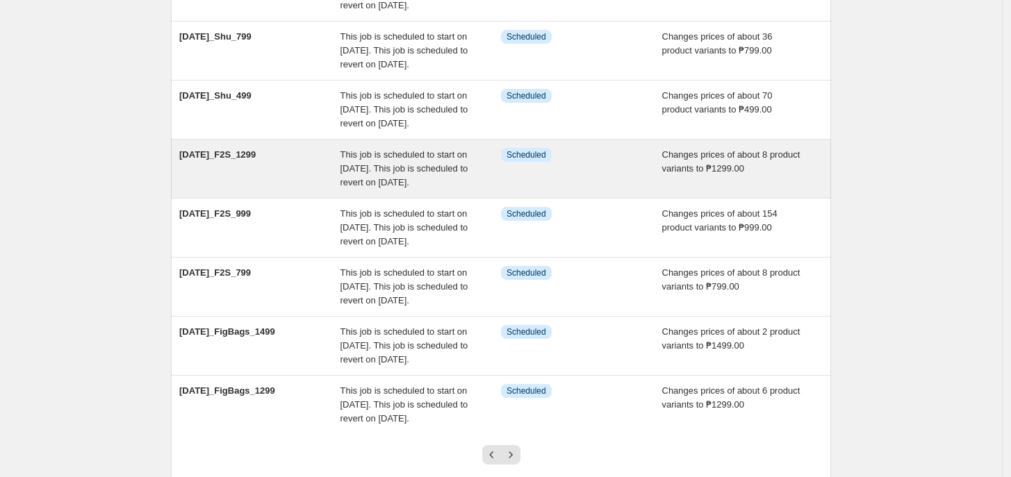
scroll to position [282, 0]
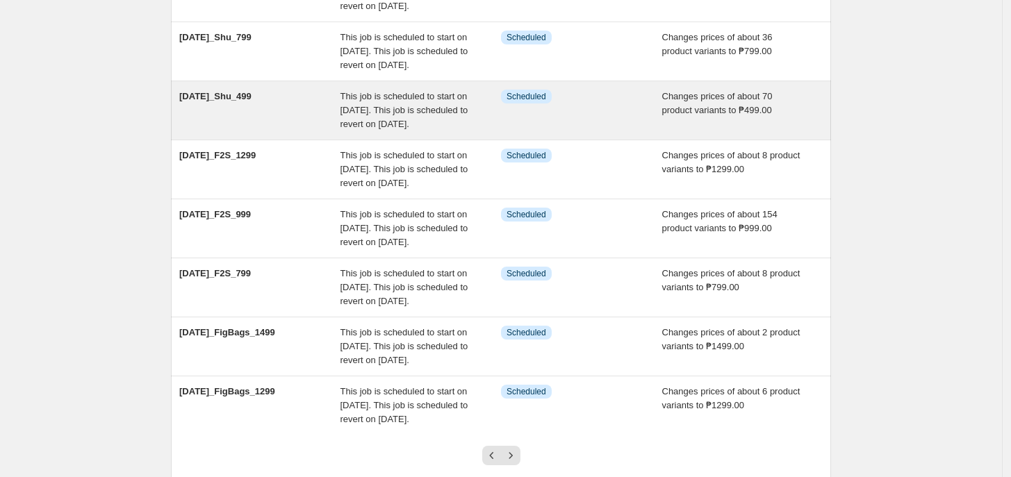
click at [520, 131] on div "Info Scheduled" at bounding box center [581, 111] width 161 height 42
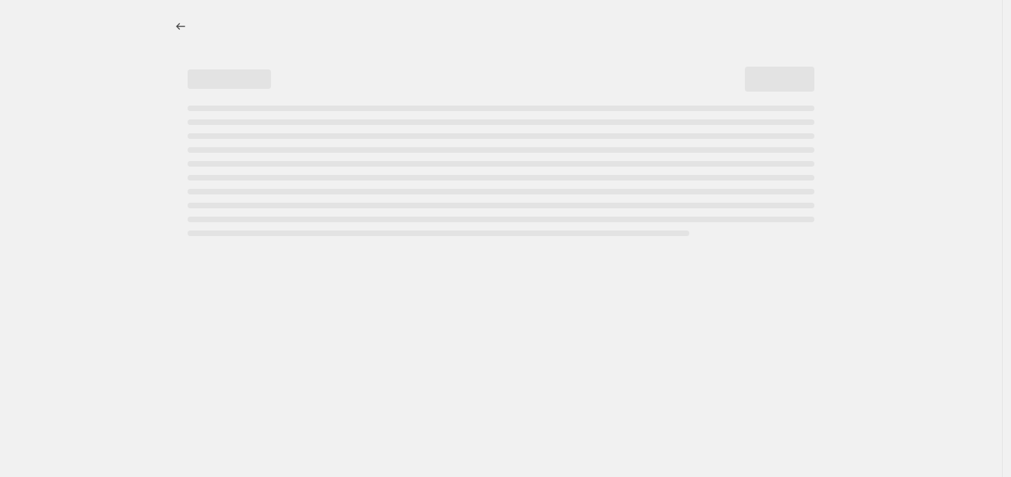
select select "no_change"
select select "tag"
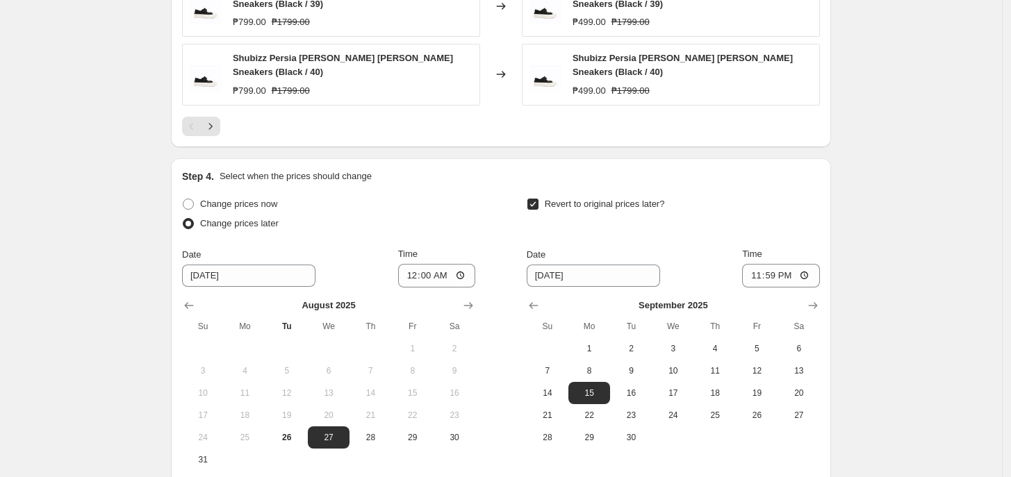
scroll to position [1171, 0]
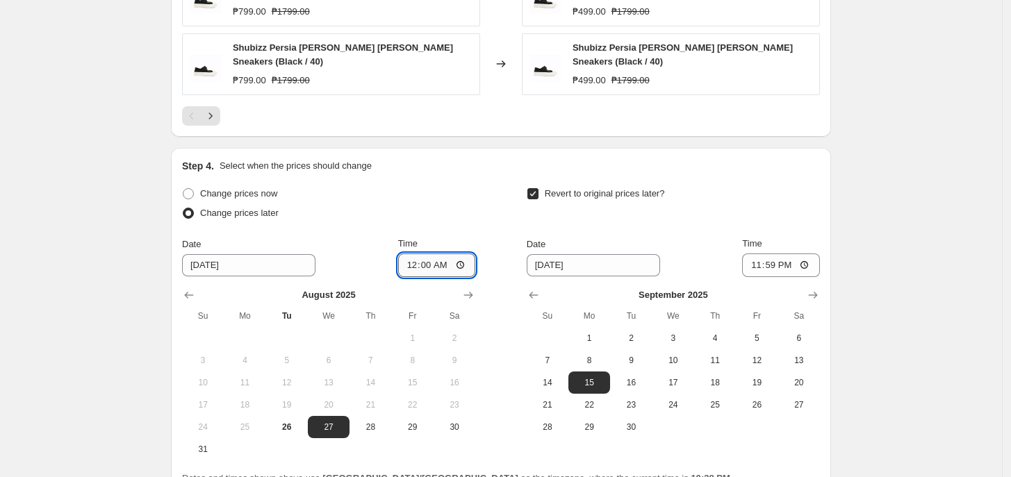
click at [415, 254] on input "00:00" at bounding box center [437, 266] width 78 height 24
type input "11:00"
click at [758, 254] on input "23:59" at bounding box center [781, 266] width 78 height 24
type input "10:00"
click at [627, 377] on span "16" at bounding box center [631, 382] width 31 height 11
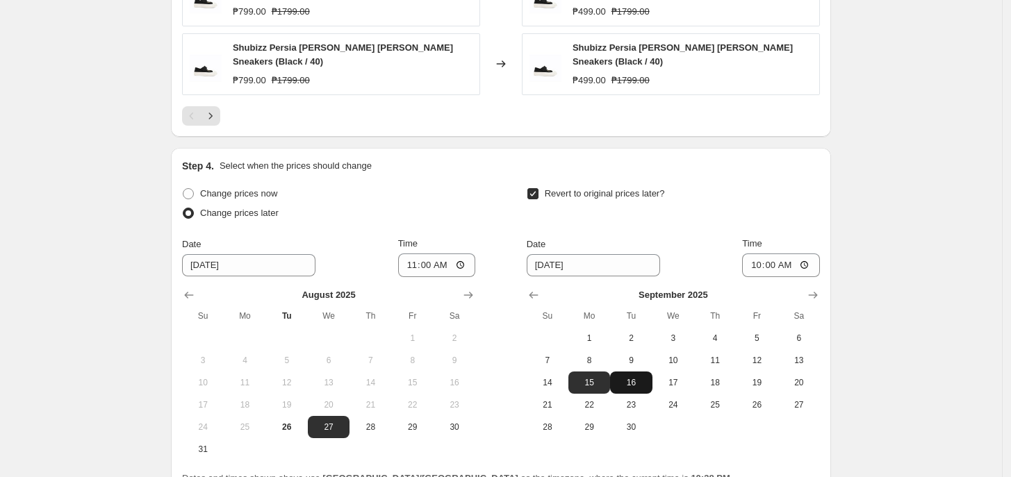
type input "[DATE]"
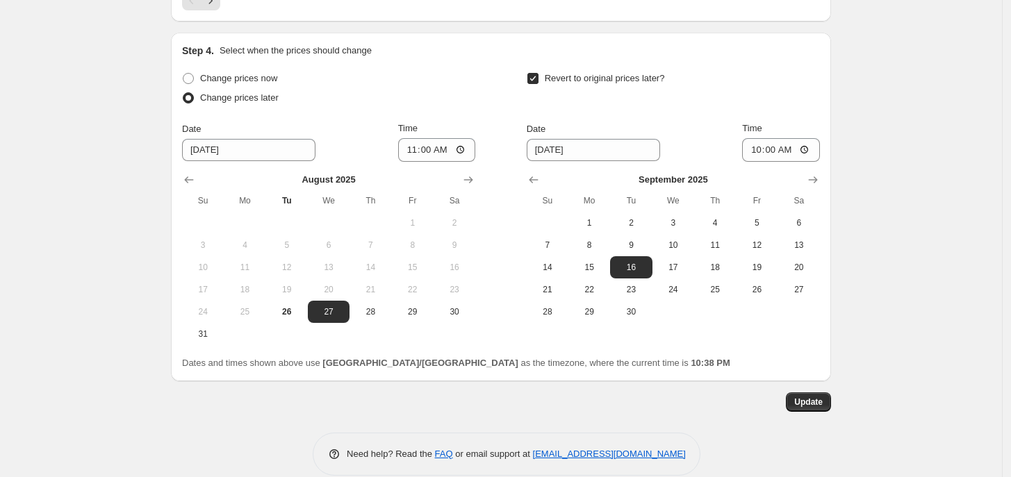
click at [825, 393] on button "Update" at bounding box center [808, 402] width 45 height 19
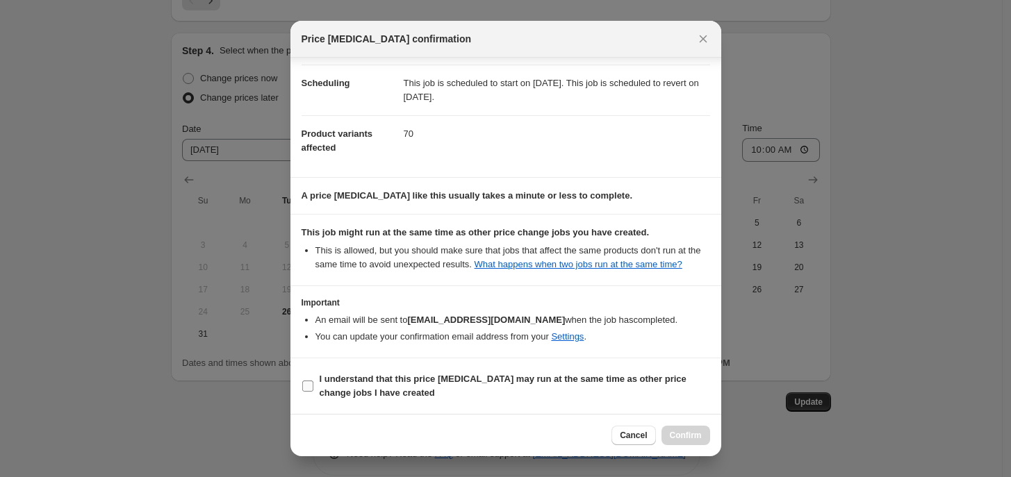
scroll to position [105, 0]
click at [568, 396] on span "I understand that this price [MEDICAL_DATA] may run at the same time as other p…" at bounding box center [515, 386] width 390 height 28
click at [313, 392] on input "I understand that this price [MEDICAL_DATA] may run at the same time as other p…" at bounding box center [307, 386] width 11 height 11
checkbox input "true"
click at [688, 431] on span "Confirm" at bounding box center [686, 435] width 32 height 11
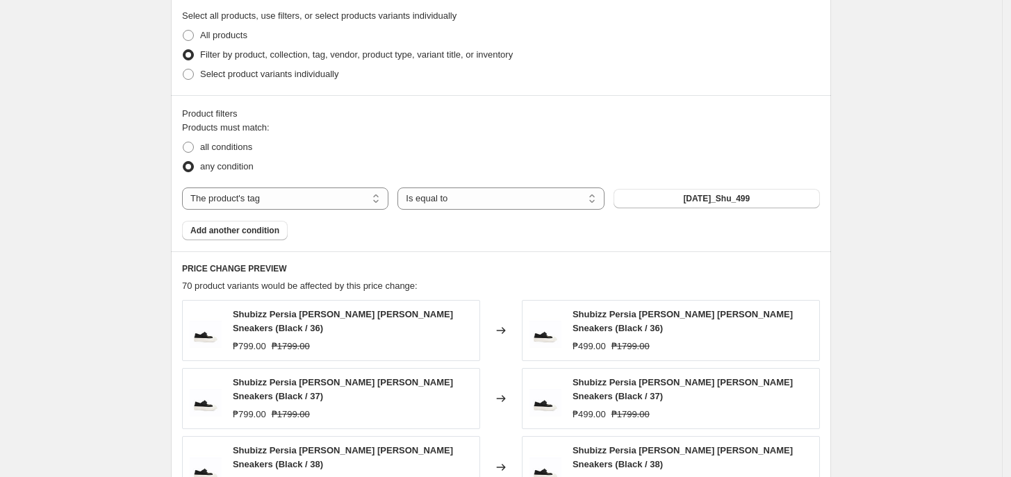
scroll to position [0, 0]
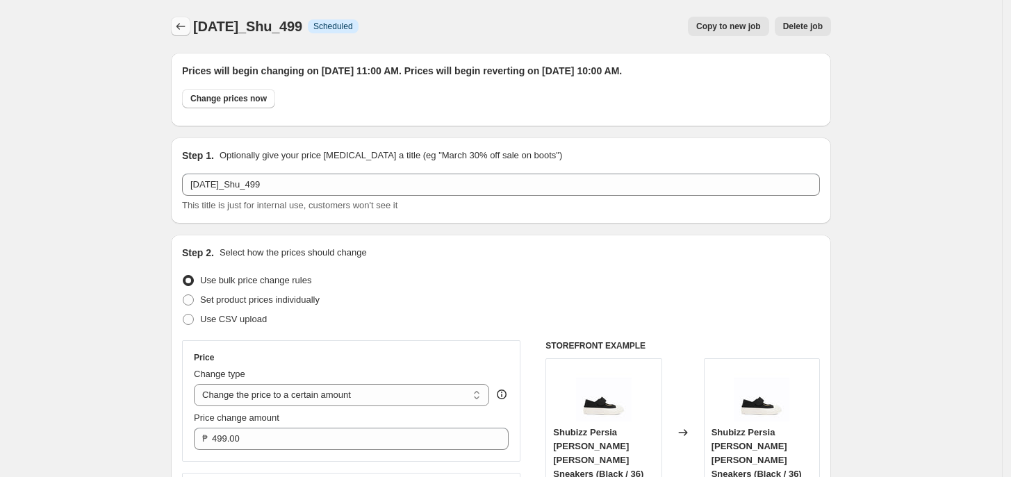
click at [183, 18] on button "Price change jobs" at bounding box center [180, 26] width 19 height 19
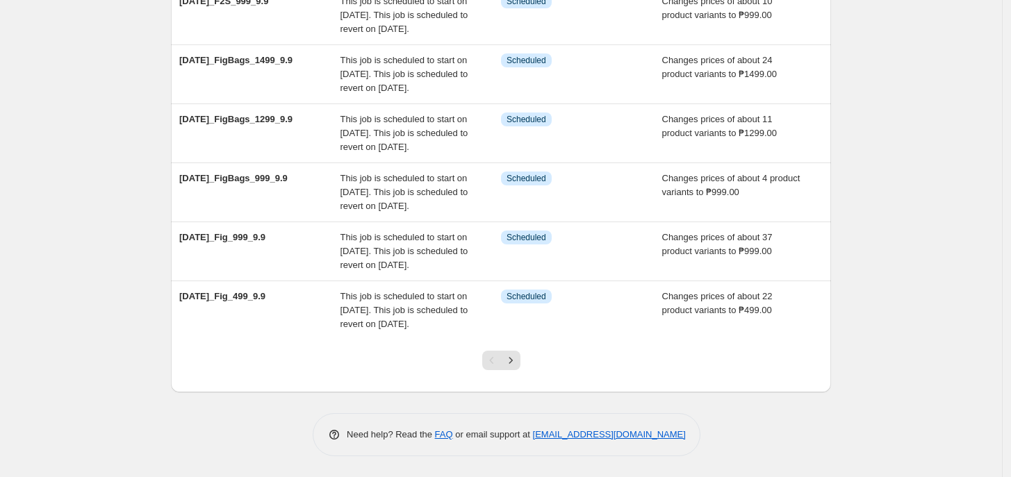
scroll to position [518, 0]
click at [511, 357] on icon "Next" at bounding box center [511, 361] width 14 height 14
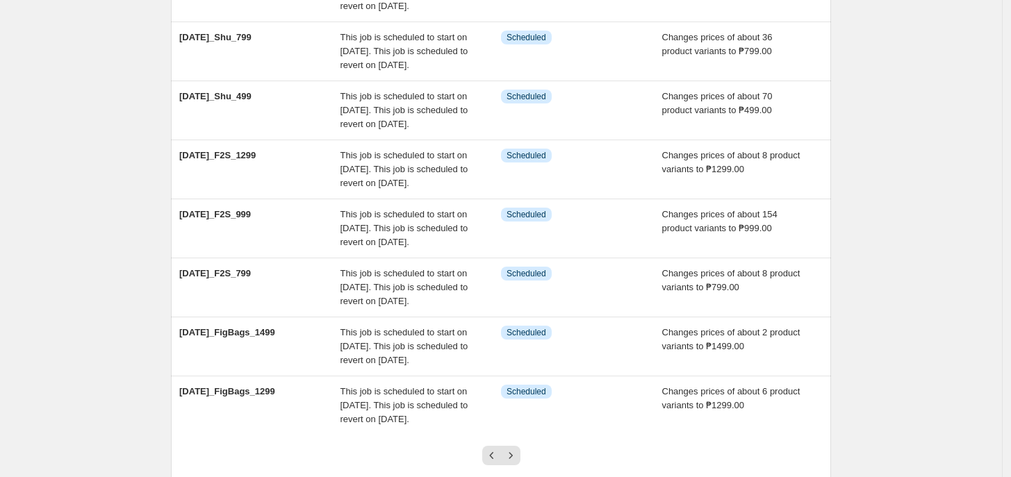
scroll to position [210, 0]
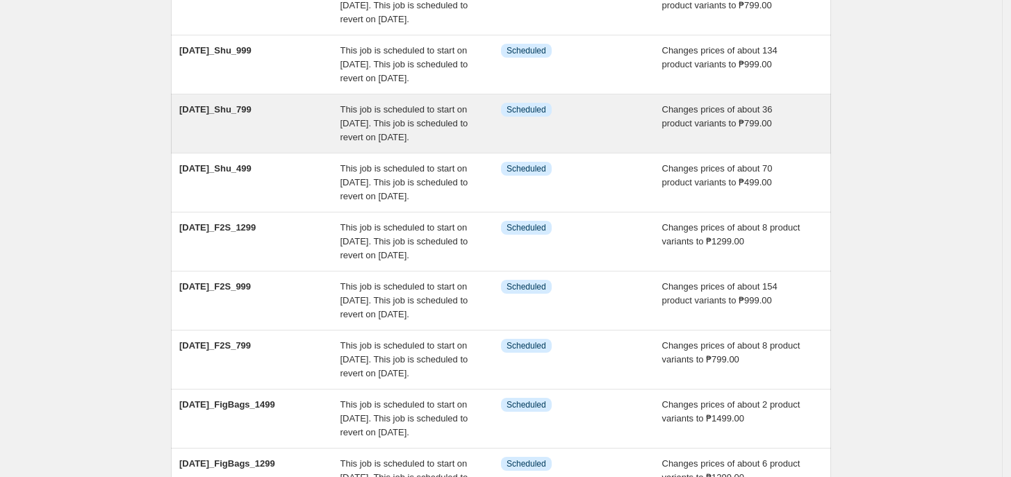
click at [570, 145] on div "Info Scheduled" at bounding box center [581, 124] width 161 height 42
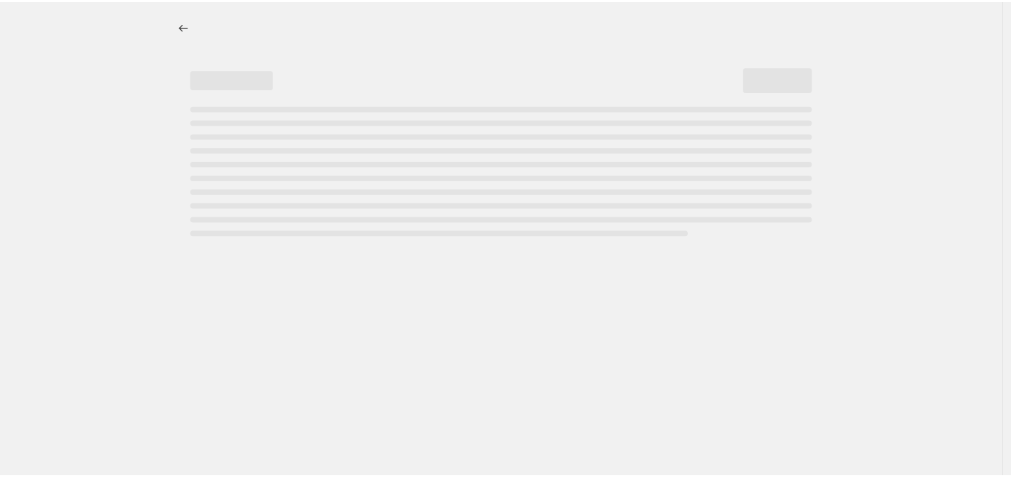
select select "no_change"
select select "tag"
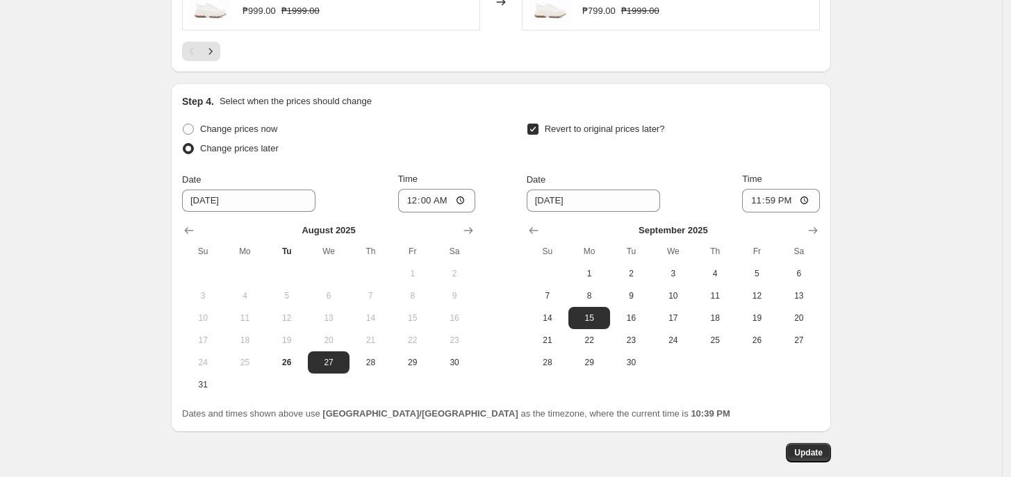
scroll to position [1212, 0]
click at [414, 202] on input "00:00" at bounding box center [437, 202] width 78 height 24
type input "11:00"
click at [634, 313] on button "16" at bounding box center [631, 319] width 42 height 22
type input "[DATE]"
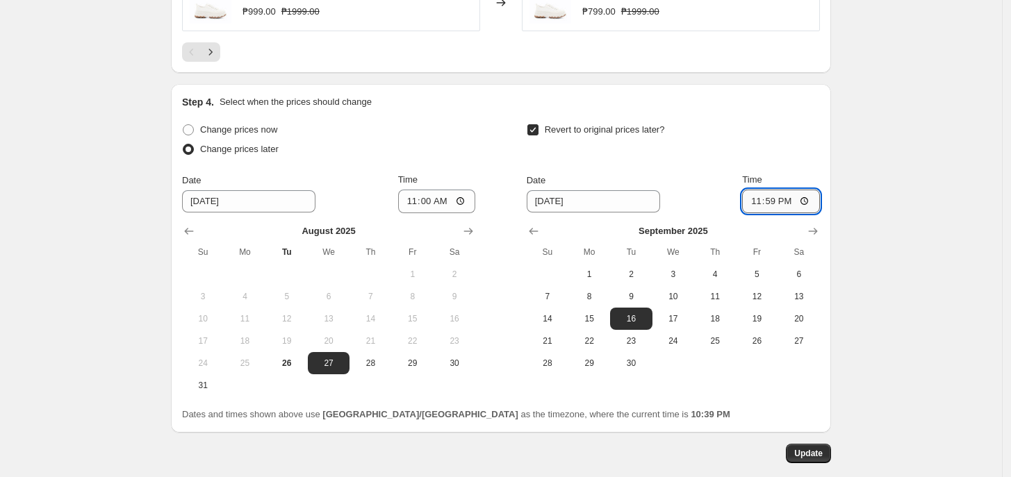
click at [758, 209] on input "23:59" at bounding box center [781, 202] width 78 height 24
type input "10:00"
click at [821, 458] on span "Update" at bounding box center [808, 453] width 28 height 11
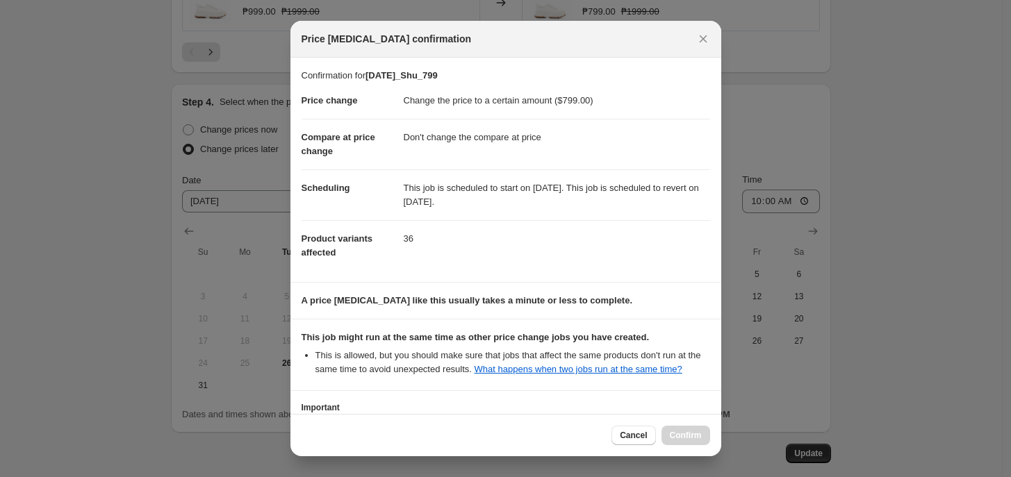
scroll to position [106, 0]
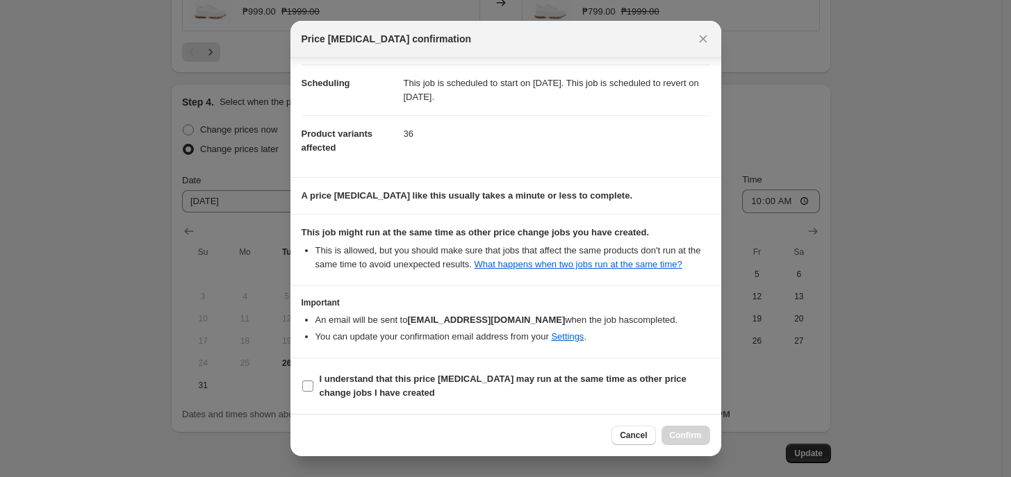
click at [624, 391] on span "I understand that this price [MEDICAL_DATA] may run at the same time as other p…" at bounding box center [515, 386] width 390 height 28
click at [313, 391] on input "I understand that this price [MEDICAL_DATA] may run at the same time as other p…" at bounding box center [307, 386] width 11 height 11
checkbox input "true"
click at [693, 438] on span "Confirm" at bounding box center [686, 435] width 32 height 11
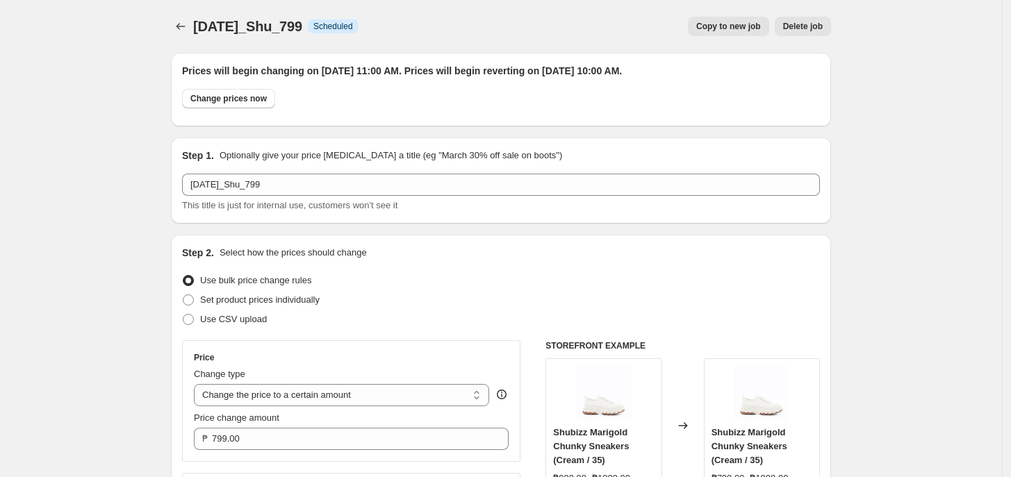
scroll to position [1, 0]
click at [179, 32] on button "Price change jobs" at bounding box center [180, 25] width 19 height 19
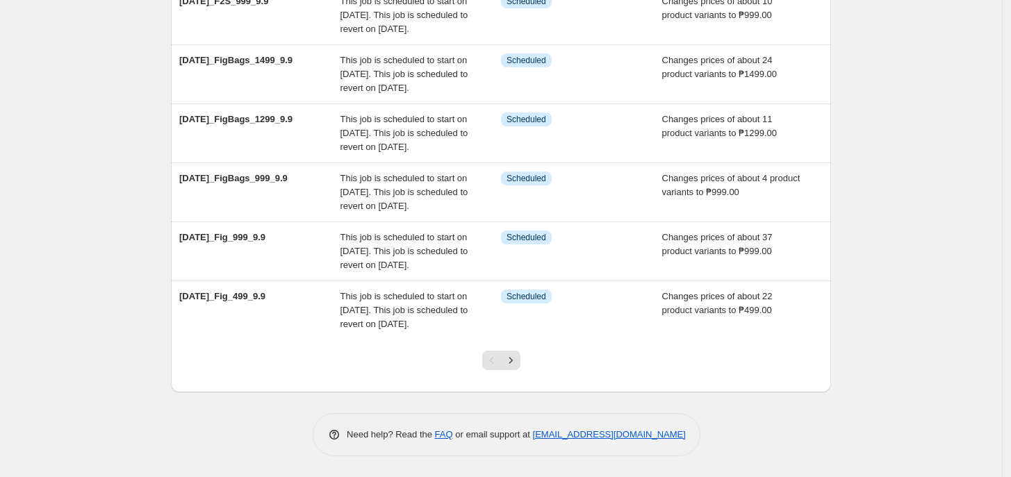
scroll to position [518, 0]
click at [518, 363] on icon "Next" at bounding box center [511, 361] width 14 height 14
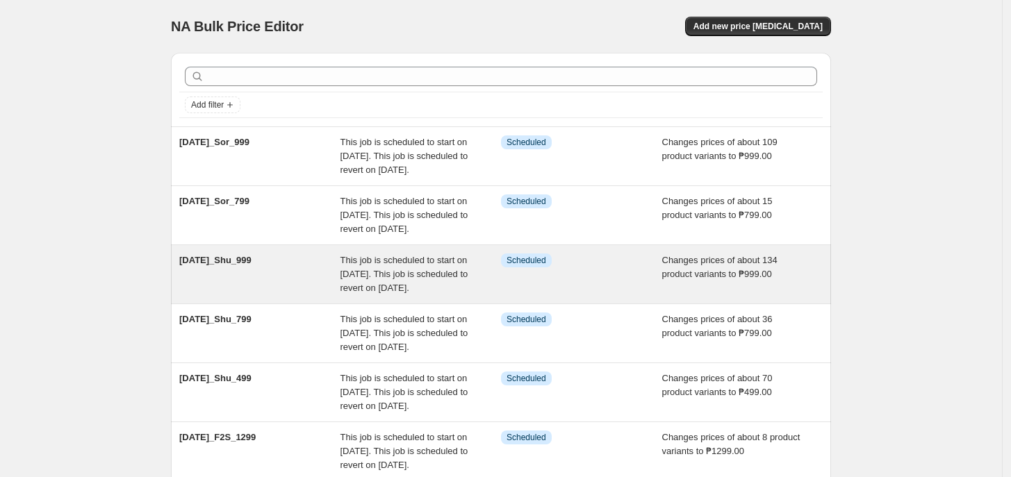
click at [520, 295] on div "Info Scheduled" at bounding box center [581, 275] width 161 height 42
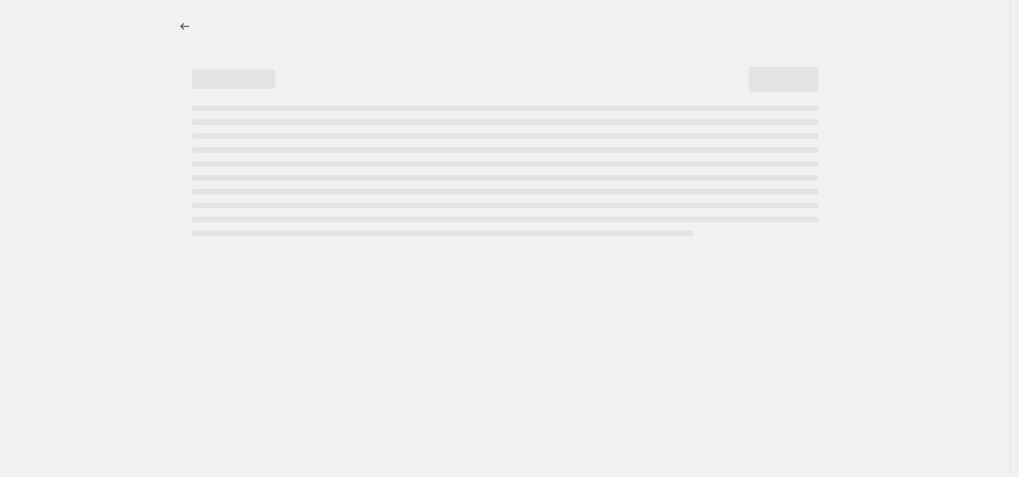
select select "no_change"
select select "tag"
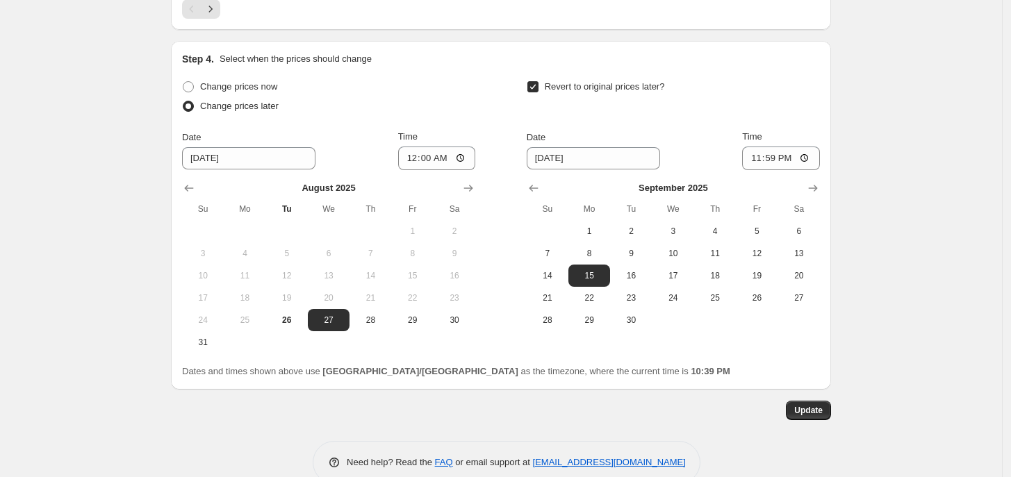
scroll to position [1286, 0]
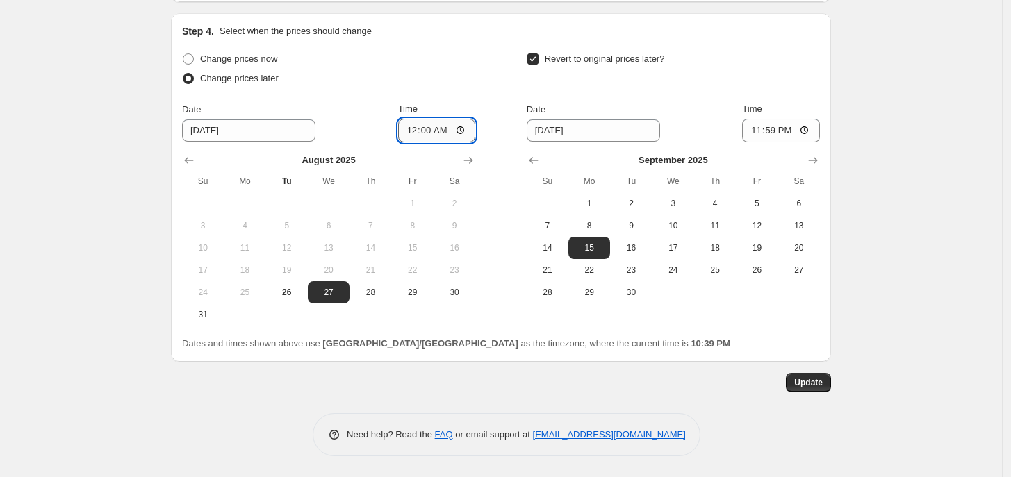
click at [415, 141] on input "00:00" at bounding box center [437, 131] width 78 height 24
type input "11:00"
click at [815, 381] on span "Update" at bounding box center [808, 382] width 28 height 11
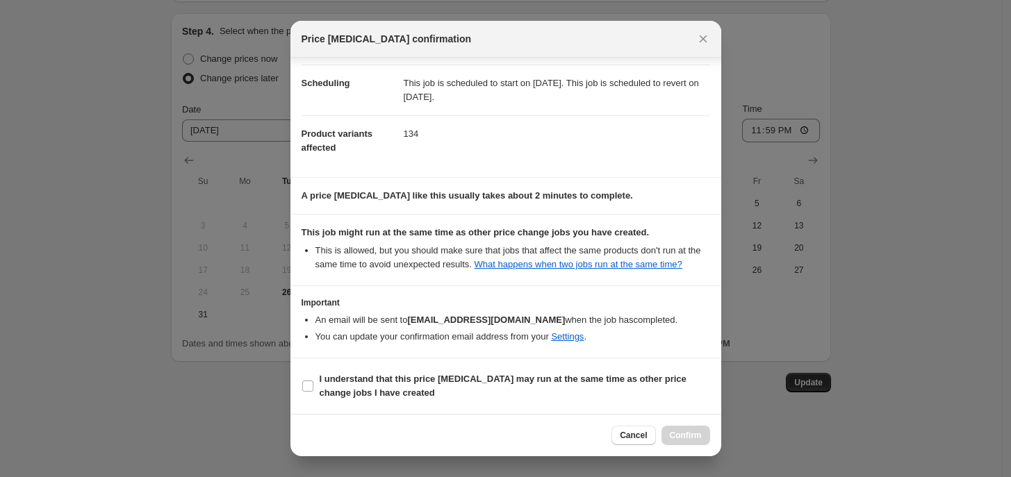
scroll to position [105, 0]
click at [706, 38] on icon "Close" at bounding box center [703, 39] width 14 height 14
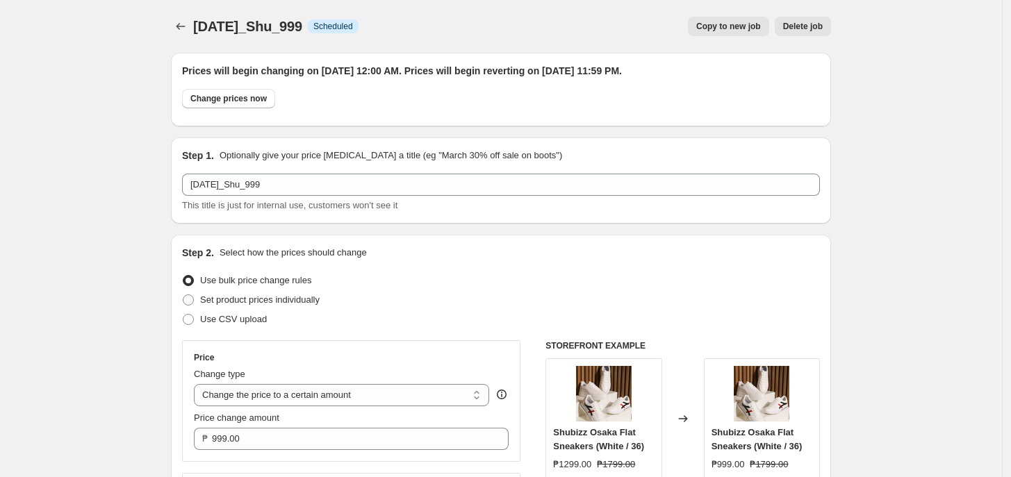
scroll to position [1285, 0]
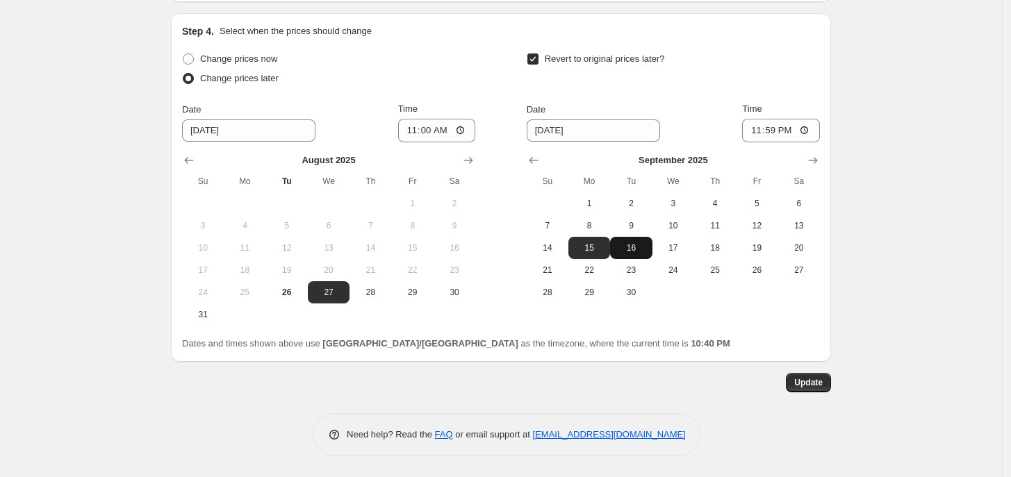
click at [646, 254] on span "16" at bounding box center [631, 247] width 31 height 11
type input "[DATE]"
click at [761, 132] on input "23:59" at bounding box center [781, 131] width 78 height 24
type input "10:00"
click at [823, 388] on span "Update" at bounding box center [808, 382] width 28 height 11
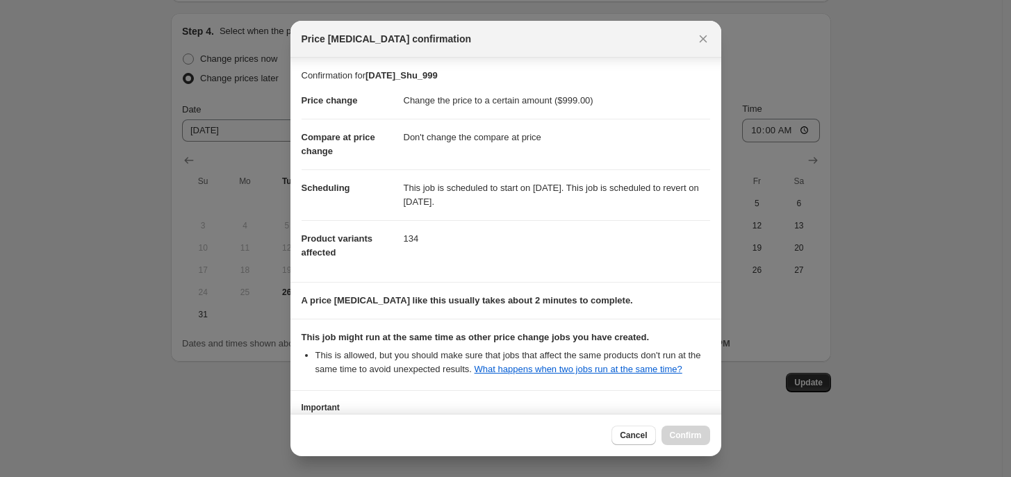
scroll to position [106, 0]
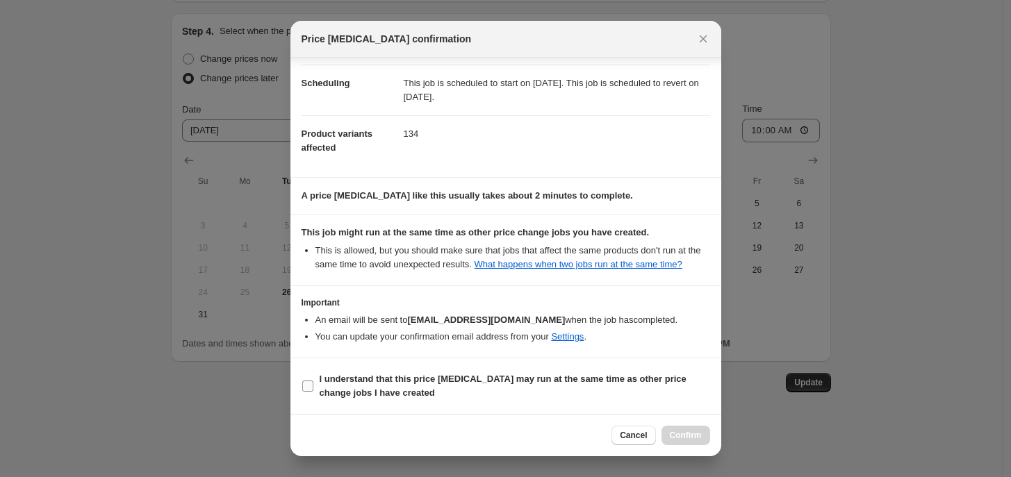
click at [488, 400] on label "I understand that this price [MEDICAL_DATA] may run at the same time as other p…" at bounding box center [506, 386] width 409 height 33
click at [313, 392] on input "I understand that this price [MEDICAL_DATA] may run at the same time as other p…" at bounding box center [307, 386] width 11 height 11
checkbox input "true"
click at [700, 441] on button "Confirm" at bounding box center [685, 435] width 49 height 19
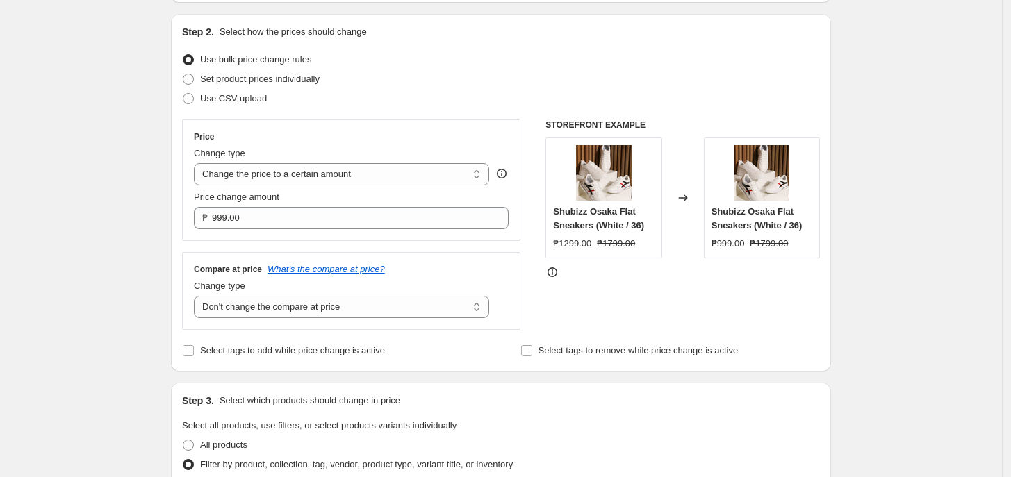
scroll to position [0, 0]
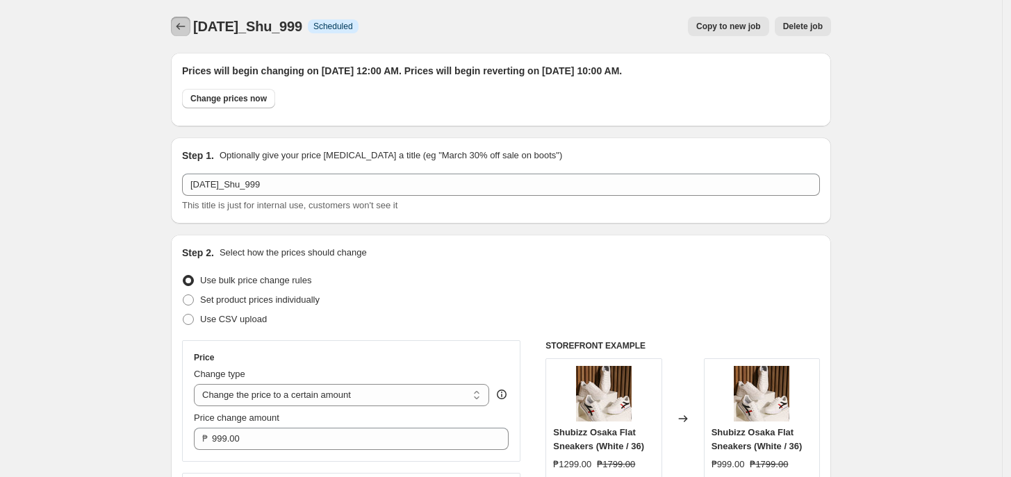
click at [186, 30] on icon "Price change jobs" at bounding box center [181, 26] width 14 height 14
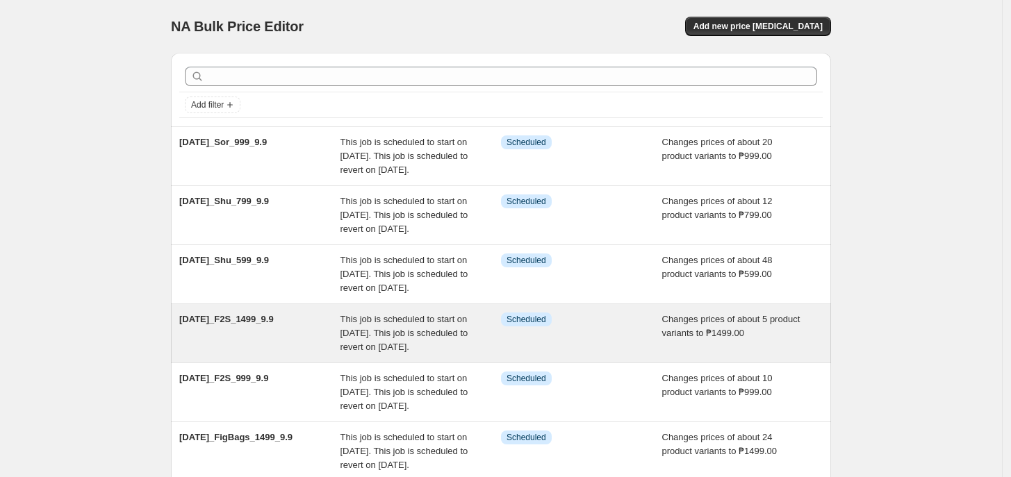
scroll to position [518, 0]
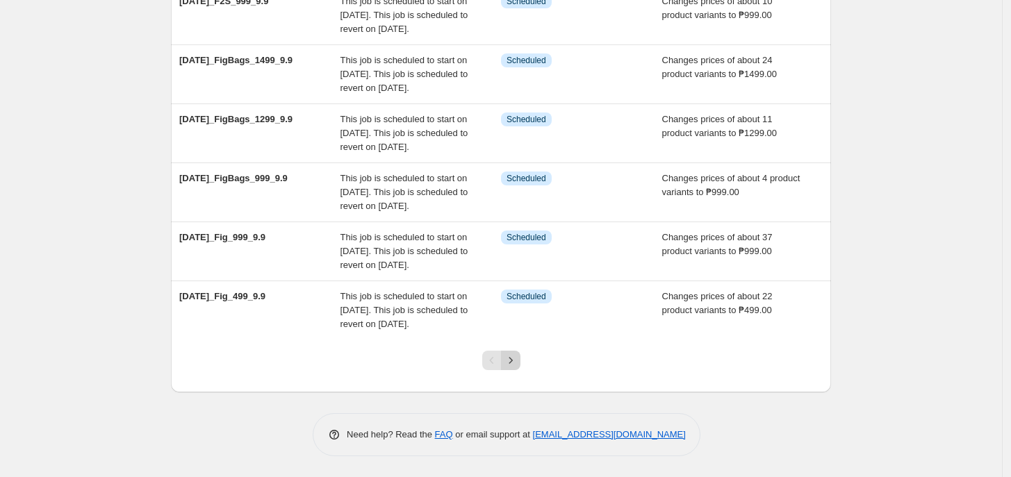
click at [516, 365] on icon "Next" at bounding box center [511, 361] width 14 height 14
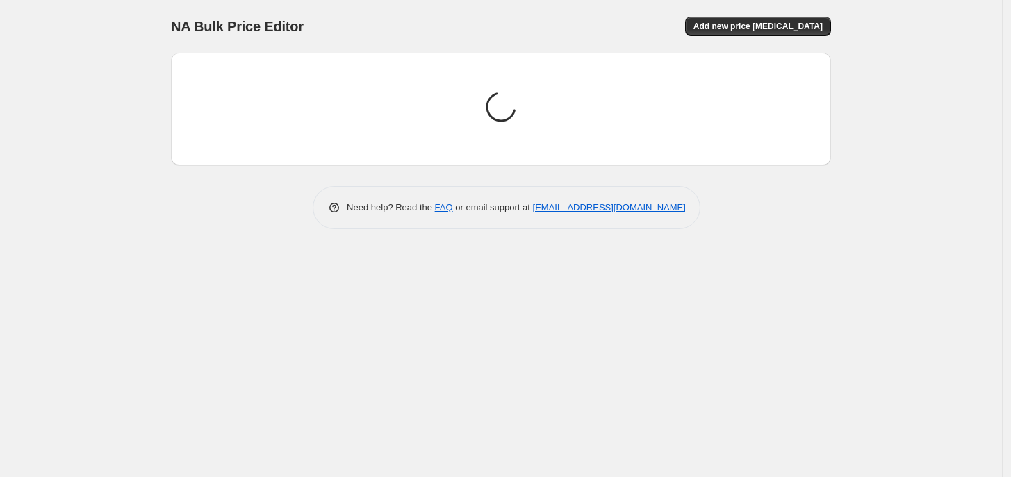
scroll to position [0, 0]
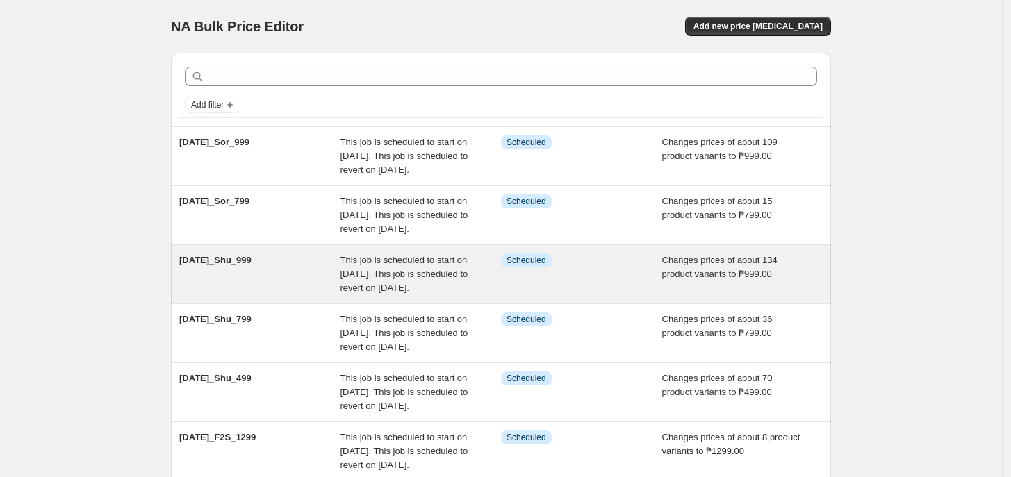
click at [513, 295] on div "Info Scheduled" at bounding box center [581, 275] width 161 height 42
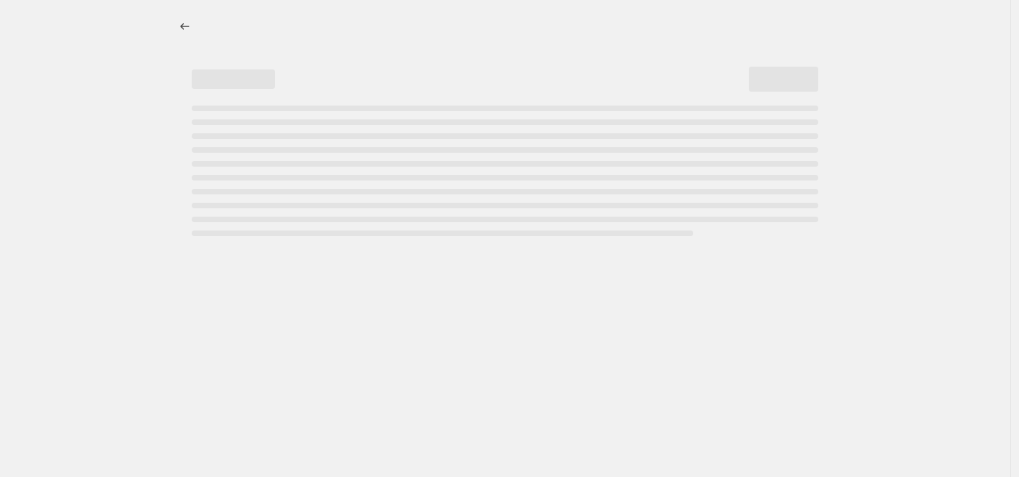
select select "no_change"
select select "tag"
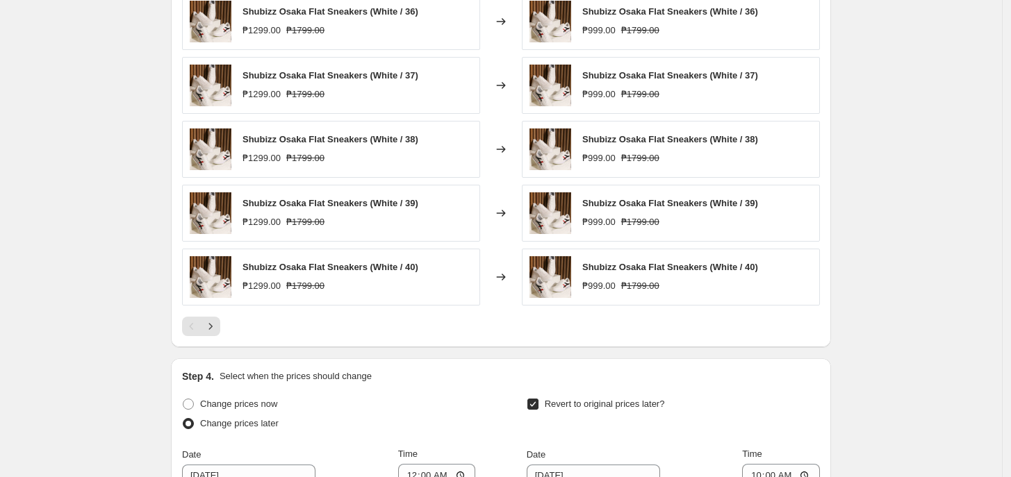
scroll to position [1286, 0]
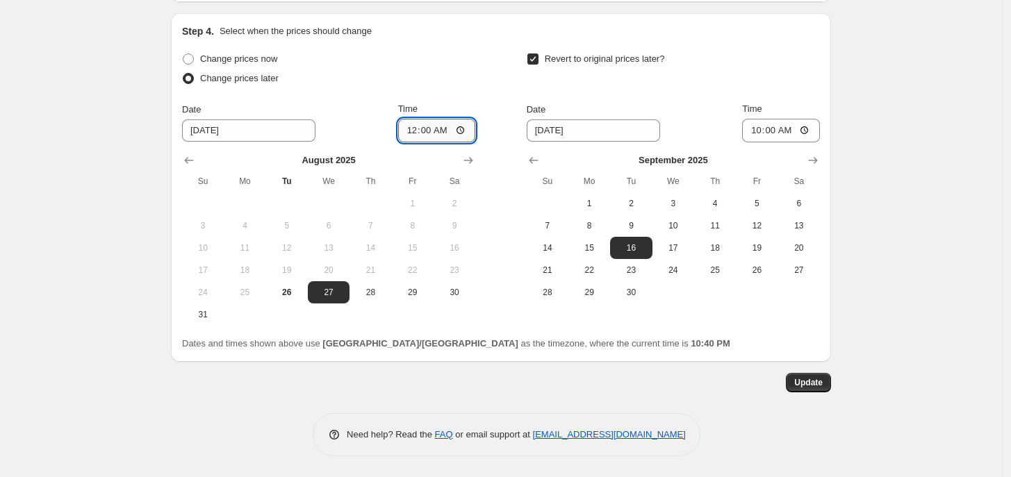
click at [414, 131] on input "00:00" at bounding box center [437, 131] width 78 height 24
type input "11:00"
click at [830, 379] on button "Update" at bounding box center [808, 382] width 45 height 19
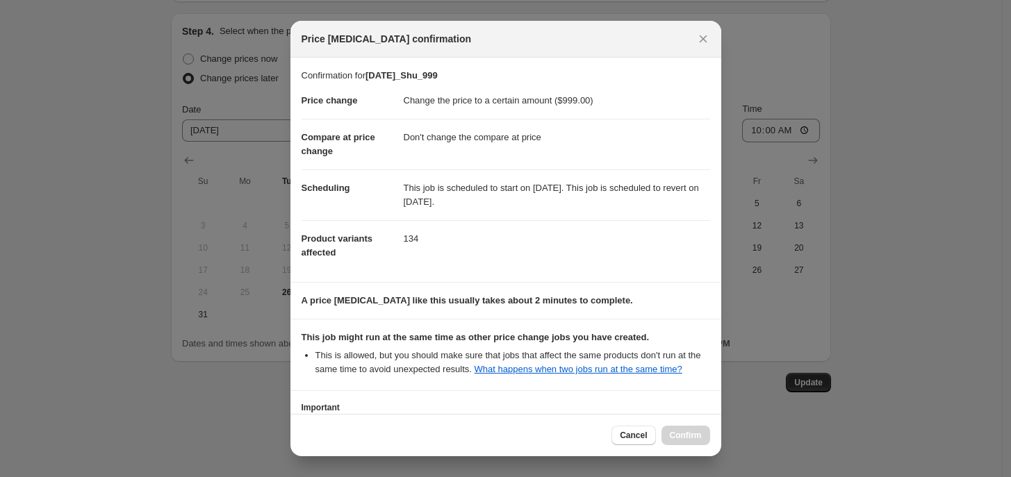
scroll to position [106, 0]
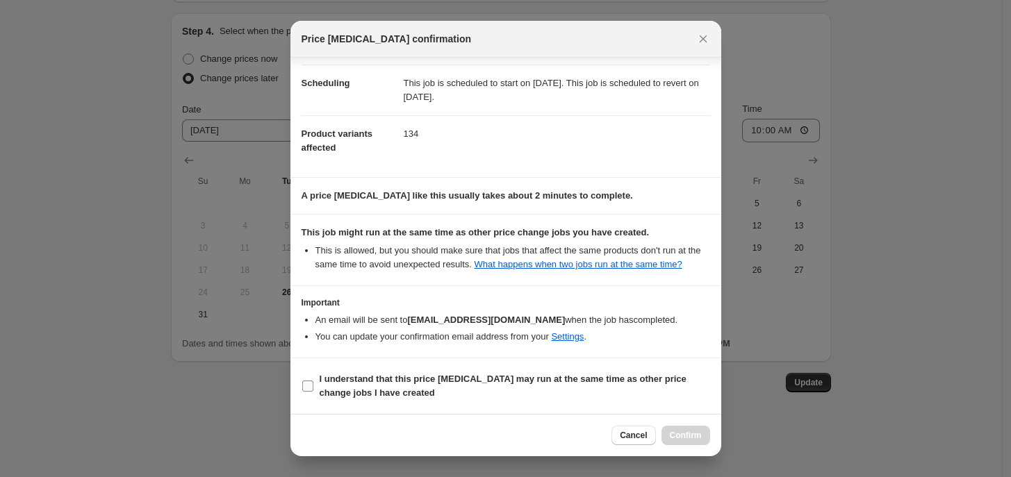
click at [483, 371] on label "I understand that this price [MEDICAL_DATA] may run at the same time as other p…" at bounding box center [506, 386] width 409 height 33
click at [313, 381] on input "I understand that this price [MEDICAL_DATA] may run at the same time as other p…" at bounding box center [307, 386] width 11 height 11
checkbox input "true"
click at [693, 431] on span "Confirm" at bounding box center [686, 435] width 32 height 11
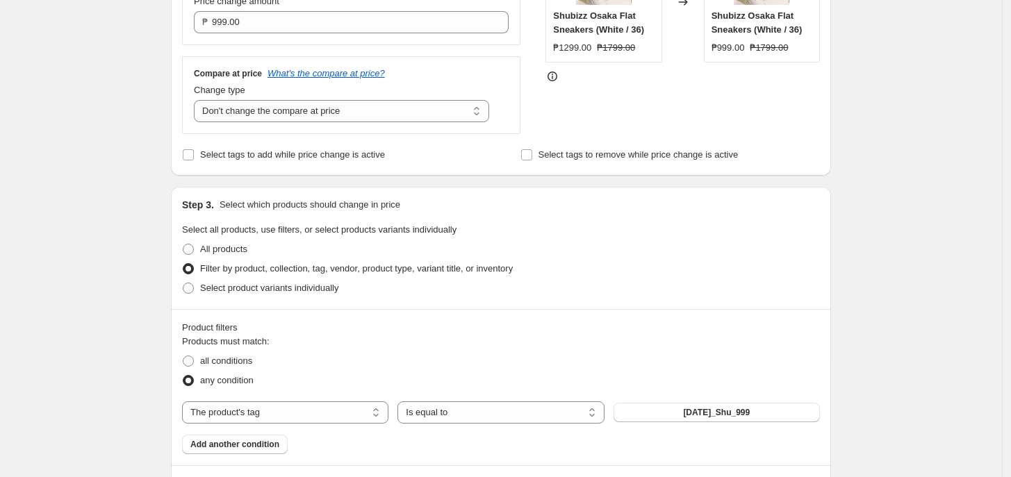
scroll to position [0, 0]
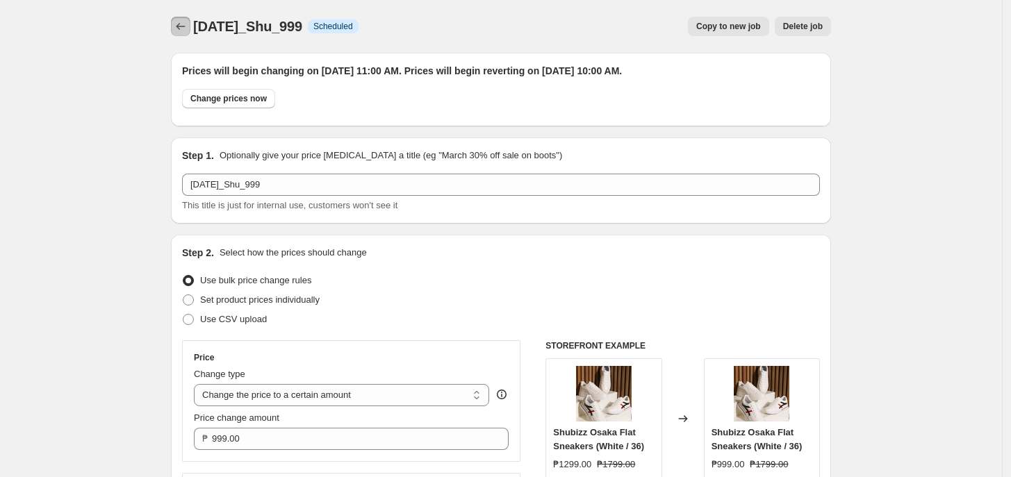
click at [177, 20] on icon "Price change jobs" at bounding box center [181, 26] width 14 height 14
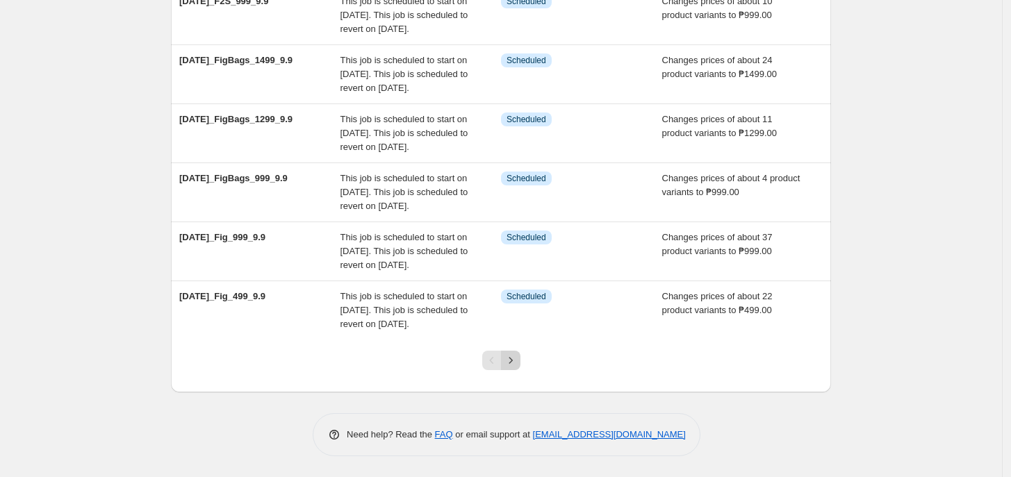
scroll to position [518, 0]
click at [509, 361] on icon "Next" at bounding box center [511, 361] width 14 height 14
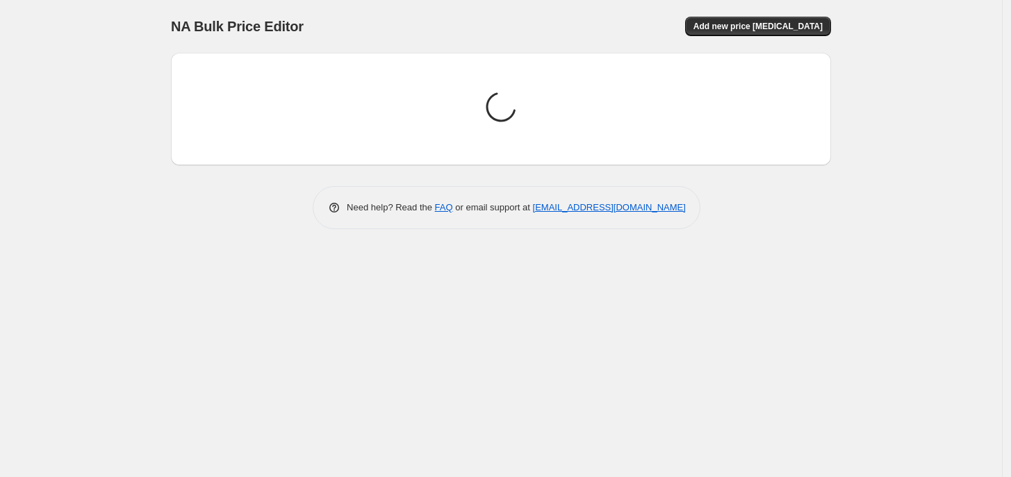
scroll to position [0, 0]
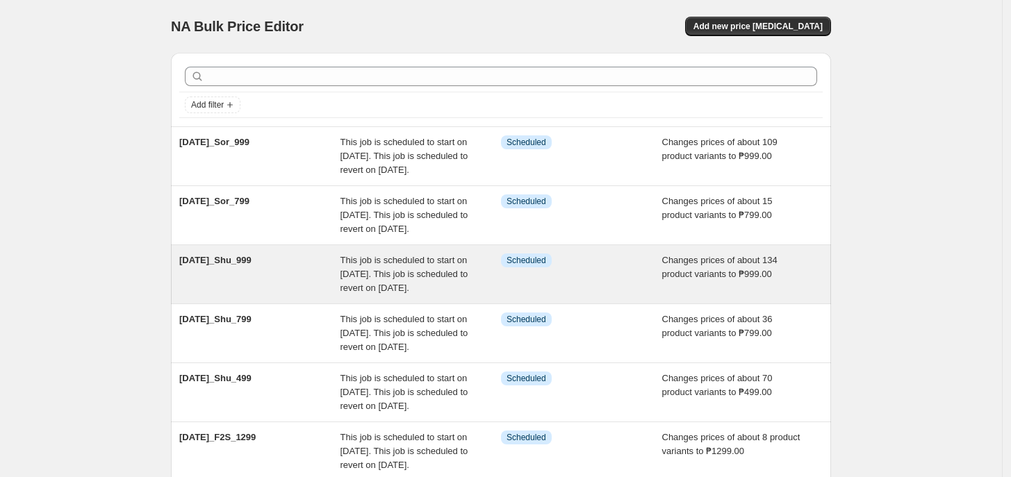
click at [481, 295] on div "This job is scheduled to start on [DATE]. This job is scheduled to revert on [D…" at bounding box center [420, 275] width 161 height 42
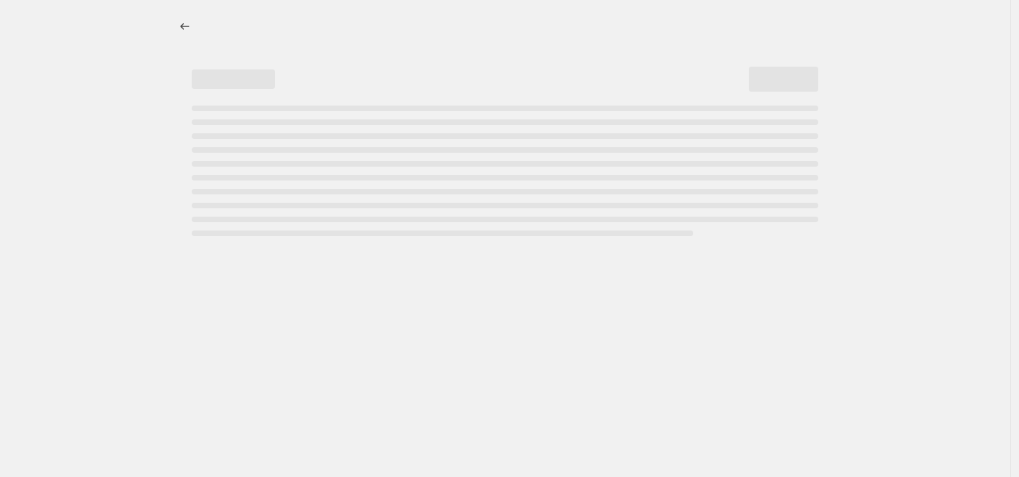
select select "no_change"
select select "tag"
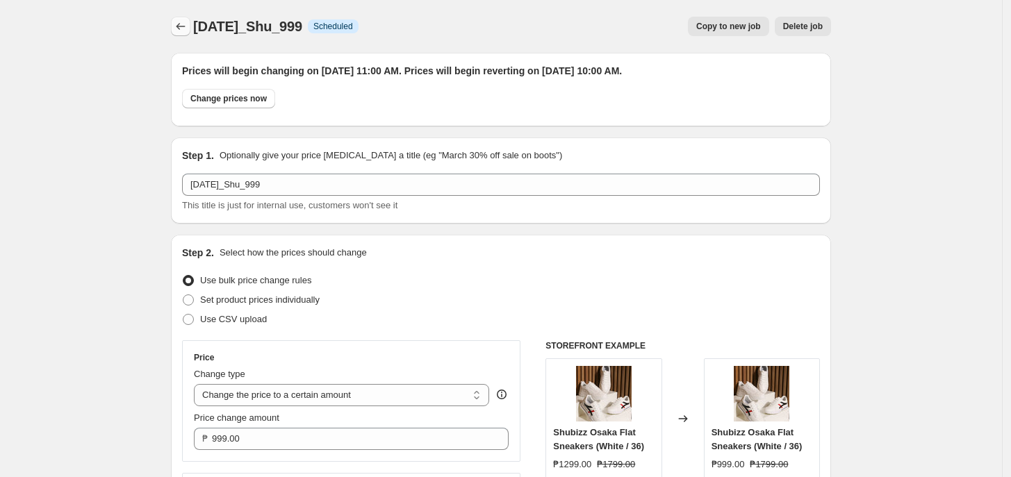
click at [186, 28] on icon "Price change jobs" at bounding box center [181, 26] width 14 height 14
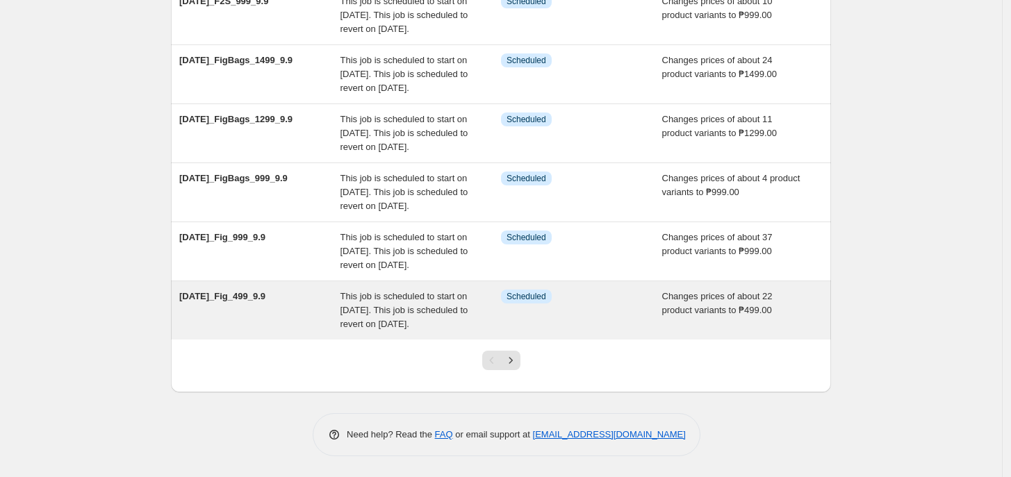
scroll to position [518, 0]
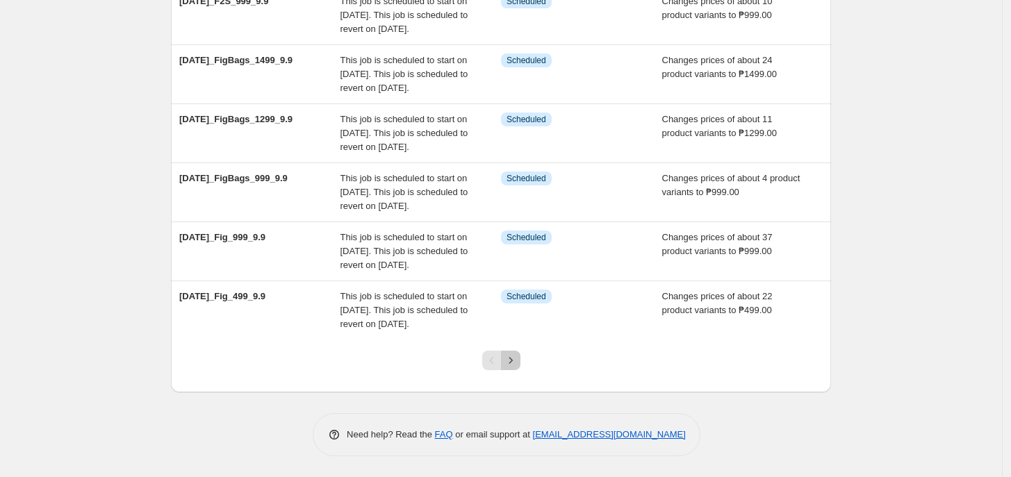
click at [520, 368] on button "Next" at bounding box center [510, 360] width 19 height 19
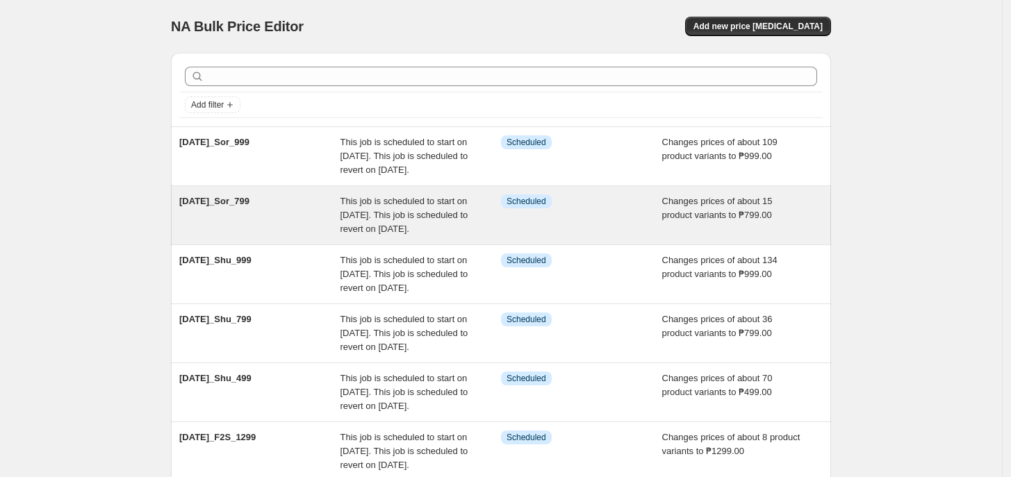
click at [513, 224] on div "Info Scheduled" at bounding box center [581, 216] width 161 height 42
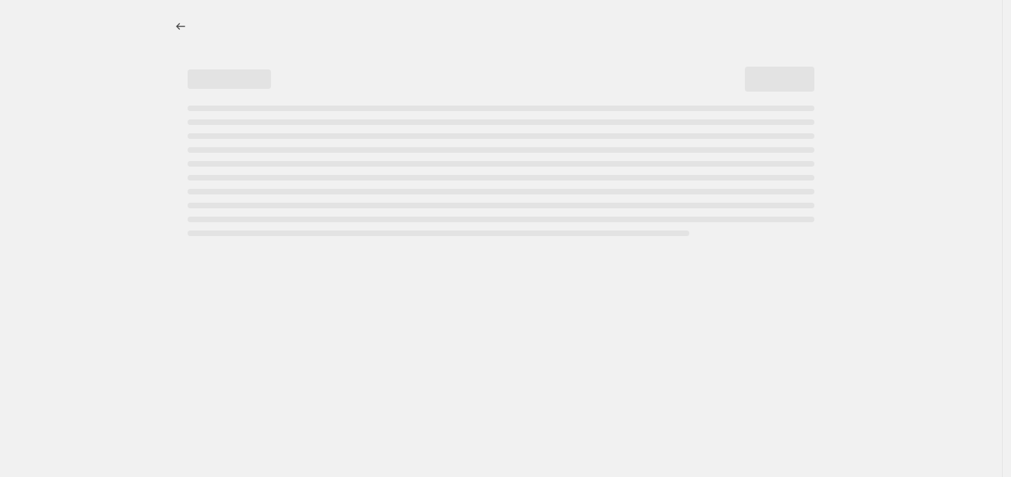
select select "no_change"
select select "tag"
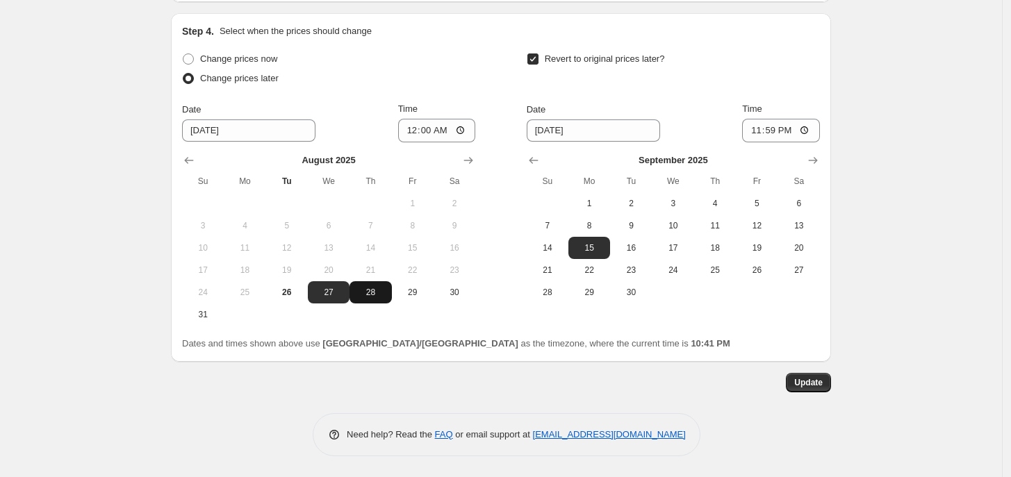
scroll to position [1285, 0]
click at [413, 142] on input "00:00" at bounding box center [437, 131] width 78 height 24
type input "11:00"
click at [634, 249] on span "16" at bounding box center [631, 247] width 31 height 11
type input "[DATE]"
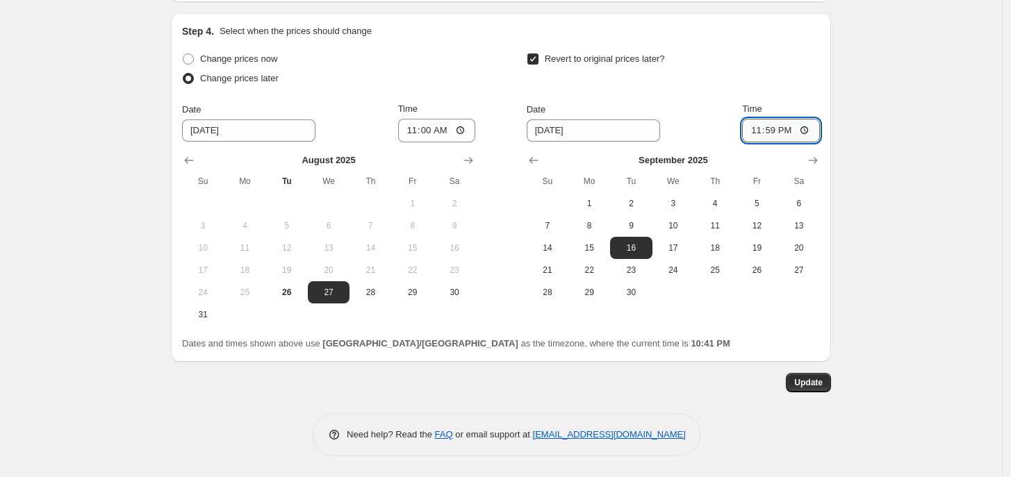
click at [758, 129] on input "23:59" at bounding box center [781, 131] width 78 height 24
type input "10:00"
click at [807, 374] on button "Update" at bounding box center [808, 382] width 45 height 19
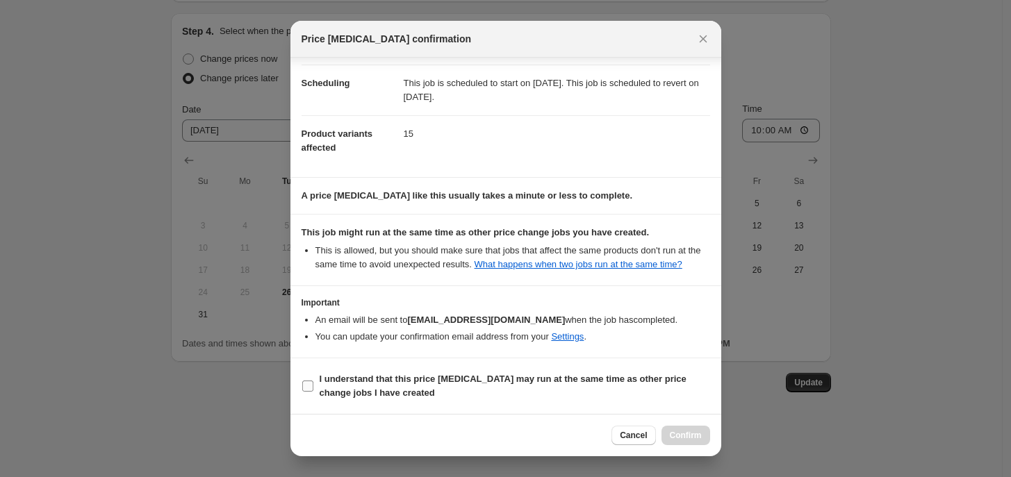
scroll to position [105, 0]
click at [504, 372] on span "I understand that this price [MEDICAL_DATA] may run at the same time as other p…" at bounding box center [515, 386] width 390 height 28
click at [313, 381] on input "I understand that this price [MEDICAL_DATA] may run at the same time as other p…" at bounding box center [307, 386] width 11 height 11
checkbox input "true"
click at [688, 441] on span "Confirm" at bounding box center [686, 435] width 32 height 11
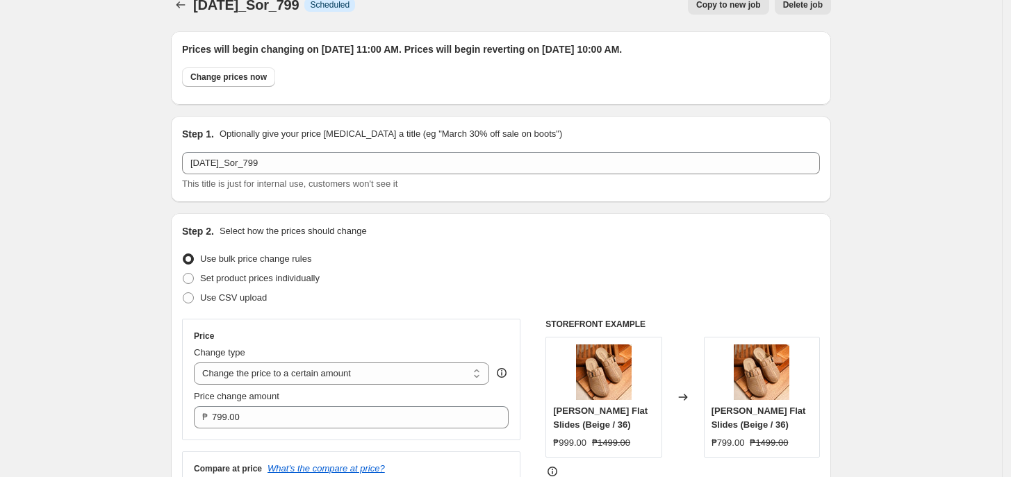
scroll to position [0, 0]
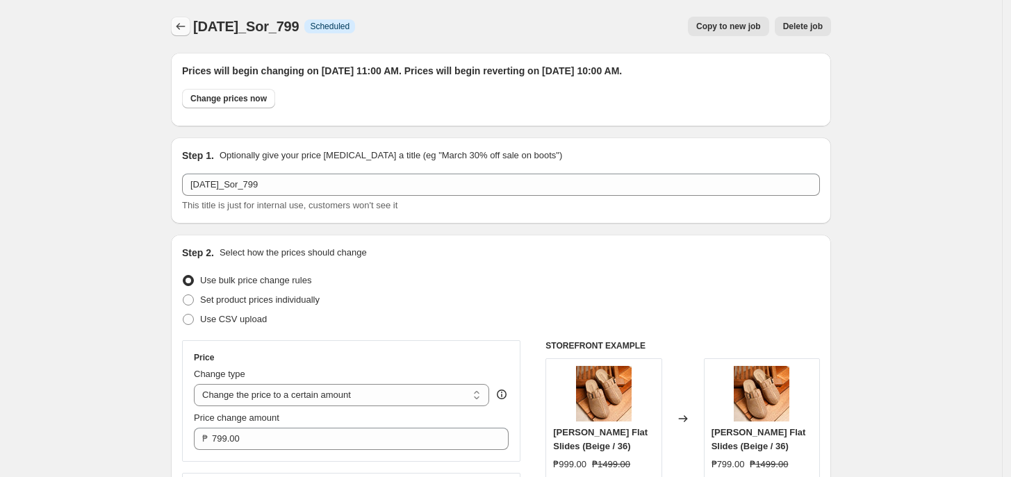
click at [182, 27] on icon "Price change jobs" at bounding box center [181, 26] width 14 height 14
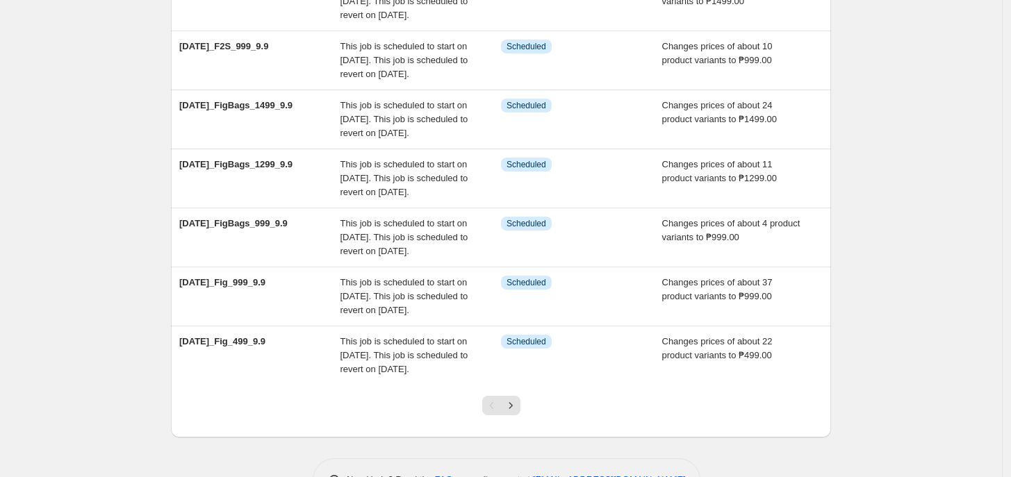
scroll to position [518, 0]
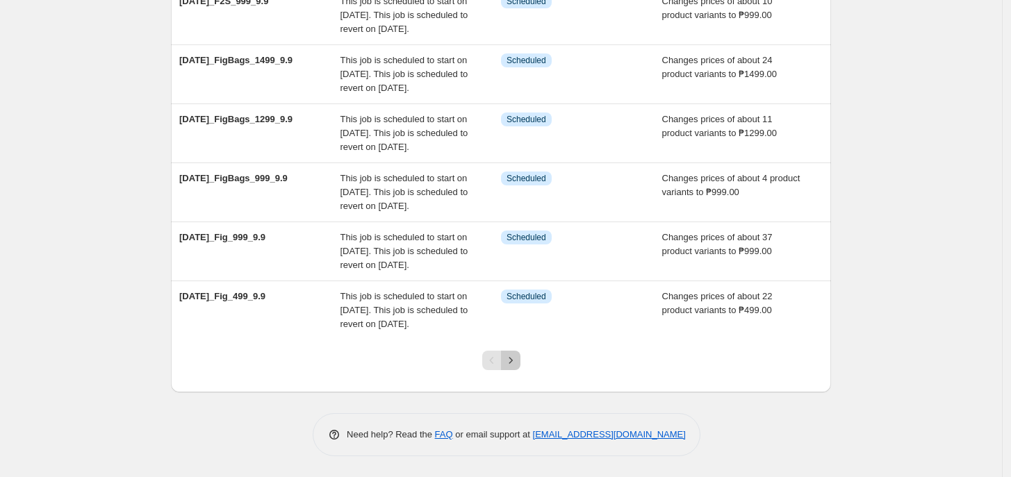
click at [515, 364] on icon "Next" at bounding box center [511, 361] width 14 height 14
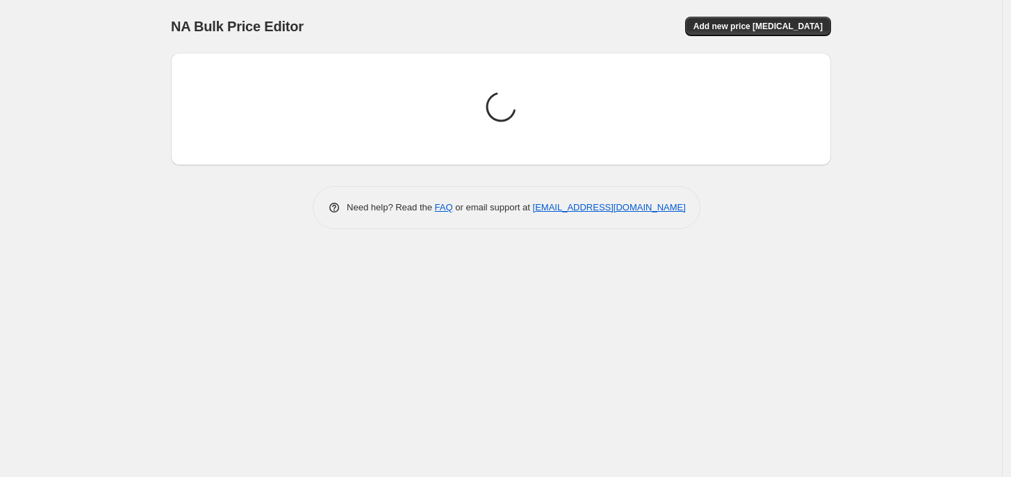
scroll to position [0, 0]
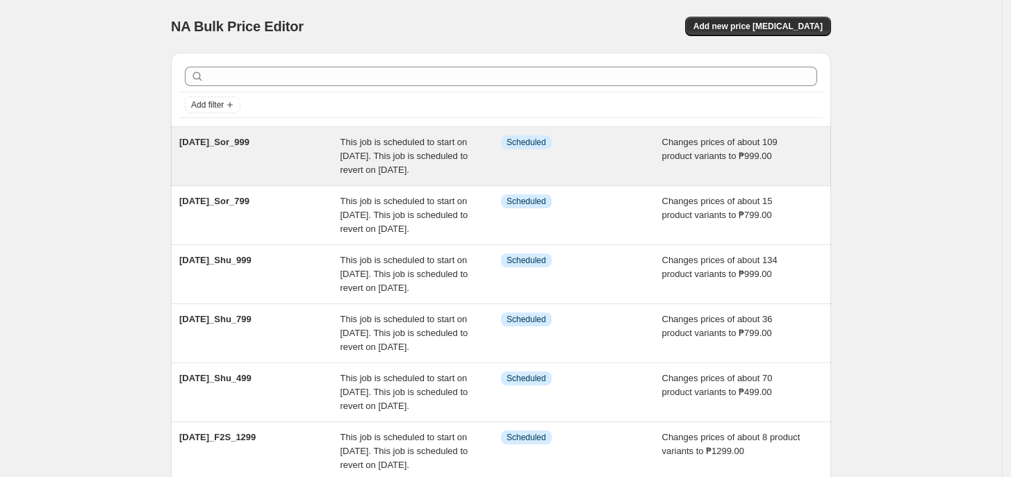
click at [554, 177] on div "Info Scheduled" at bounding box center [581, 156] width 161 height 42
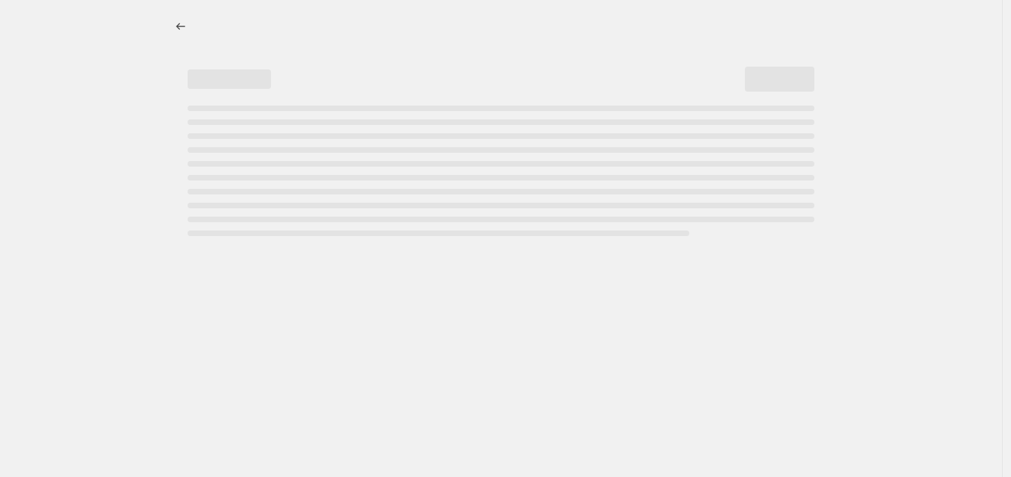
select select "no_change"
select select "tag"
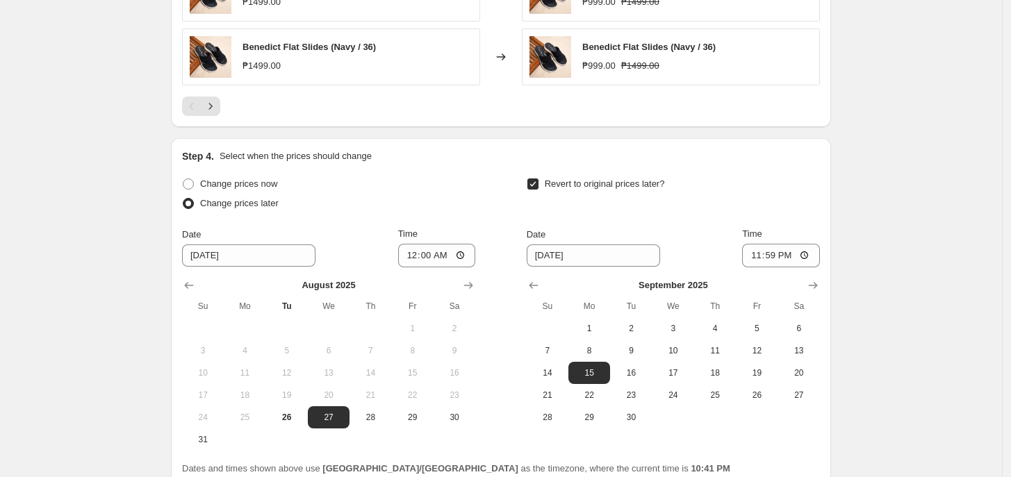
scroll to position [1286, 0]
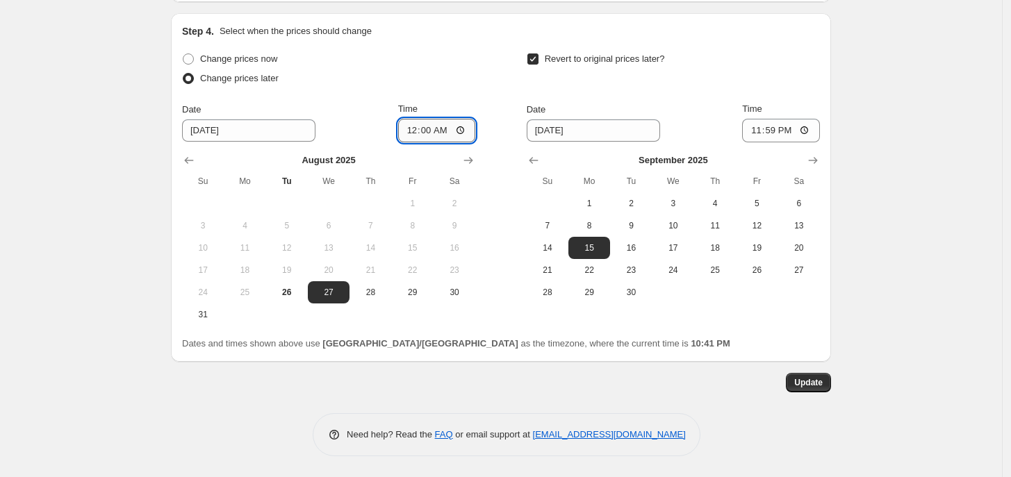
click at [414, 133] on input "00:00" at bounding box center [437, 131] width 78 height 24
type input "11:00"
click at [633, 249] on span "16" at bounding box center [631, 247] width 31 height 11
type input "[DATE]"
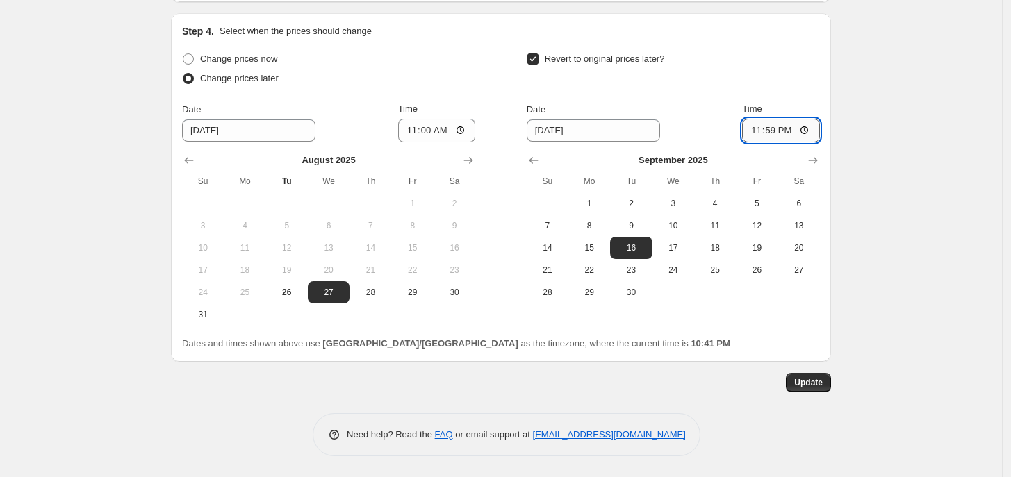
click at [756, 124] on input "23:59" at bounding box center [781, 131] width 78 height 24
type input "10:00"
click at [824, 376] on button "Update" at bounding box center [808, 382] width 45 height 19
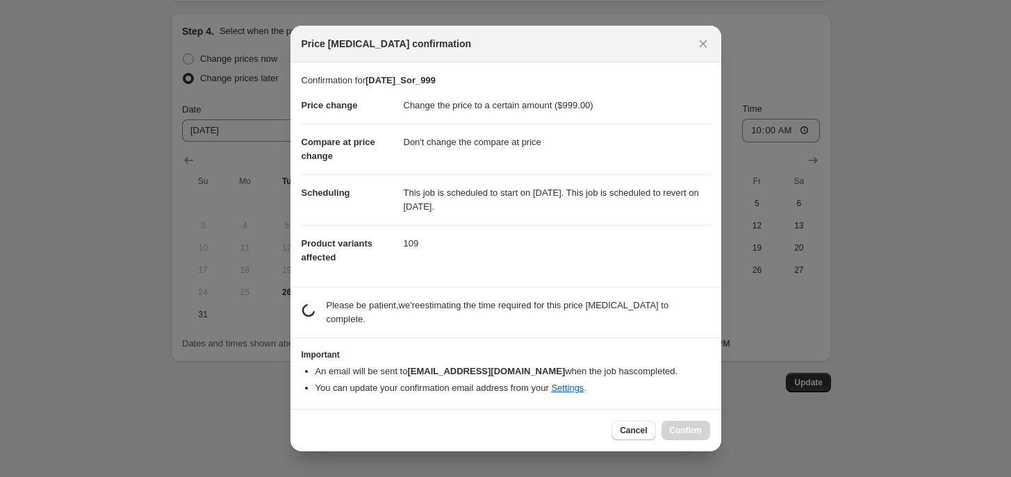
scroll to position [106, 0]
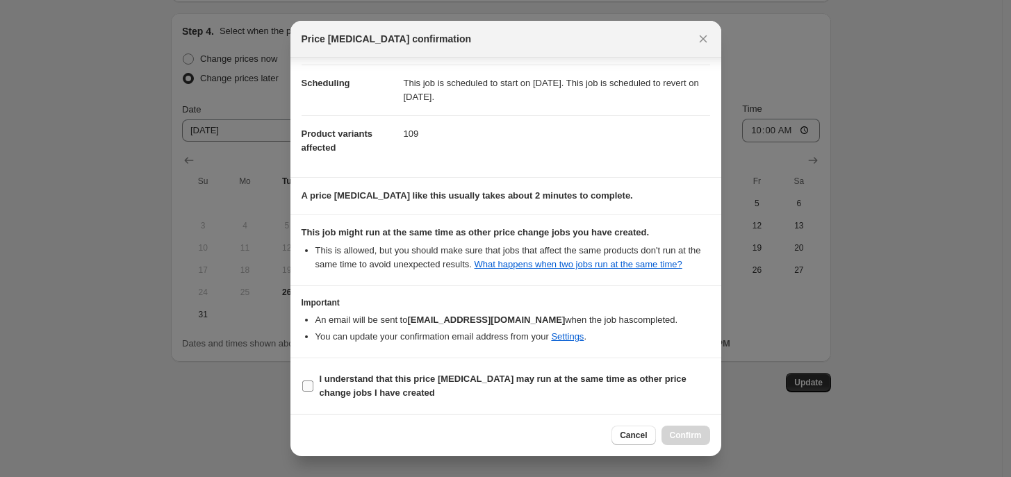
click at [564, 388] on span "I understand that this price [MEDICAL_DATA] may run at the same time as other p…" at bounding box center [515, 386] width 390 height 28
click at [313, 388] on input "I understand that this price [MEDICAL_DATA] may run at the same time as other p…" at bounding box center [307, 386] width 11 height 11
checkbox input "true"
click at [673, 431] on span "Confirm" at bounding box center [686, 435] width 32 height 11
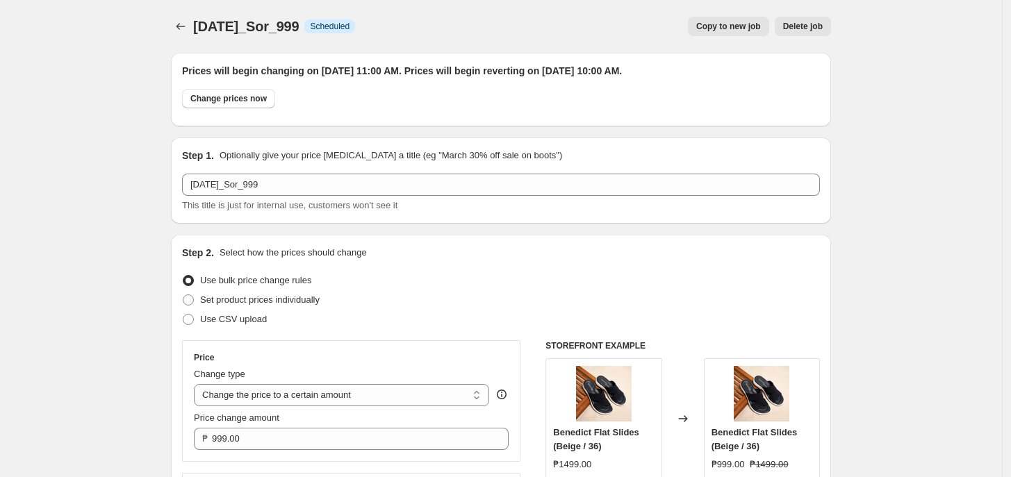
scroll to position [1, 0]
click at [184, 24] on icon "Price change jobs" at bounding box center [181, 26] width 14 height 14
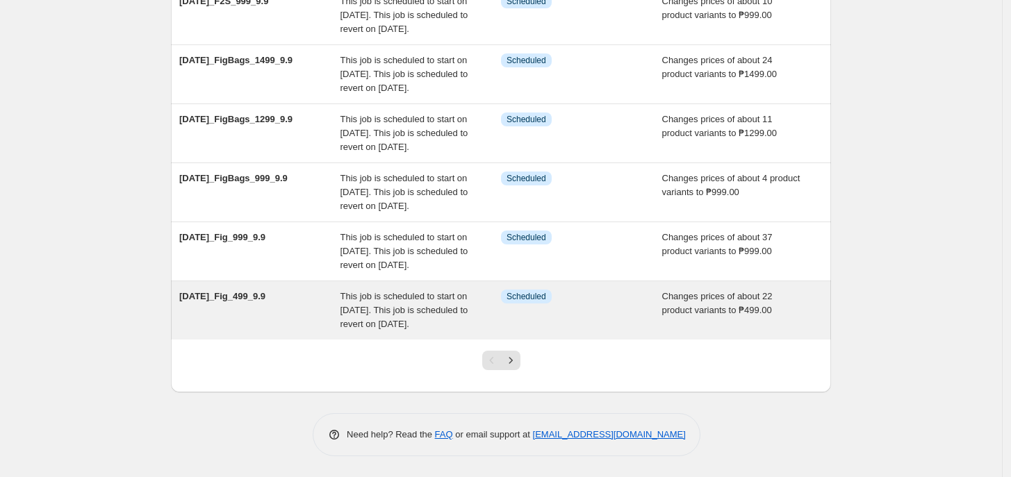
scroll to position [518, 0]
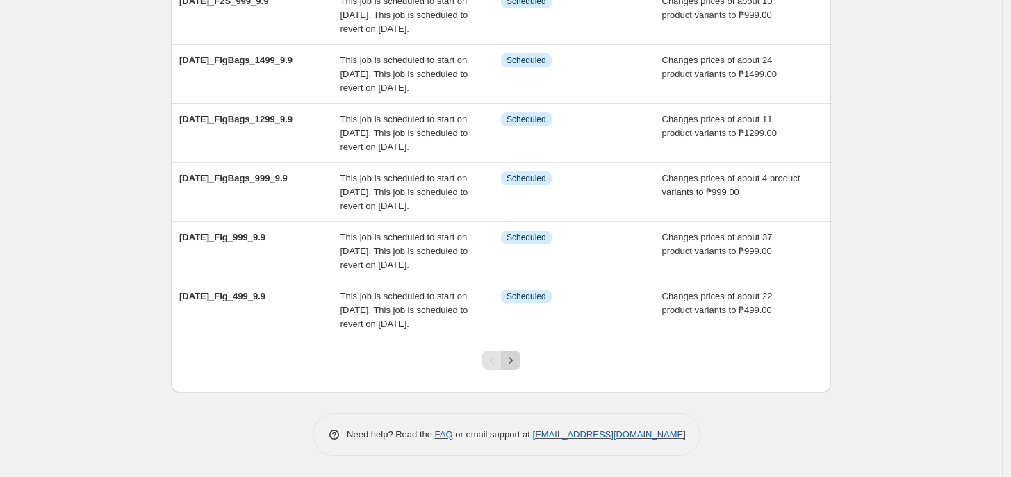
click at [516, 356] on icon "Next" at bounding box center [511, 361] width 14 height 14
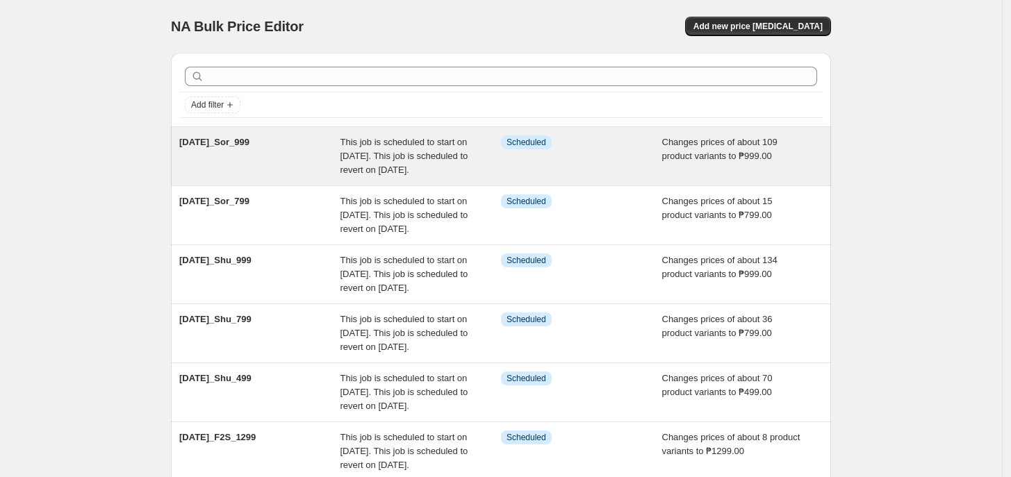
scroll to position [1, 0]
click at [534, 159] on div "Info Scheduled" at bounding box center [581, 156] width 161 height 42
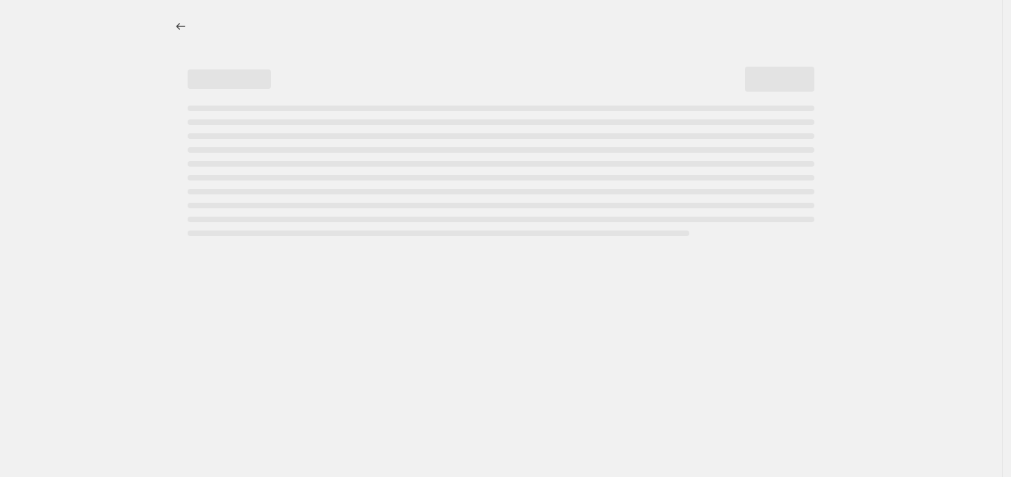
select select "no_change"
select select "tag"
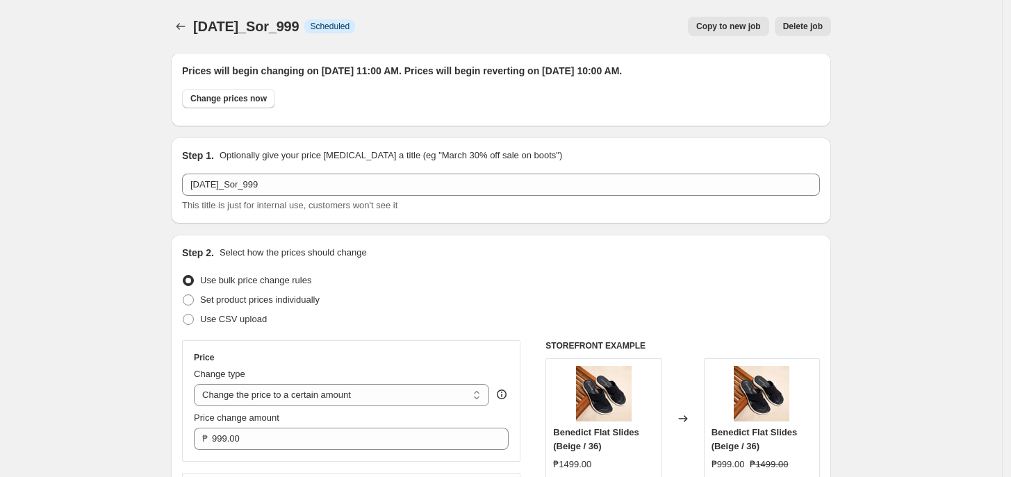
click at [206, 31] on span "[DATE]_Sor_999" at bounding box center [246, 26] width 106 height 15
drag, startPoint x: 192, startPoint y: 35, endPoint x: 183, endPoint y: 30, distance: 10.9
click at [183, 30] on div at bounding box center [182, 26] width 22 height 19
click at [183, 31] on icon "Price change jobs" at bounding box center [181, 26] width 14 height 14
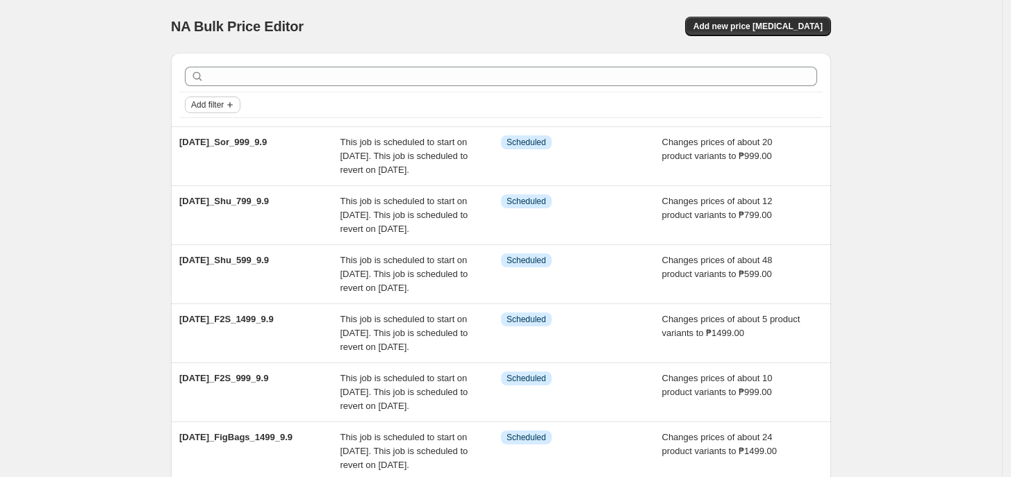
click at [213, 104] on span "Add filter" at bounding box center [207, 104] width 33 height 11
click at [213, 135] on span "Job status" at bounding box center [218, 132] width 41 height 10
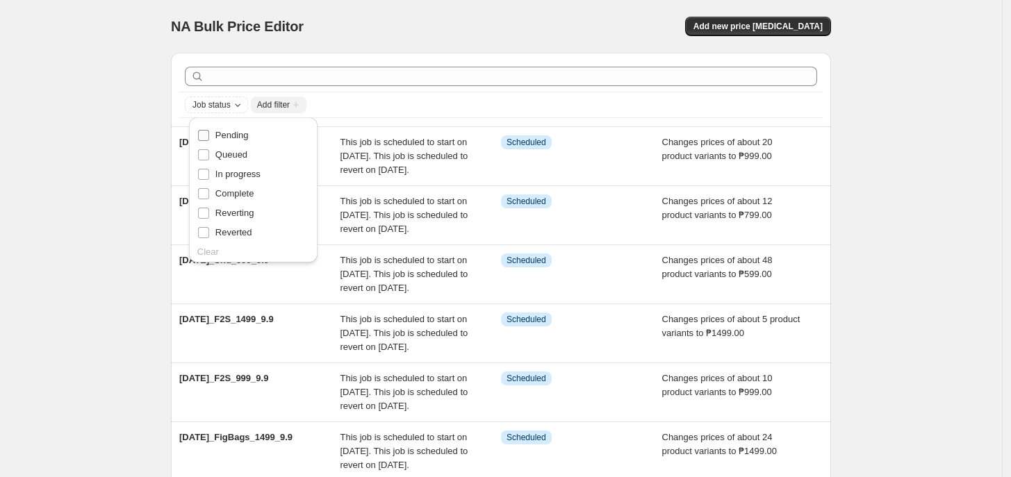
click at [236, 139] on span "Pending" at bounding box center [231, 135] width 33 height 10
click at [209, 139] on input "Pending" at bounding box center [203, 135] width 11 height 11
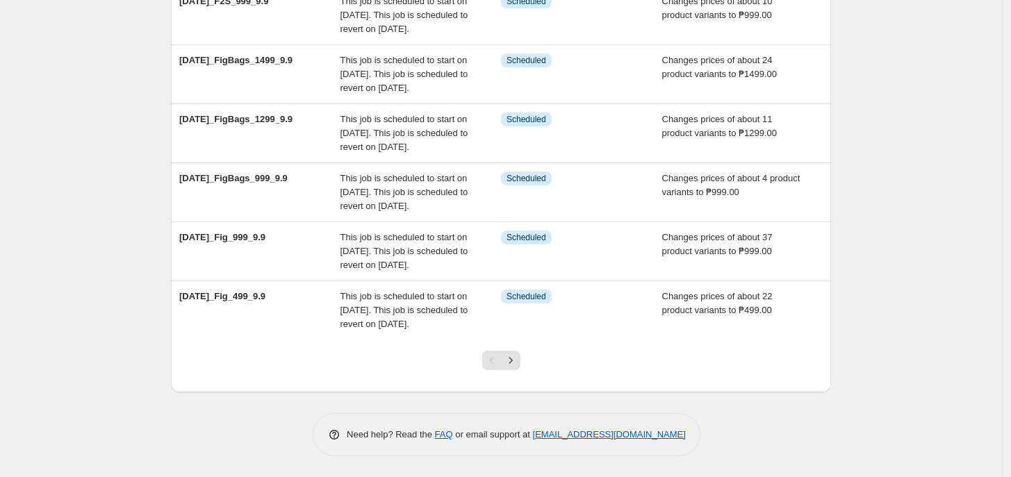
scroll to position [518, 0]
click at [518, 364] on icon "Next" at bounding box center [511, 361] width 14 height 14
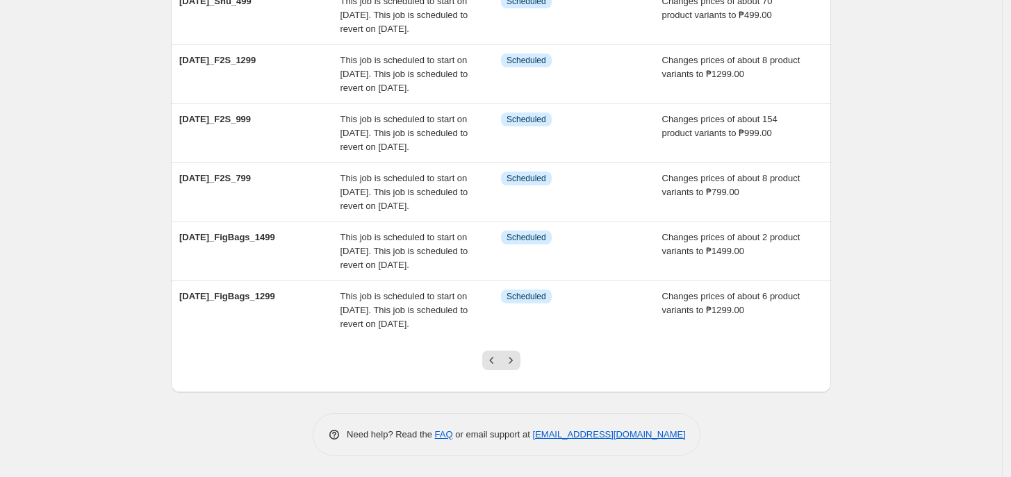
scroll to position [518, 0]
click at [518, 360] on icon "Next" at bounding box center [511, 361] width 14 height 14
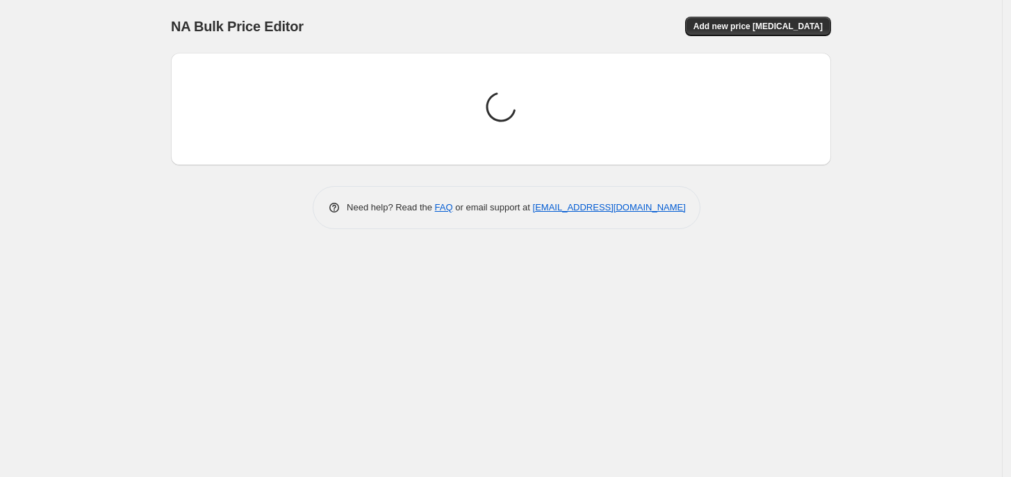
scroll to position [0, 0]
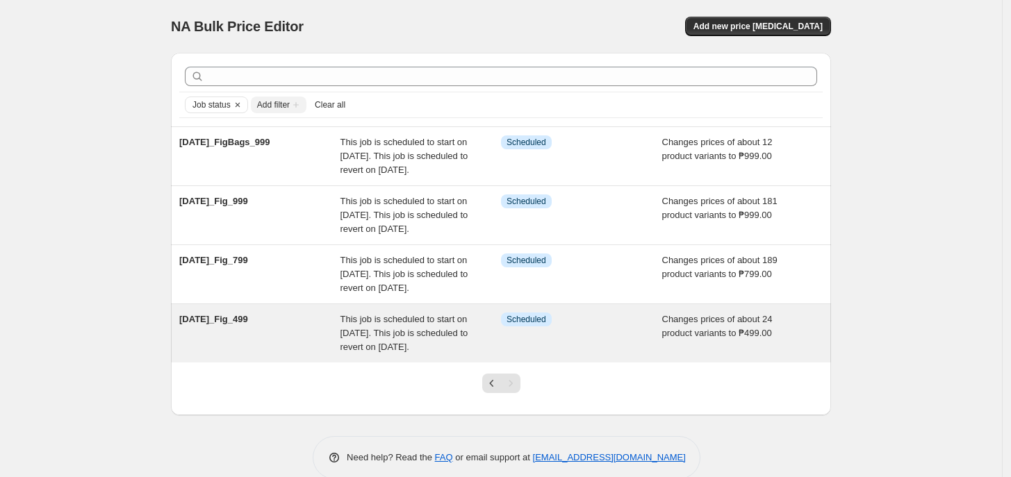
click at [512, 354] on div "Info Scheduled" at bounding box center [581, 334] width 161 height 42
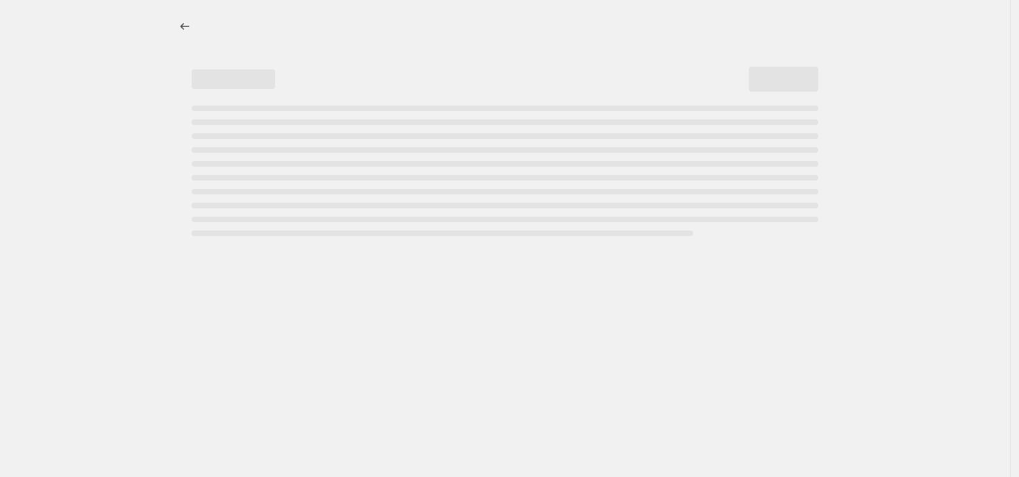
select select "no_change"
select select "tag"
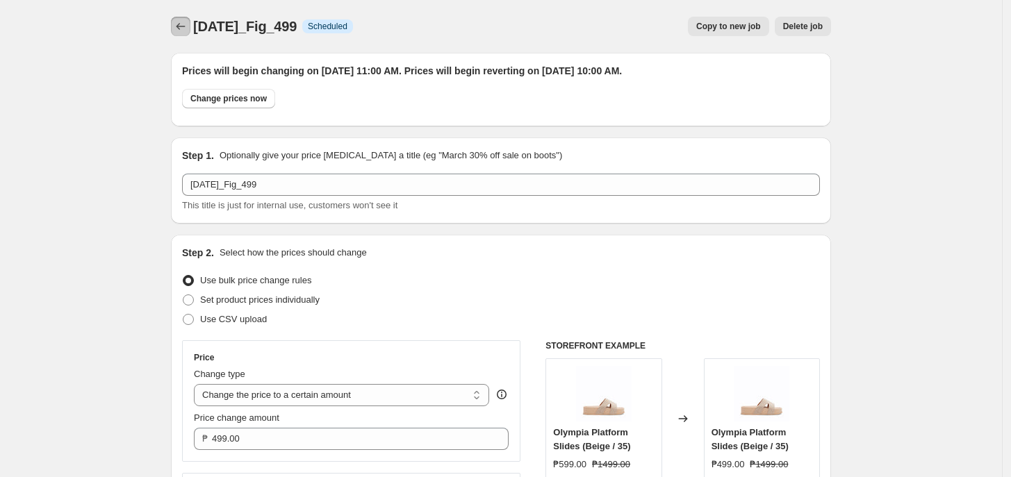
click at [188, 35] on button "Price change jobs" at bounding box center [180, 26] width 19 height 19
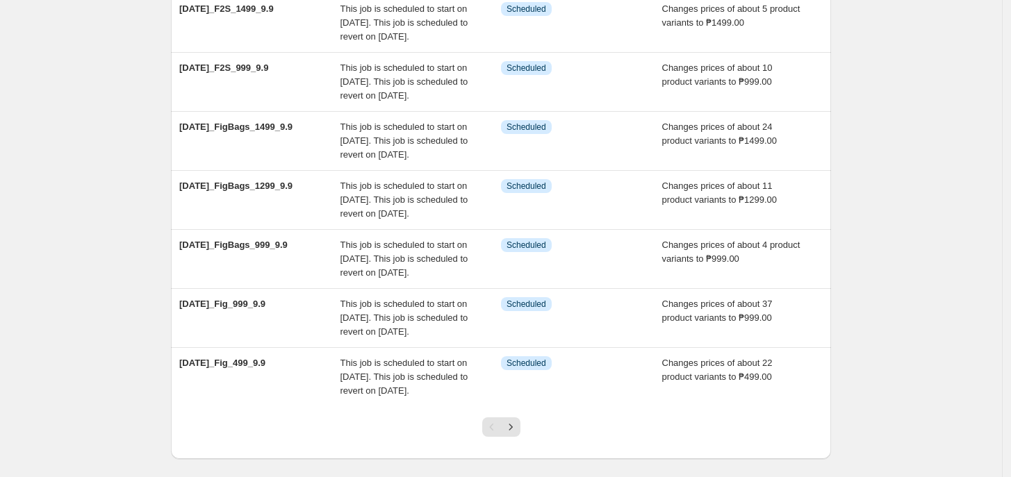
scroll to position [518, 0]
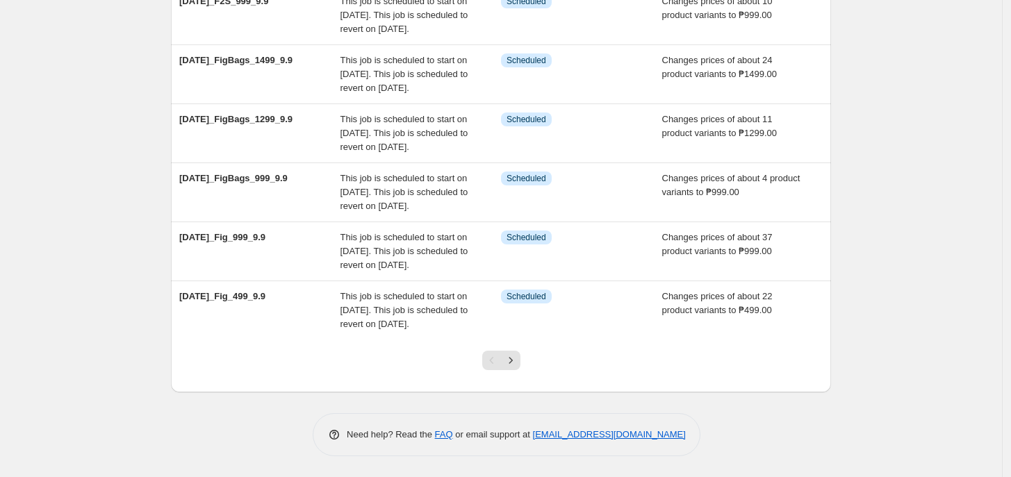
click at [521, 375] on div at bounding box center [501, 366] width 56 height 53
click at [518, 358] on icon "Next" at bounding box center [511, 361] width 14 height 14
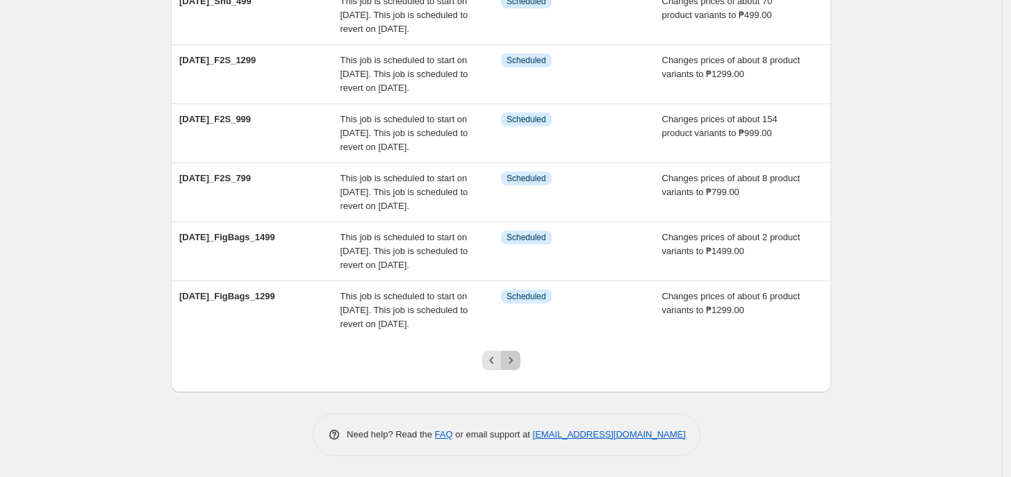
click at [518, 358] on icon "Next" at bounding box center [511, 361] width 14 height 14
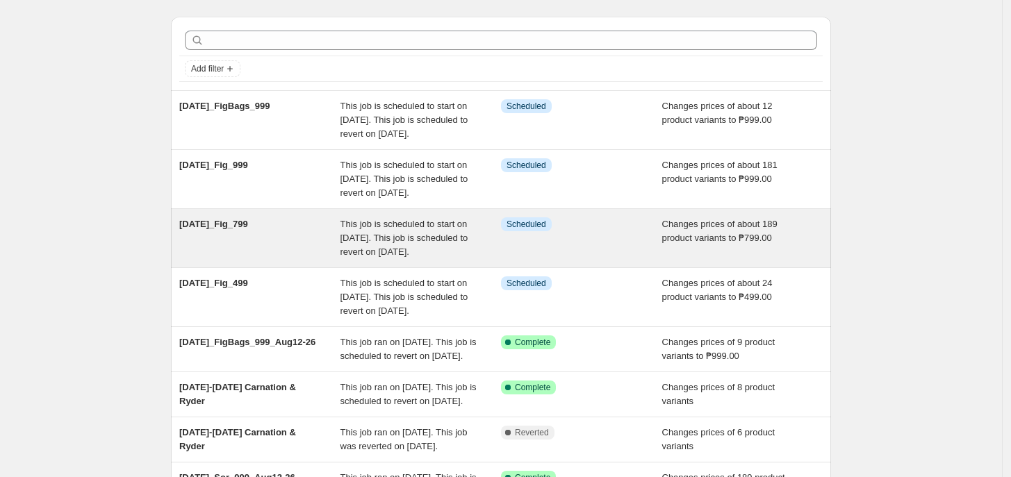
scroll to position [37, 0]
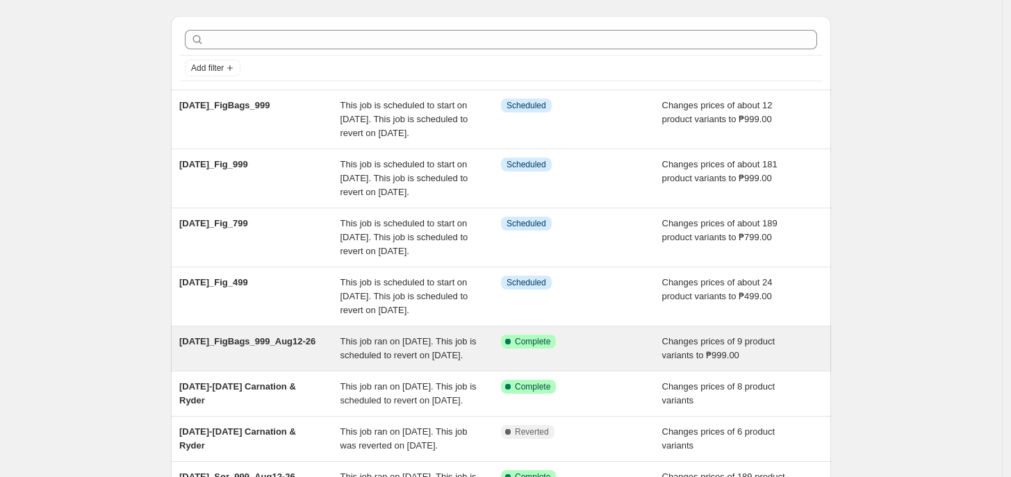
click at [509, 363] on div "Success Complete Complete" at bounding box center [581, 349] width 161 height 28
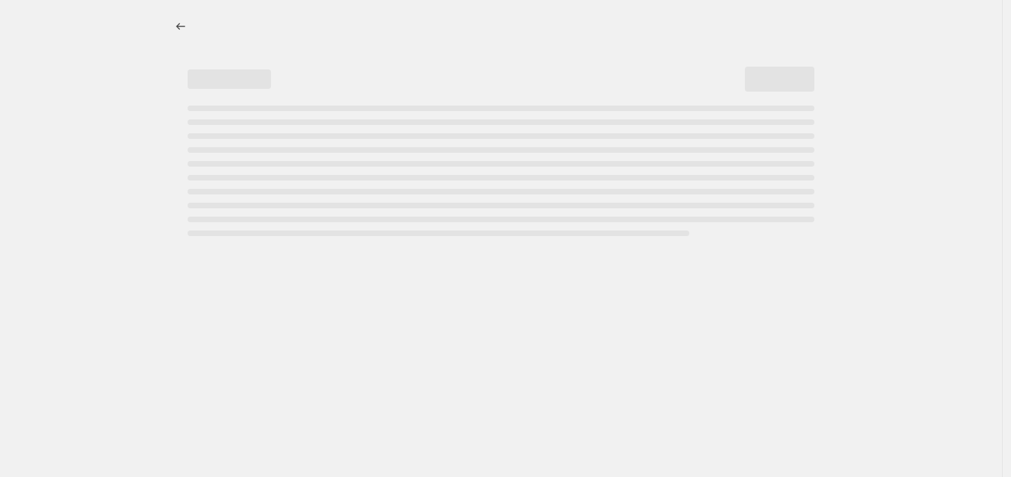
select select "no_change"
select select "tag"
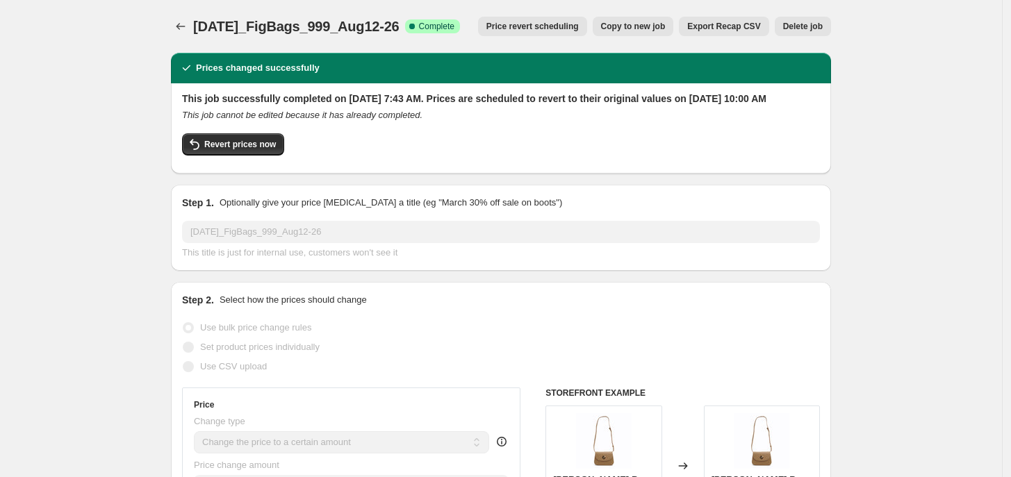
scroll to position [1, 0]
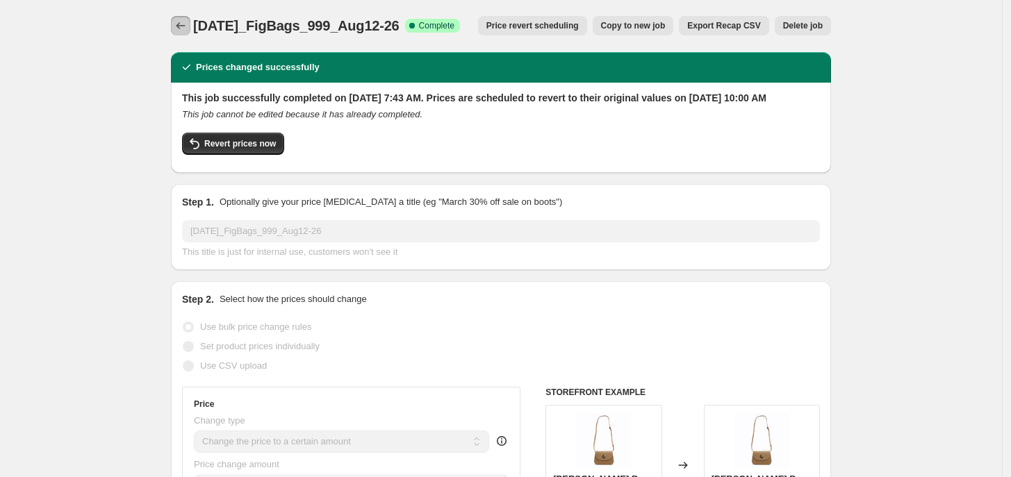
click at [181, 27] on icon "Price change jobs" at bounding box center [181, 26] width 14 height 14
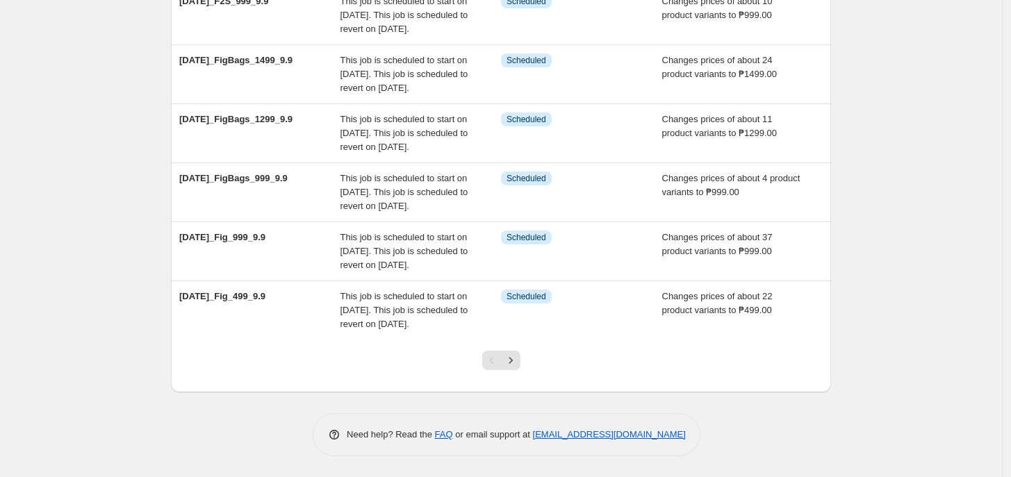
scroll to position [450, 0]
click at [520, 370] on button "Next" at bounding box center [510, 360] width 19 height 19
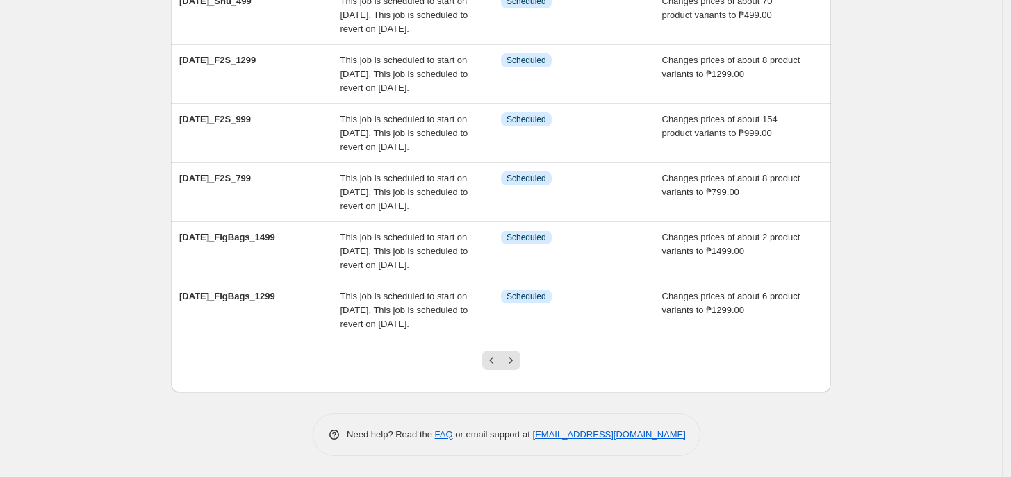
scroll to position [518, 0]
click at [518, 359] on icon "Next" at bounding box center [511, 361] width 14 height 14
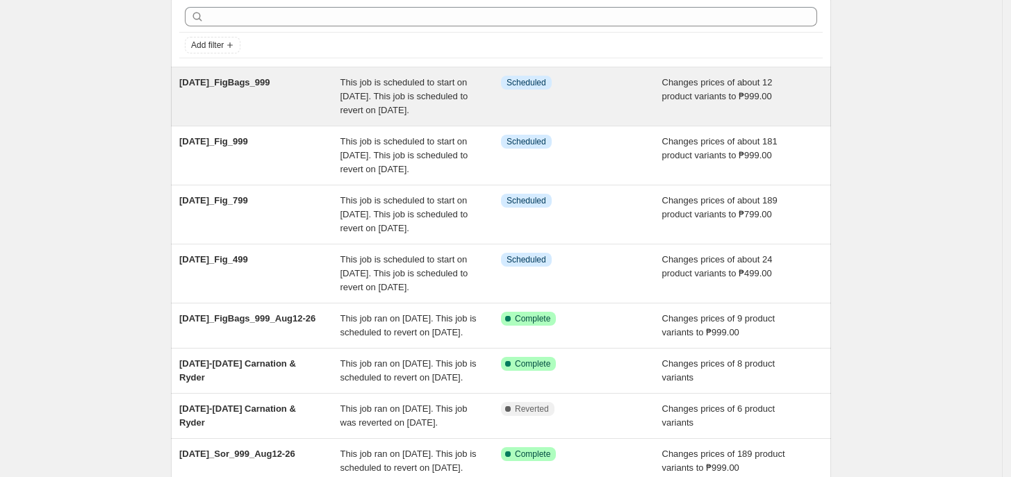
scroll to position [0, 0]
